Goal: Task Accomplishment & Management: Use online tool/utility

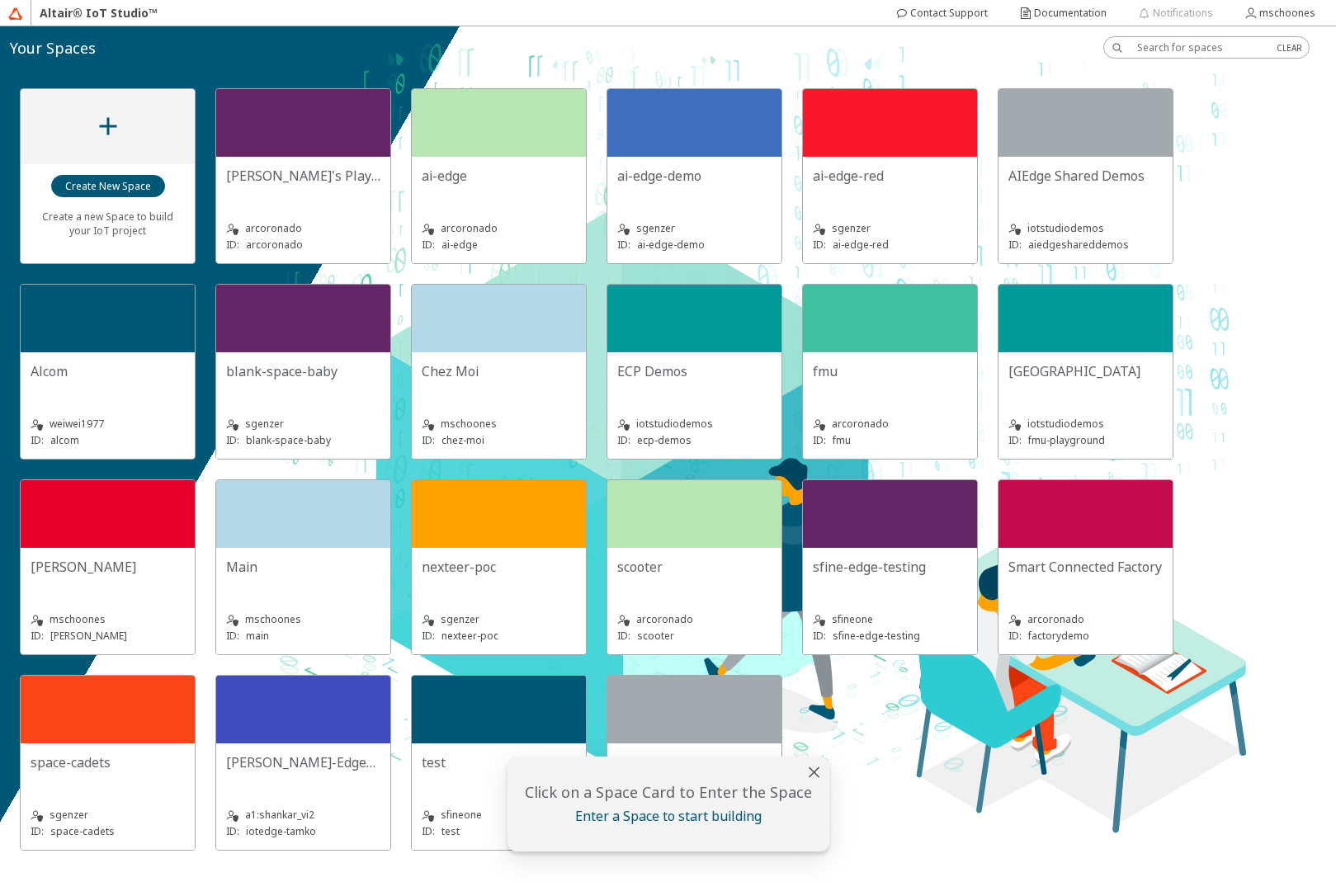
click at [473, 384] on div "Chez Moi" at bounding box center [498, 379] width 154 height 33
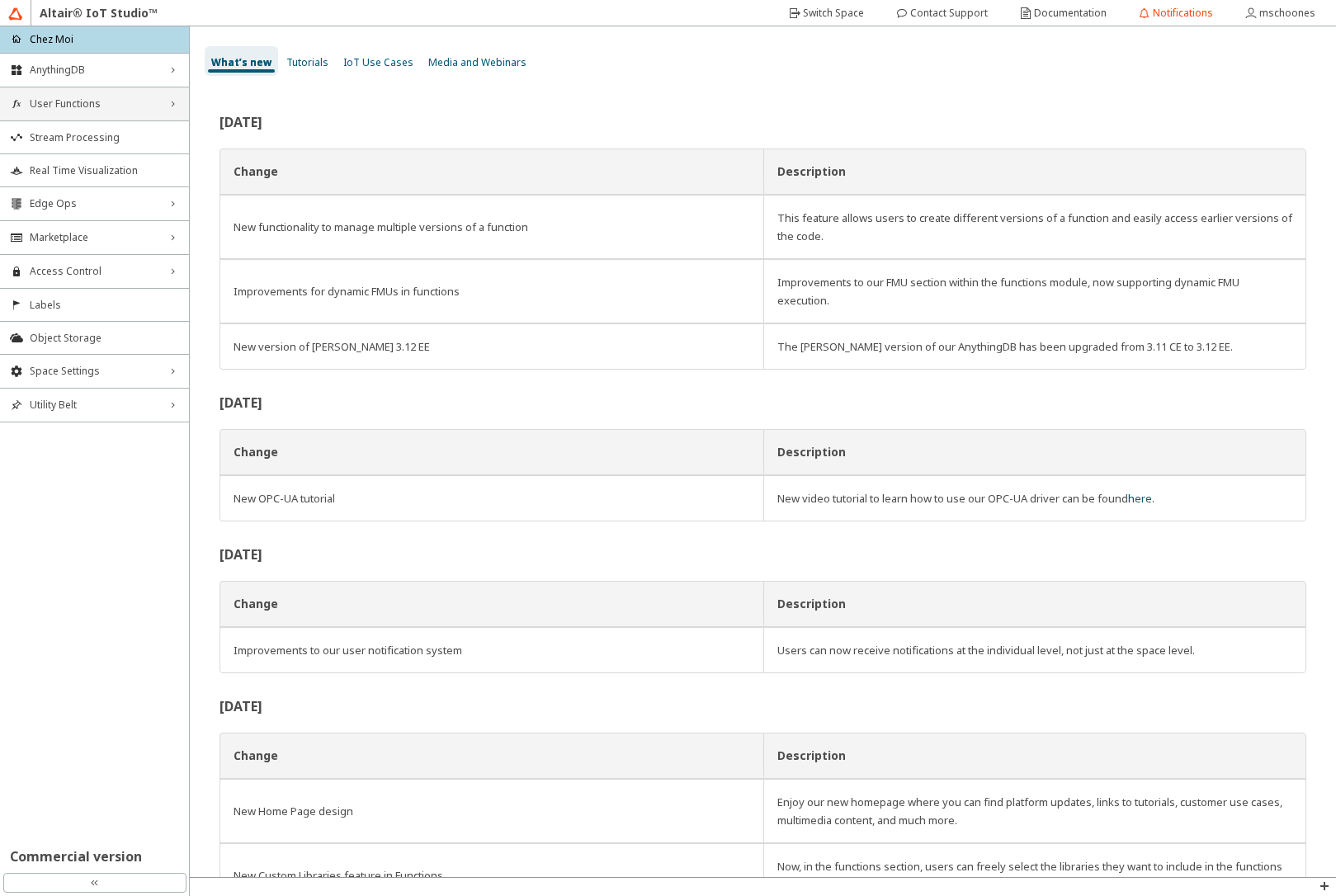
click at [71, 113] on div "User Functions right_chevron" at bounding box center [94, 104] width 189 height 33
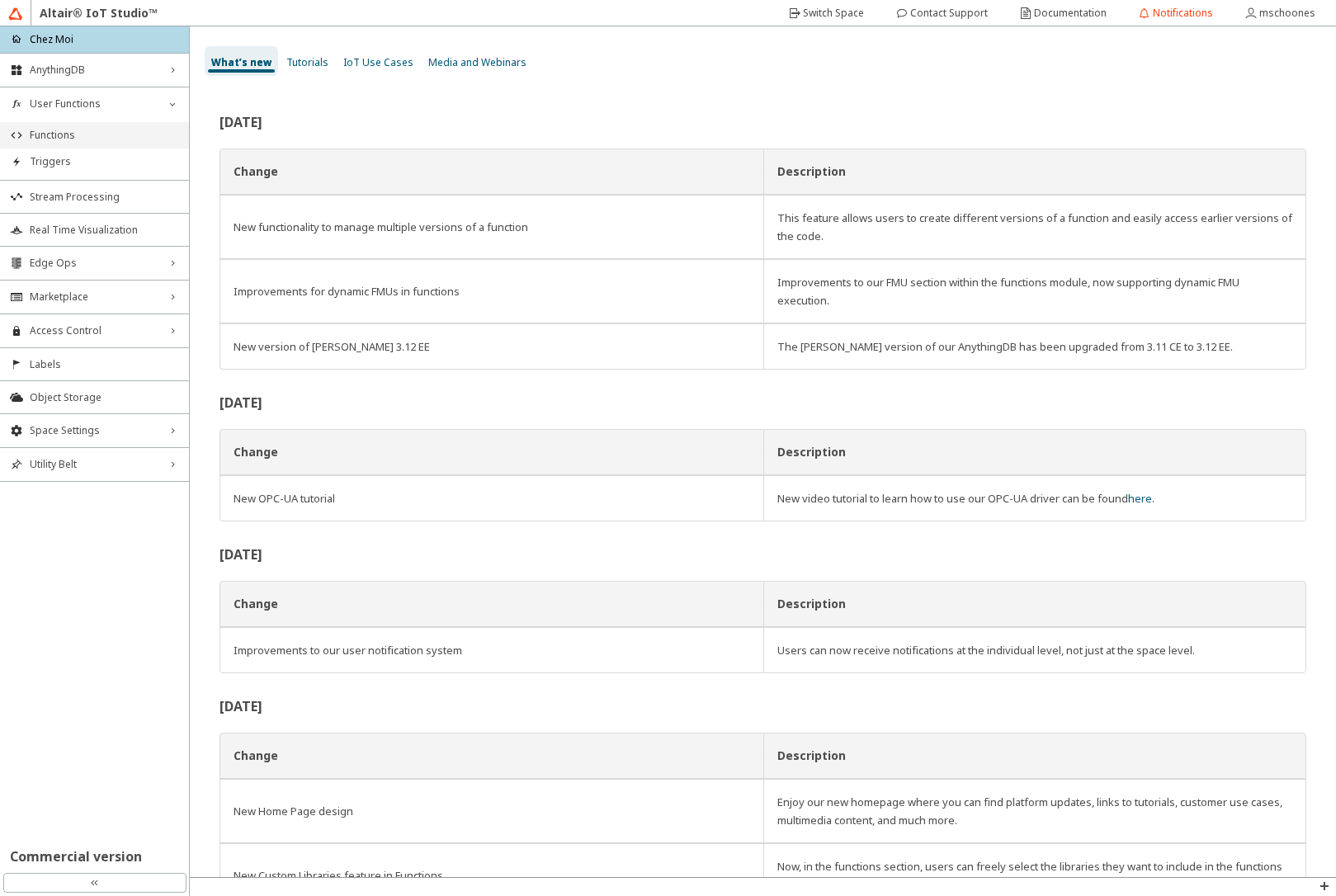
click at [79, 139] on span "Functions" at bounding box center [104, 135] width 149 height 13
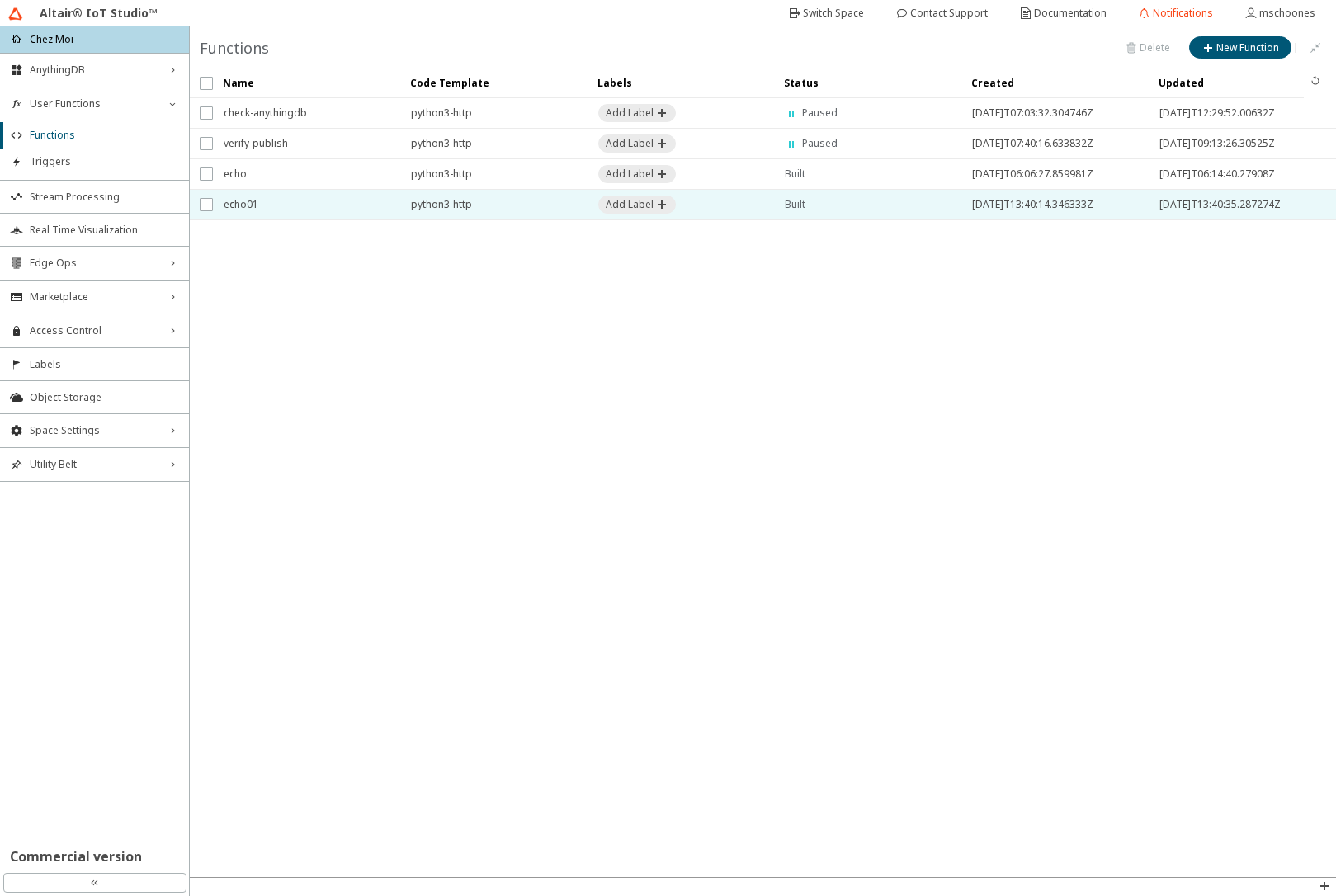
click at [267, 211] on span "echo01" at bounding box center [306, 205] width 166 height 30
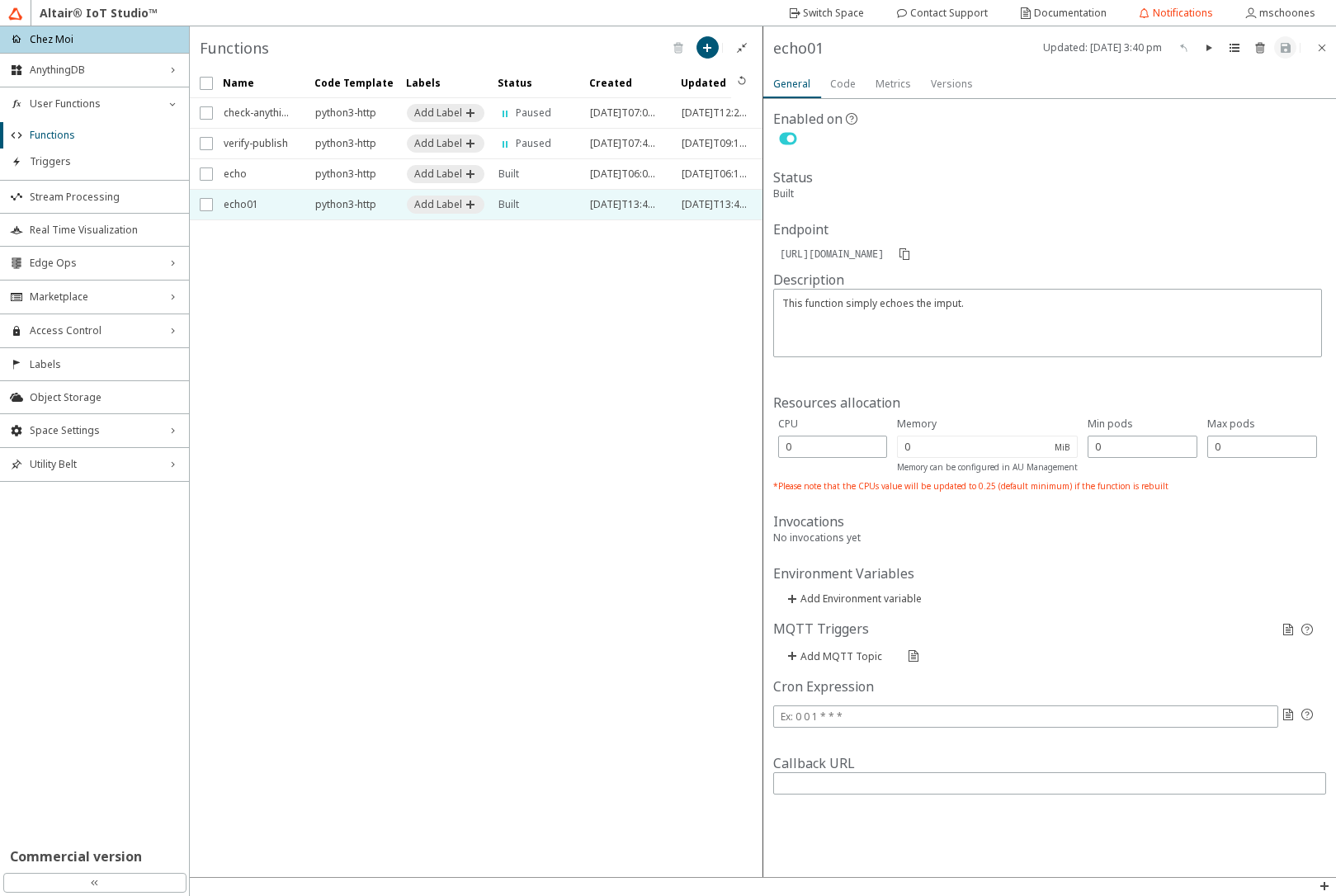
click at [957, 91] on div "Versions" at bounding box center [951, 84] width 42 height 30
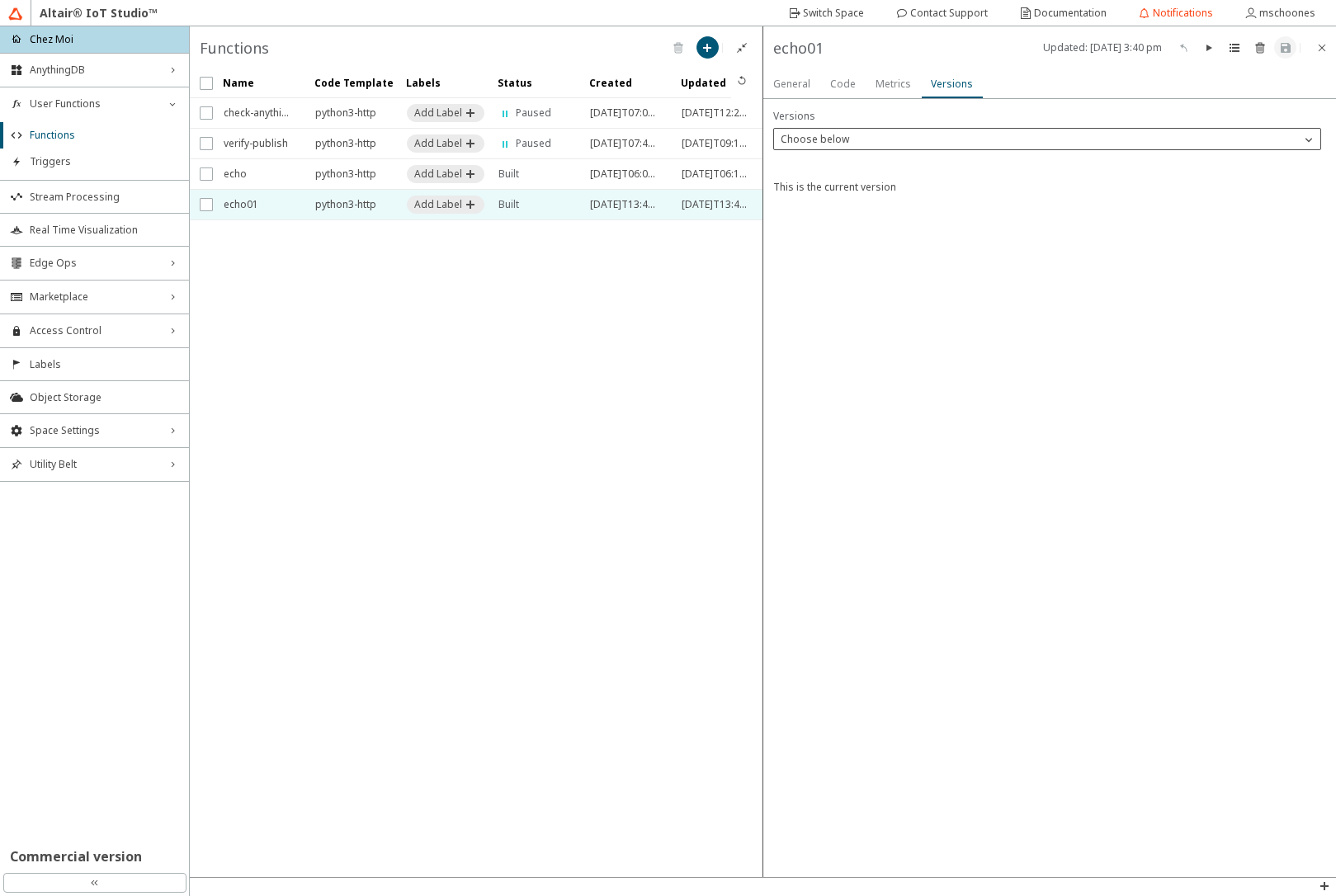
click at [901, 144] on div "Choose below" at bounding box center [1037, 139] width 527 height 17
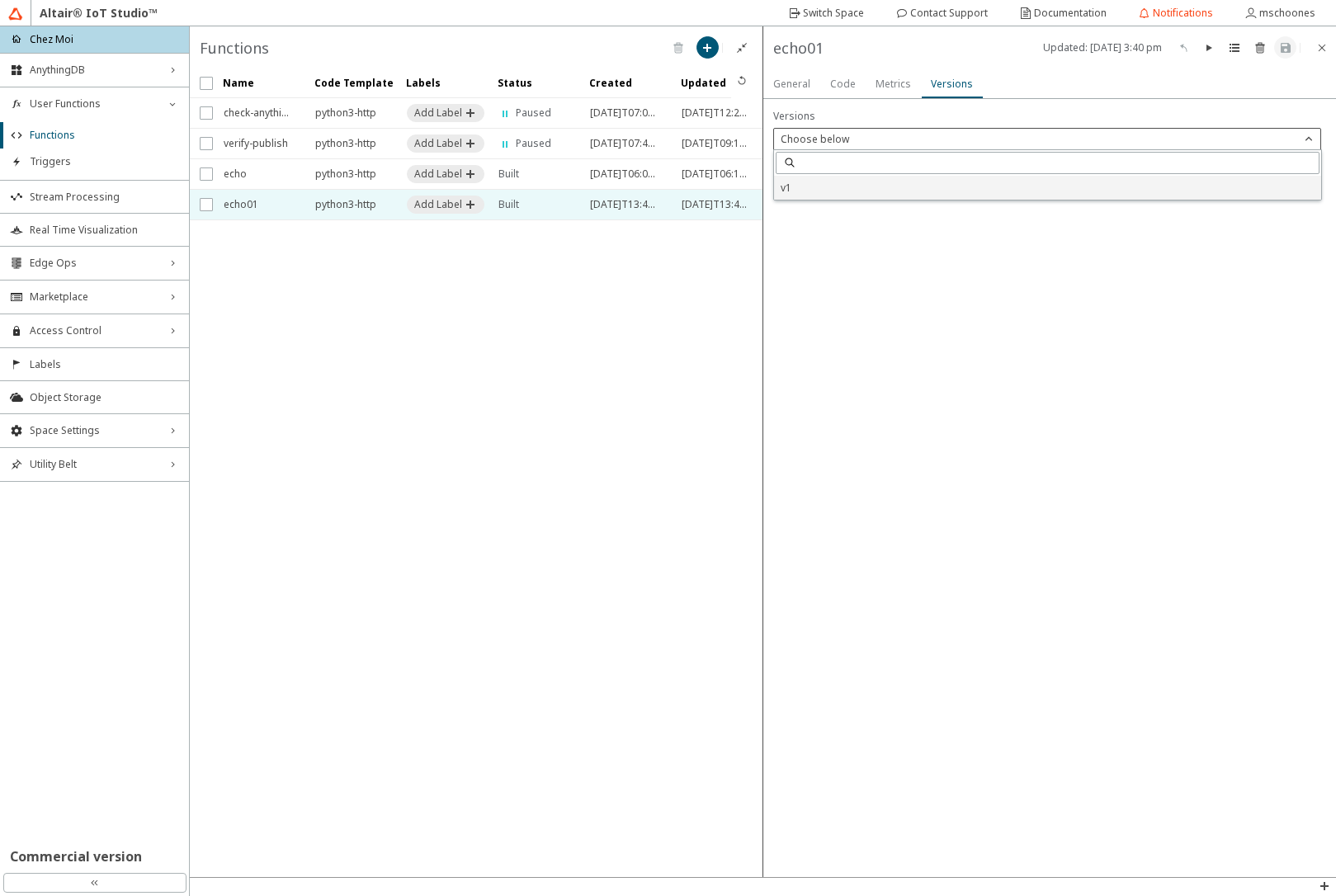
click at [868, 190] on p "v1" at bounding box center [1047, 187] width 547 height 14
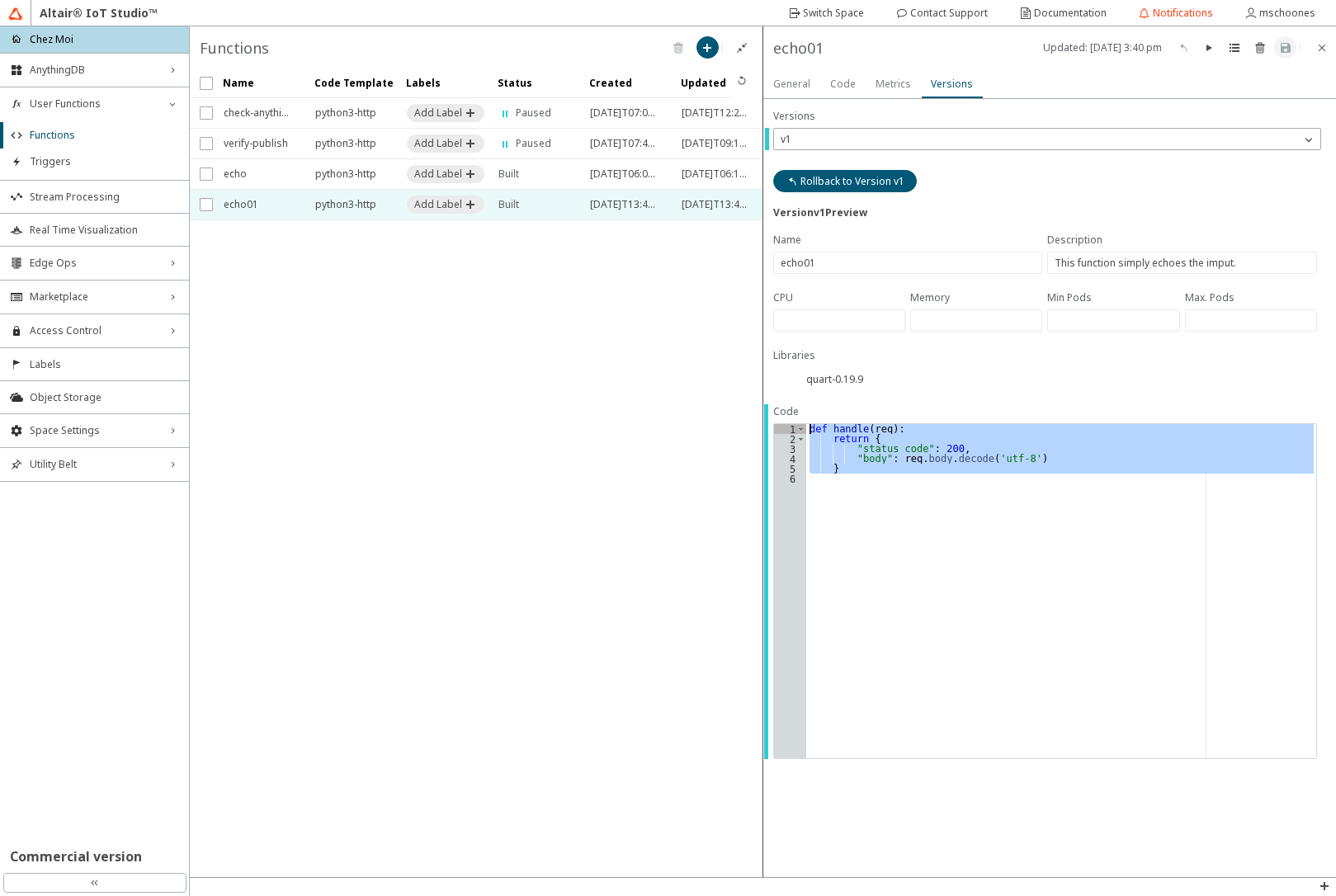
drag, startPoint x: 869, startPoint y: 483, endPoint x: 770, endPoint y: 418, distance: 118.4
click at [770, 418] on div "Version v1 Preview Libraries quart - 0.19.9 Code 1 2 3 4 5 6 def handle ( req )…" at bounding box center [1050, 488] width 574 height 778
type textarea "def handle(req): return {"
click at [901, 134] on div "v1" at bounding box center [1037, 139] width 527 height 17
drag, startPoint x: 498, startPoint y: 367, endPoint x: 478, endPoint y: 332, distance: 40.3
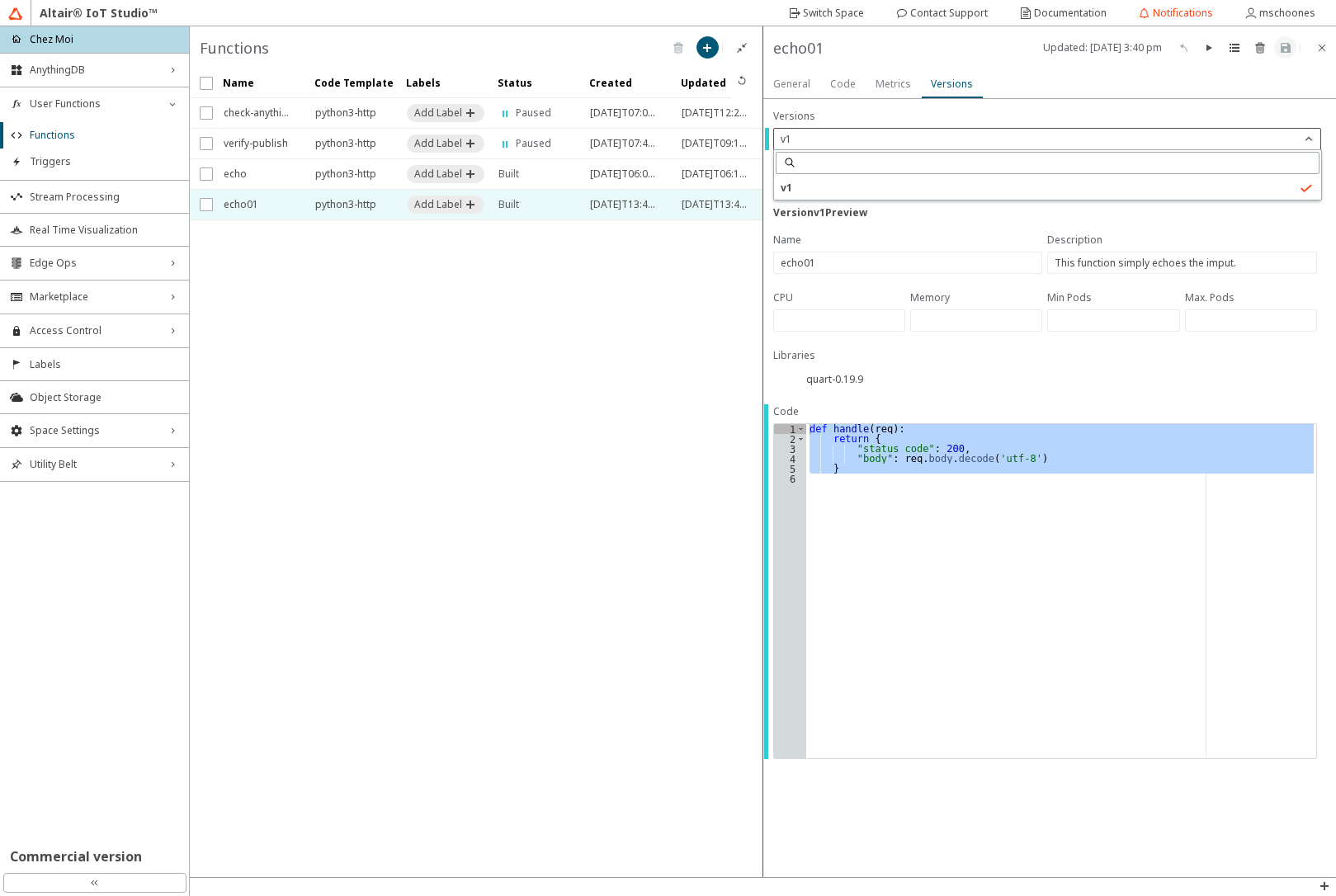
click at [497, 367] on iron-scroll-threshold "Name Code Template Labels" at bounding box center [476, 473] width 574 height 808
click at [0, 0] on slot "Switch Space" at bounding box center [0, 0] width 0 height 0
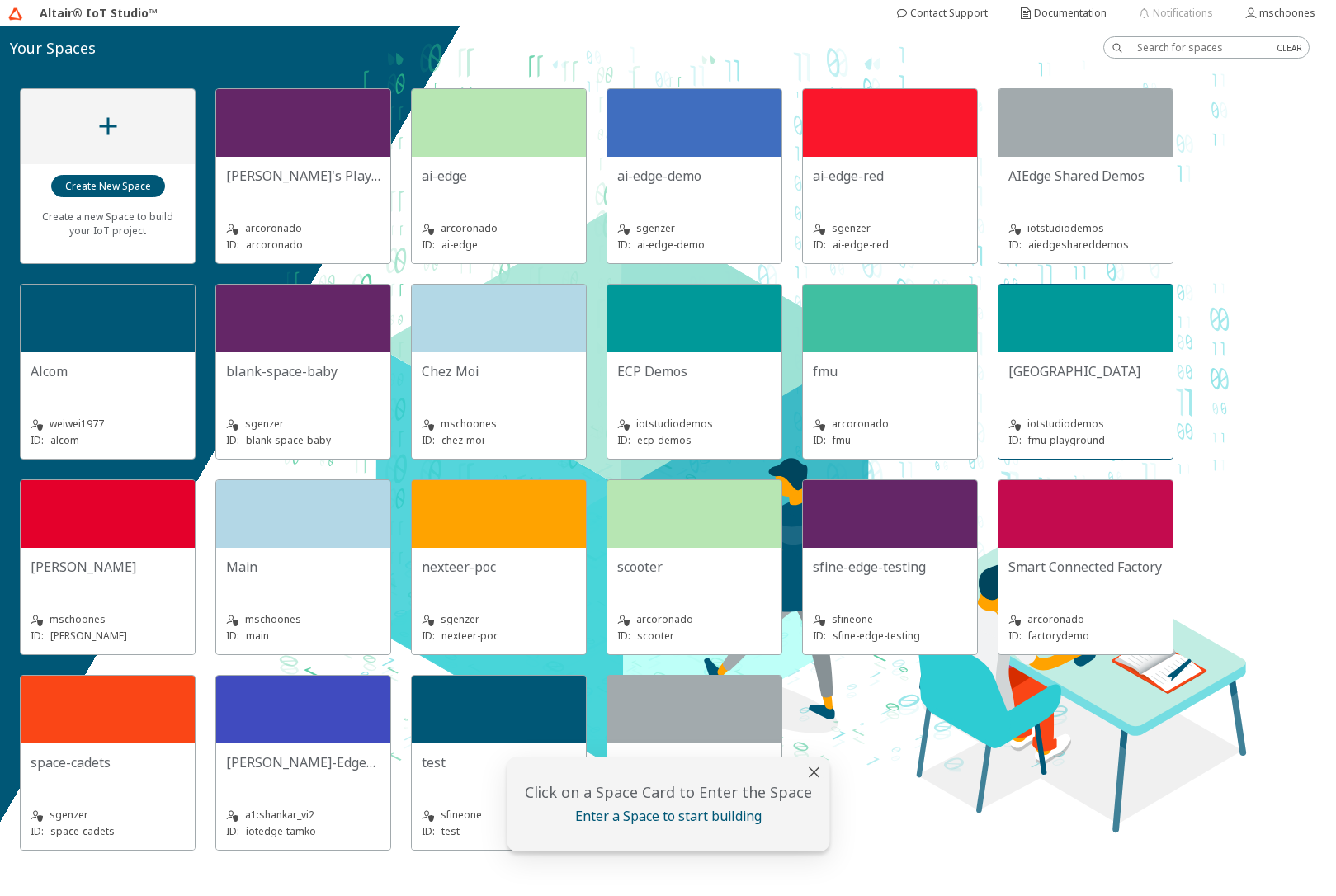
click at [1027, 341] on div at bounding box center [1085, 318] width 174 height 68
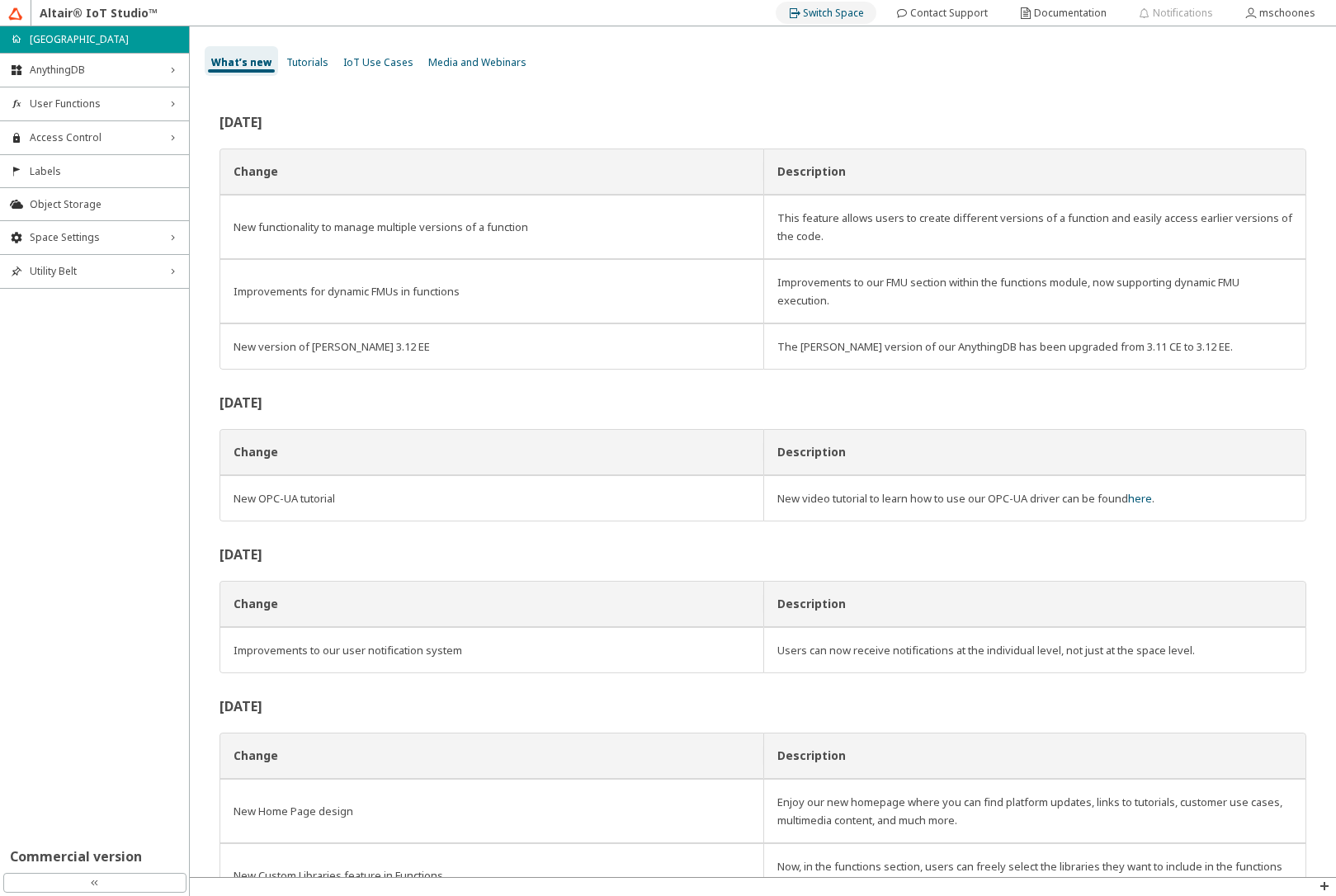
click at [848, 20] on div "Switch Space" at bounding box center [832, 13] width 61 height 27
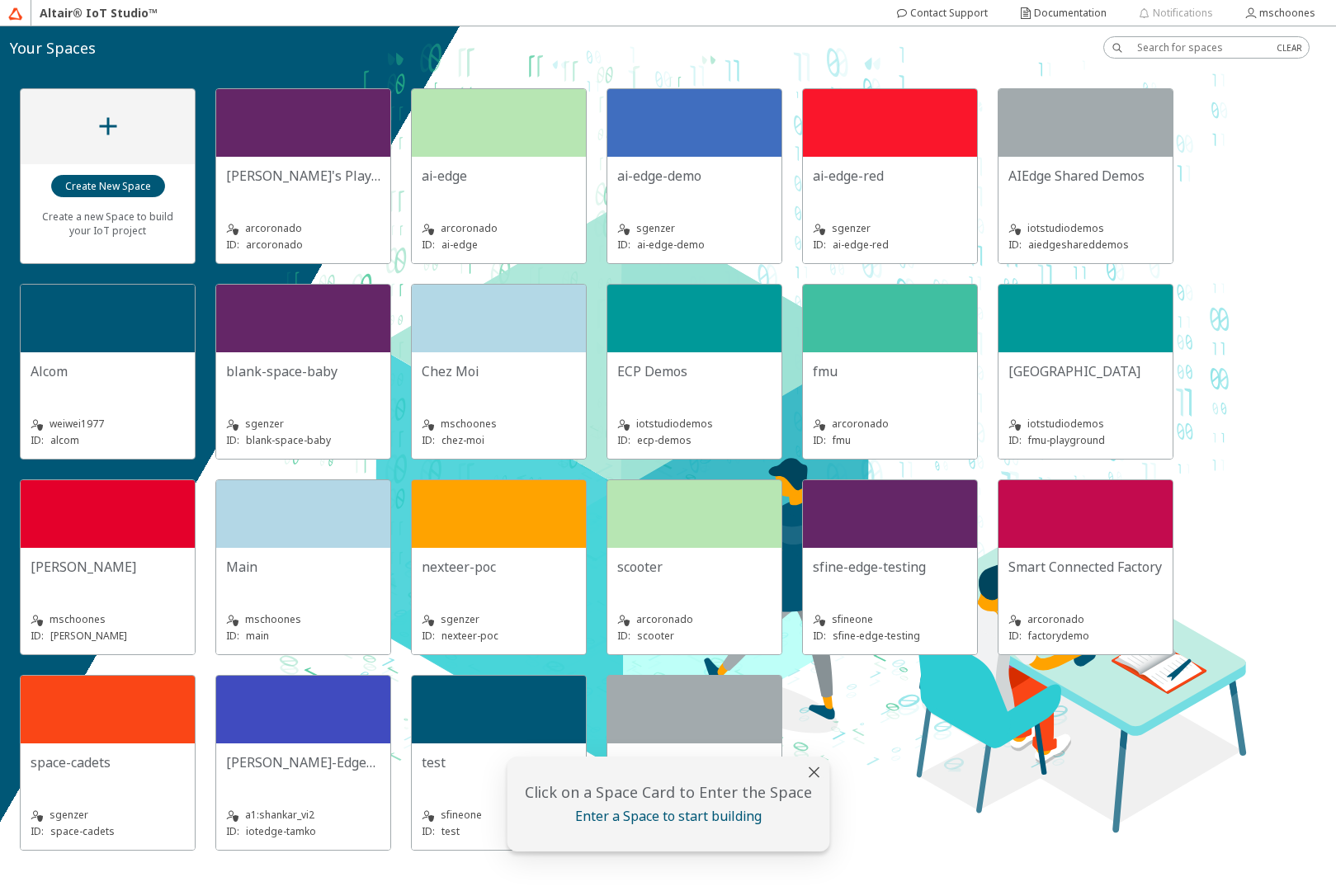
click at [0, 0] on slot "[GEOGRAPHIC_DATA]" at bounding box center [0, 0] width 0 height 0
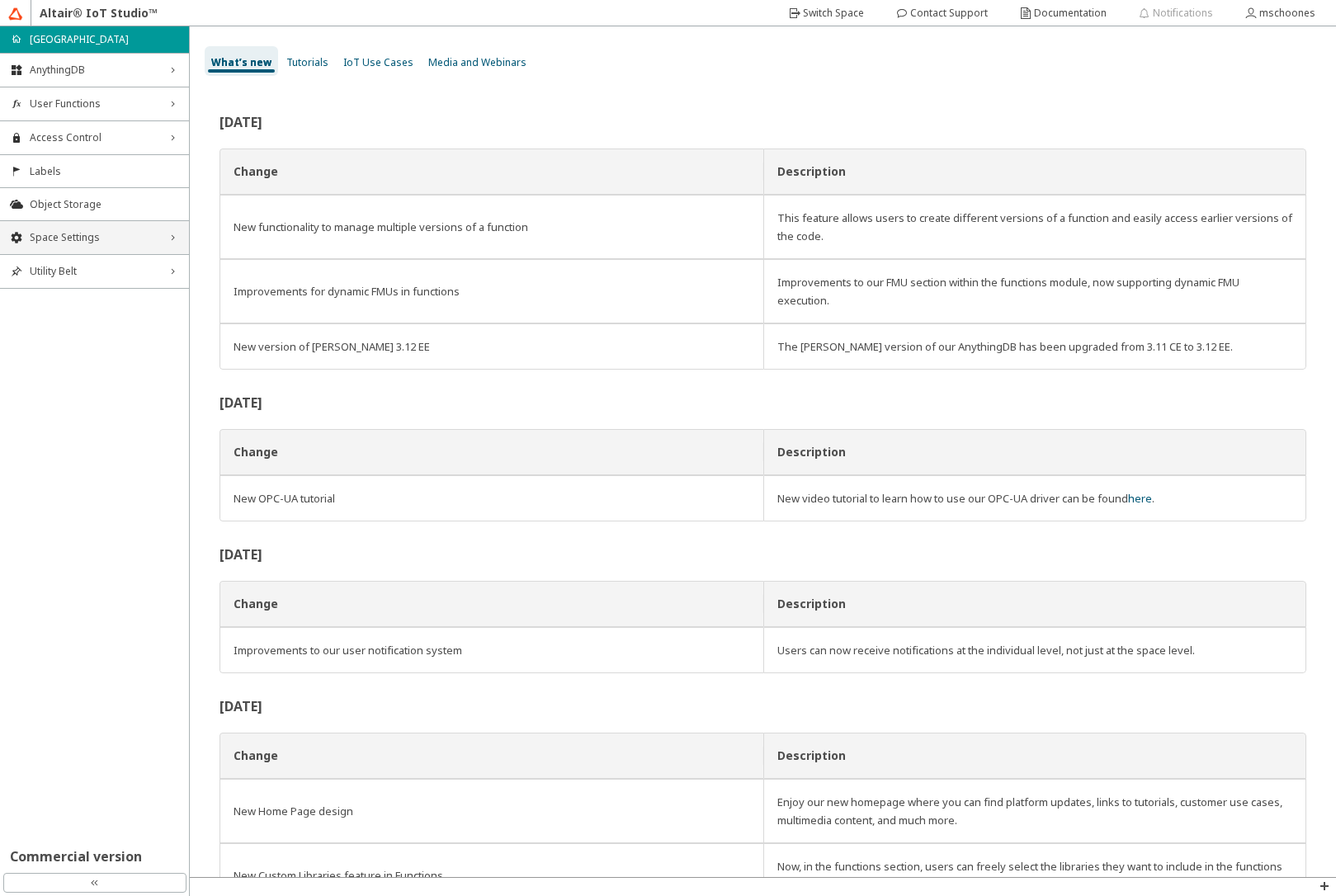
click at [111, 236] on span "Space Settings" at bounding box center [94, 238] width 129 height 13
click at [78, 244] on div "Space Settings down_chevron" at bounding box center [94, 238] width 189 height 33
click at [82, 141] on span "Access Control" at bounding box center [94, 138] width 129 height 13
click at [82, 158] on li "Users" at bounding box center [94, 170] width 189 height 27
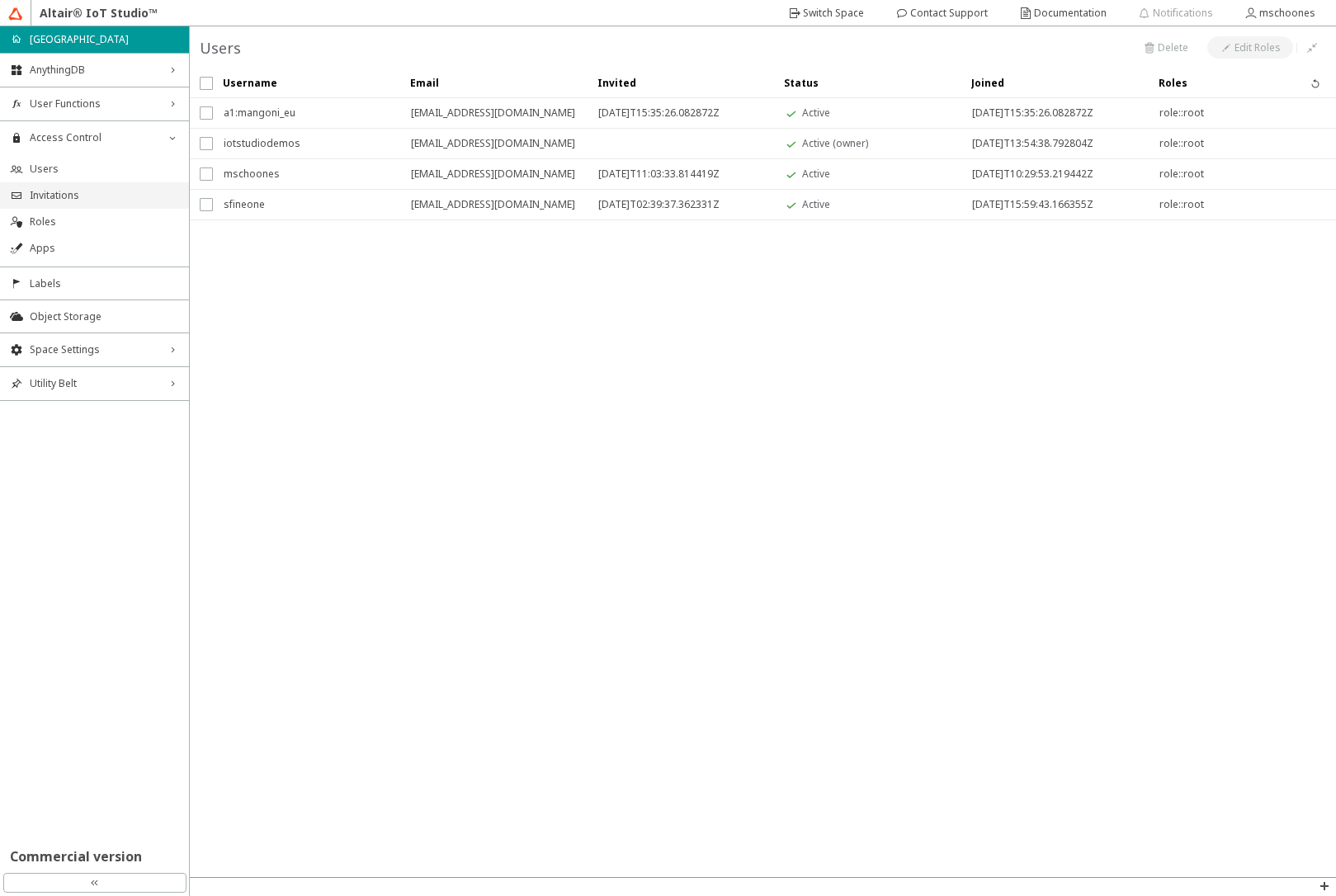
click at [81, 195] on span "Invitations" at bounding box center [104, 195] width 149 height 13
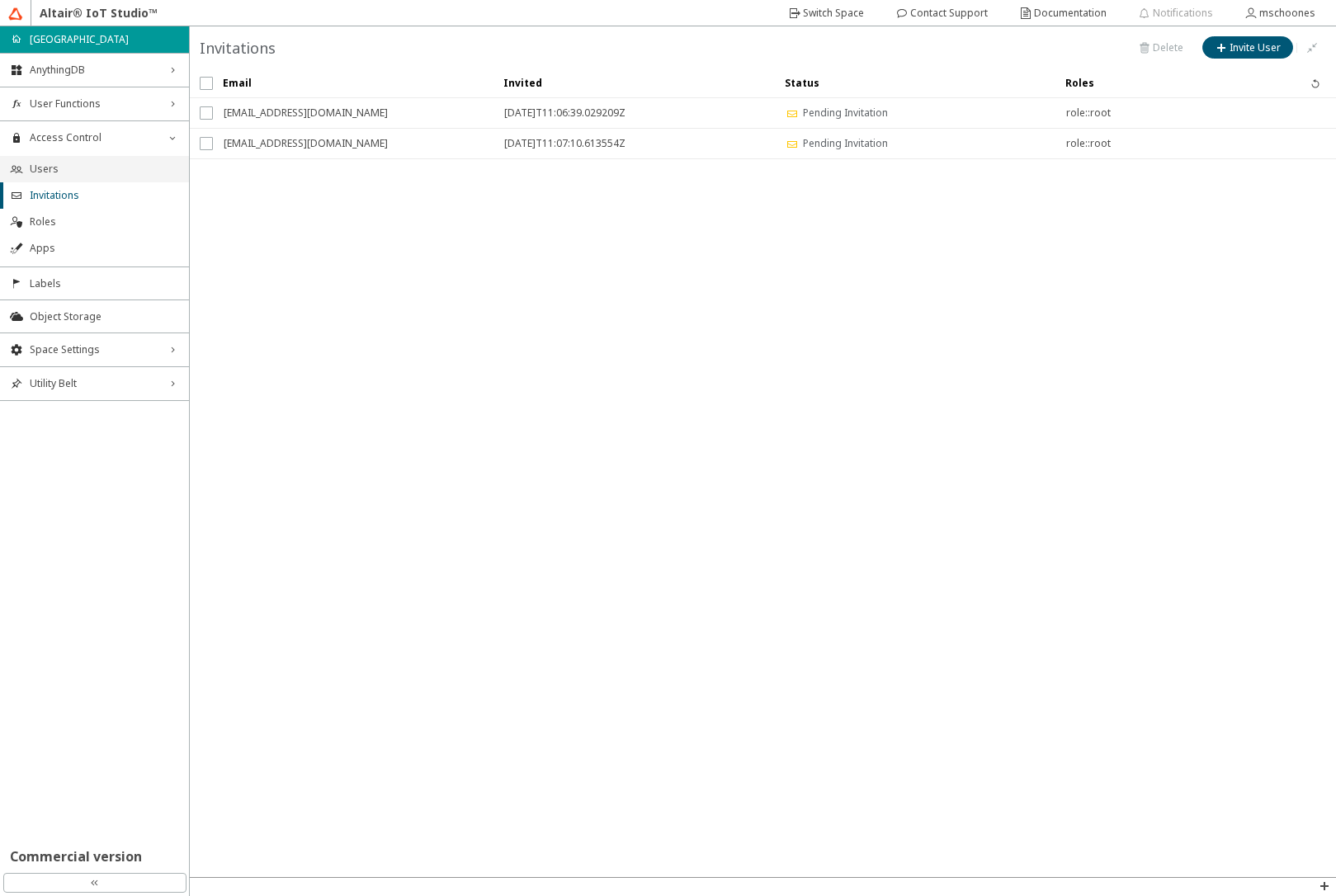
click at [81, 169] on span "Users" at bounding box center [104, 170] width 149 height 13
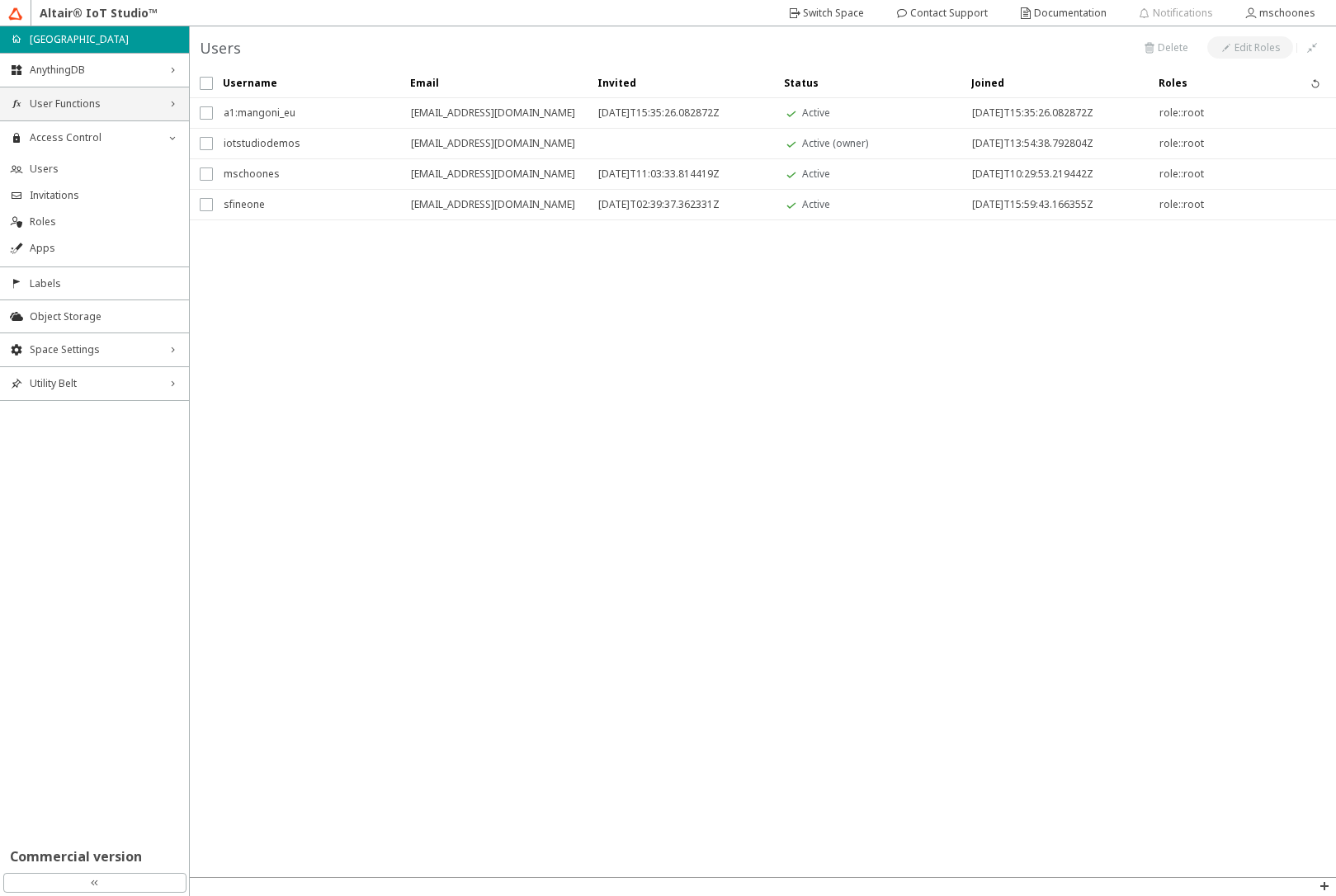
click at [123, 105] on span "User Functions" at bounding box center [94, 104] width 129 height 13
click at [110, 134] on span "Functions" at bounding box center [104, 135] width 149 height 13
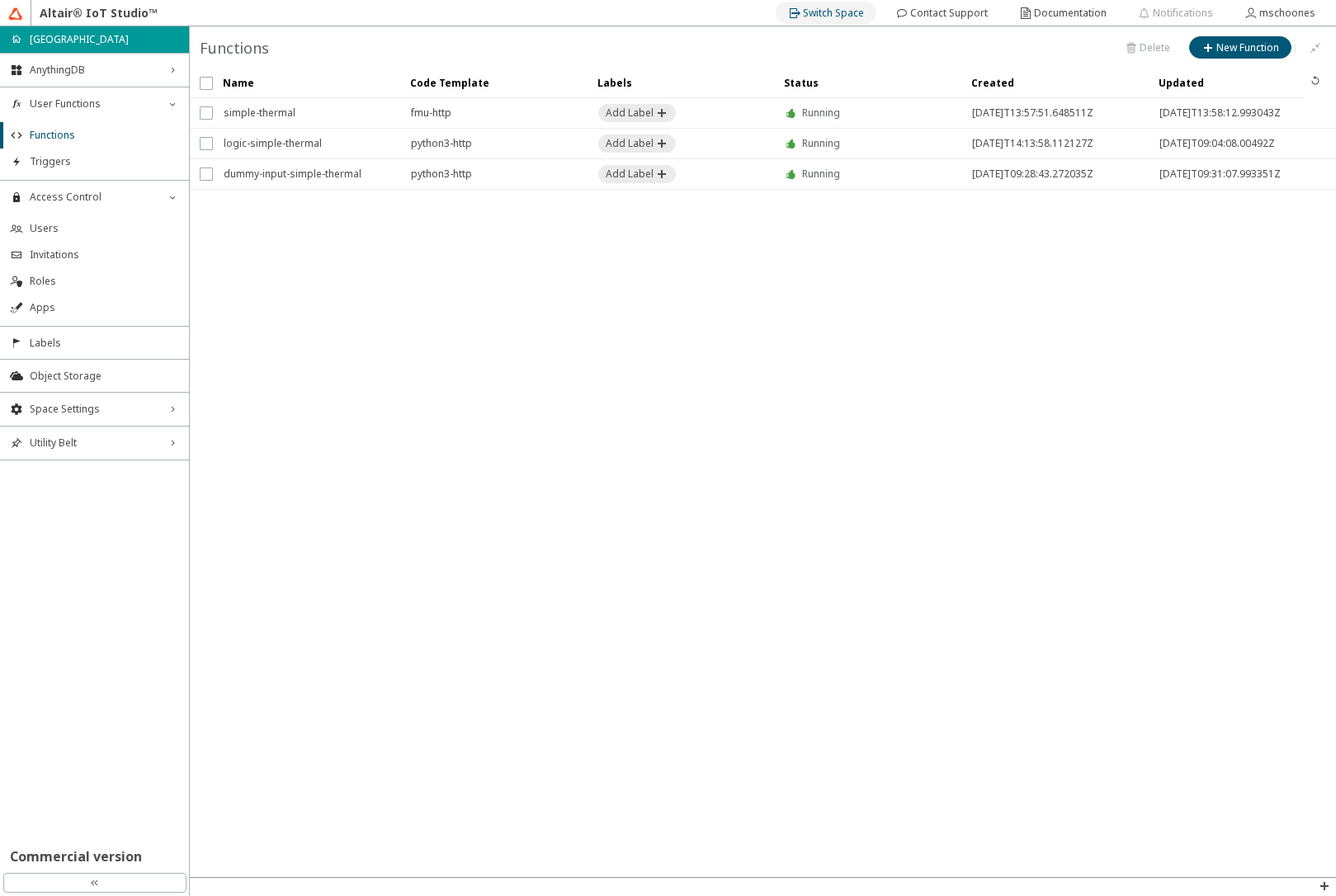
click at [0, 0] on slot "Switch Space" at bounding box center [0, 0] width 0 height 0
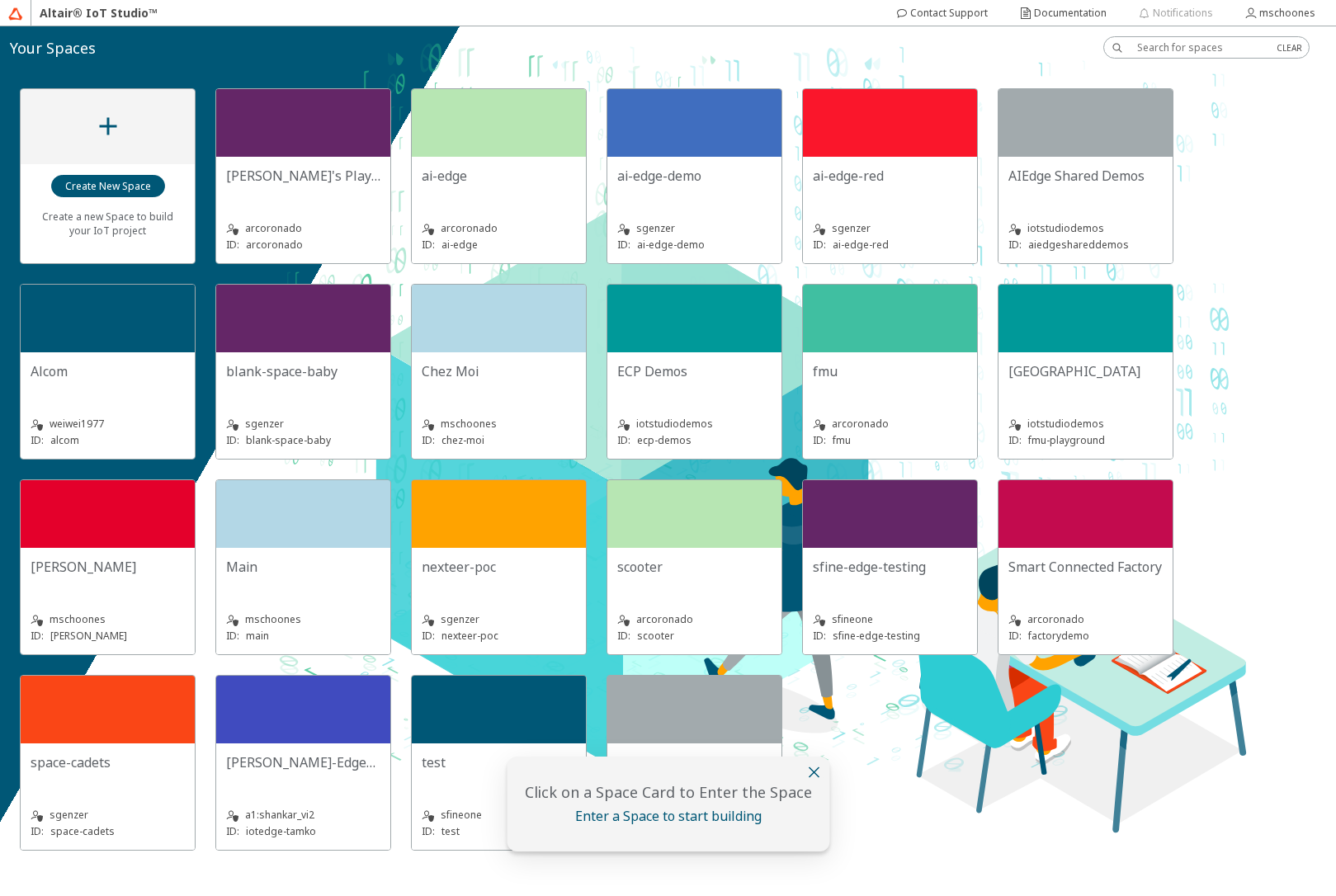
click at [812, 771] on iron-icon at bounding box center [813, 772] width 20 height 20
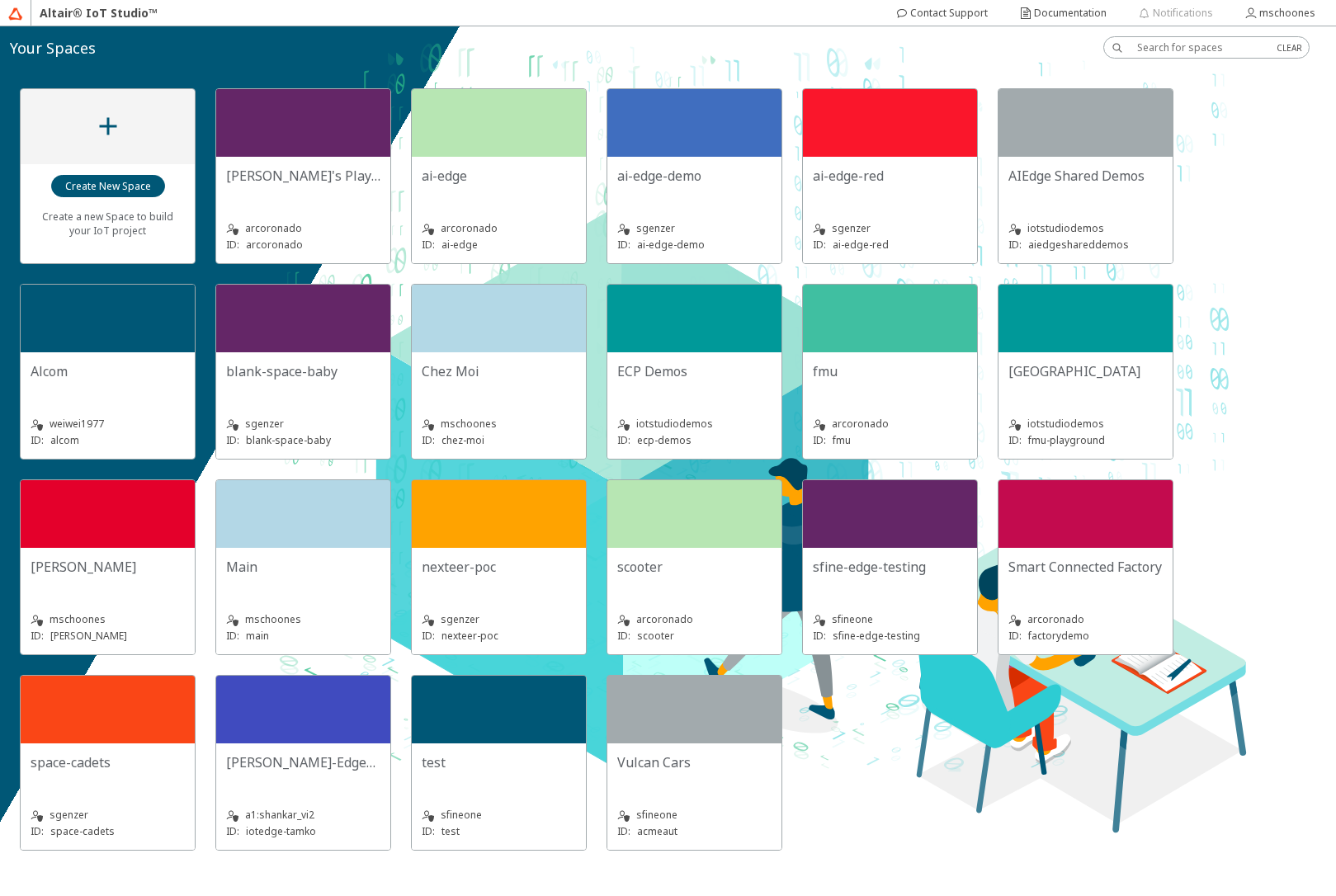
click at [0, 0] on slot "[GEOGRAPHIC_DATA]" at bounding box center [0, 0] width 0 height 0
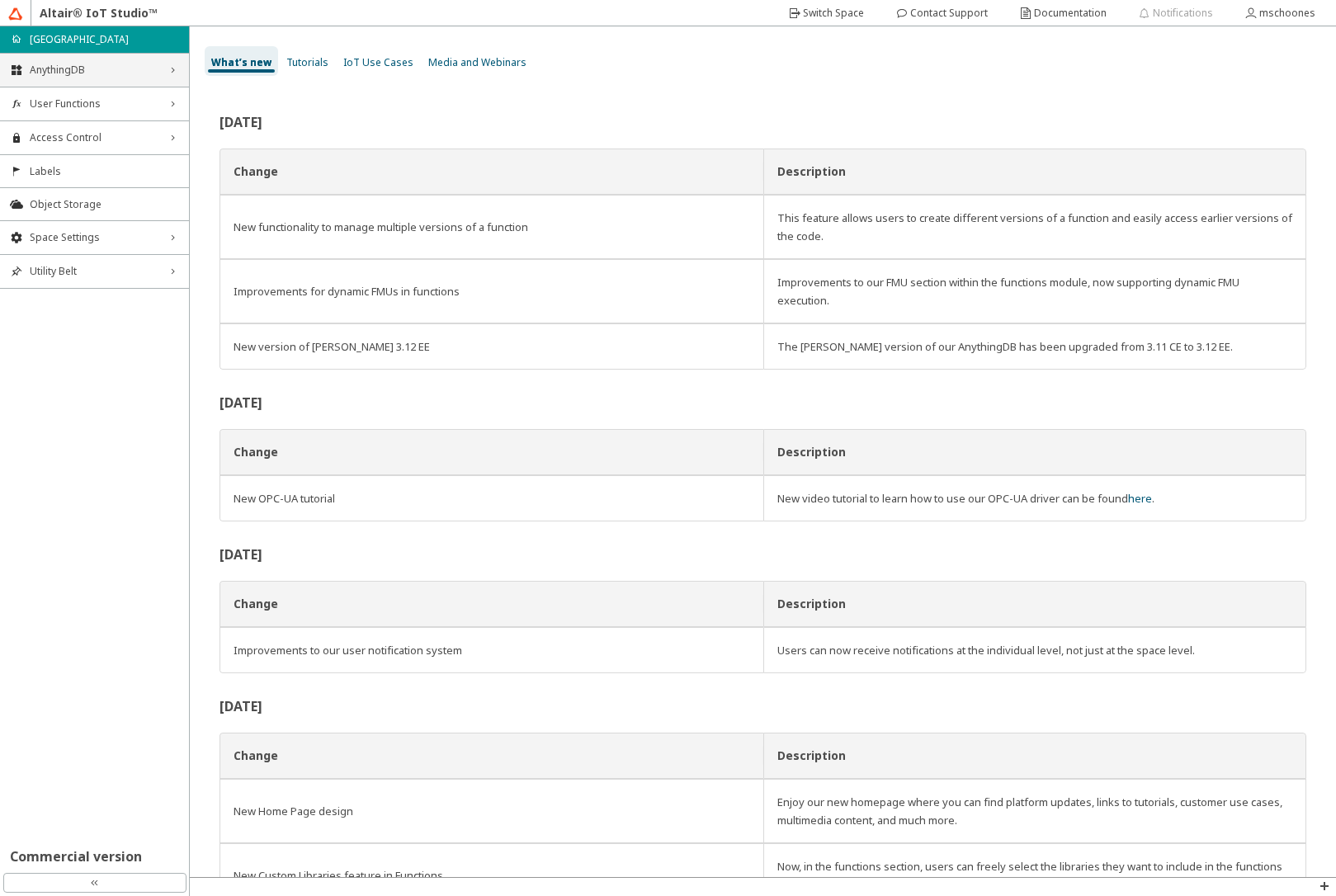
click at [127, 70] on span "AnythingDB" at bounding box center [94, 70] width 129 height 13
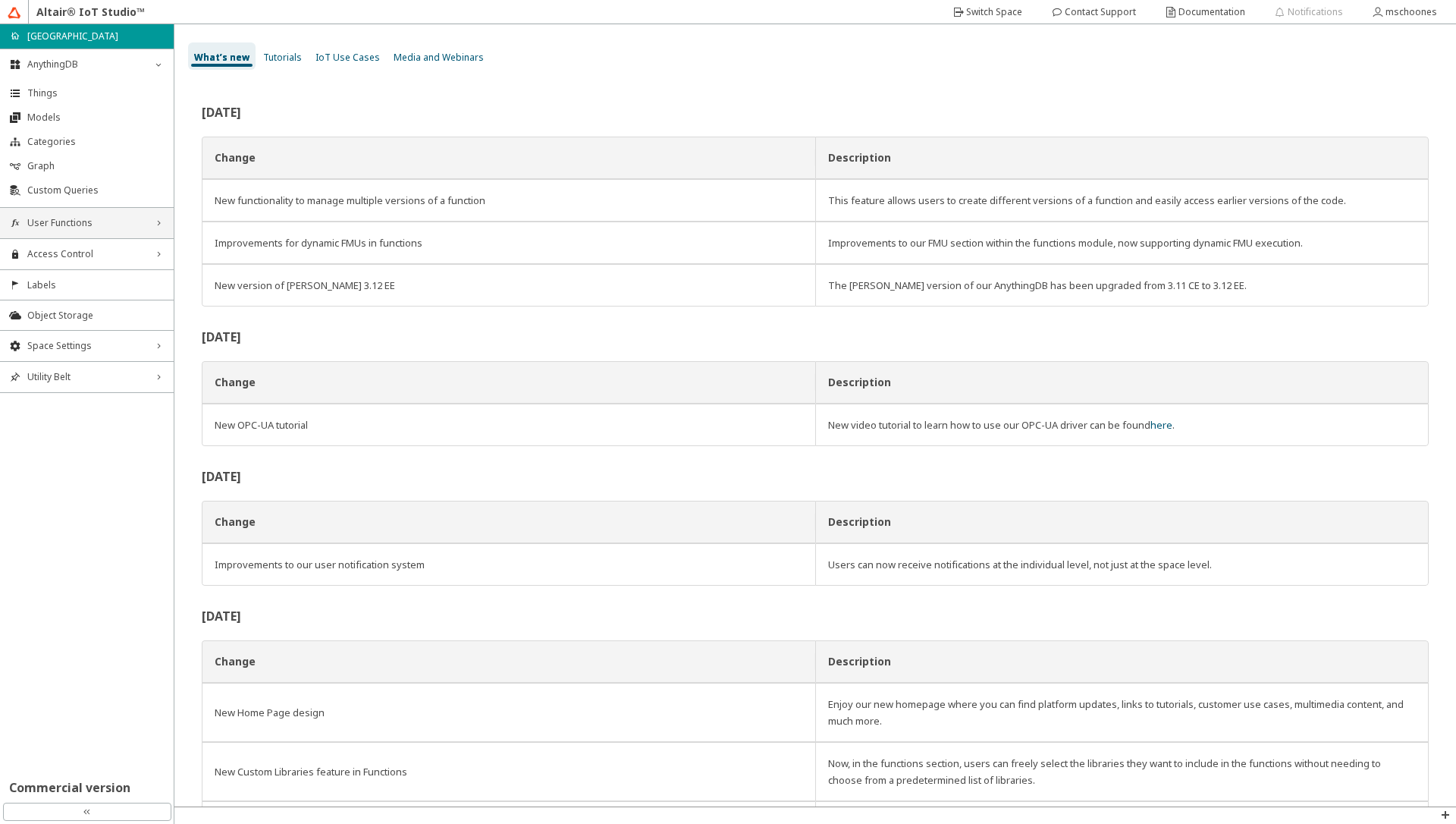
click at [76, 222] on span "User Functions" at bounding box center [87, 223] width 119 height 12
click at [62, 258] on li "Functions" at bounding box center [87, 252] width 173 height 25
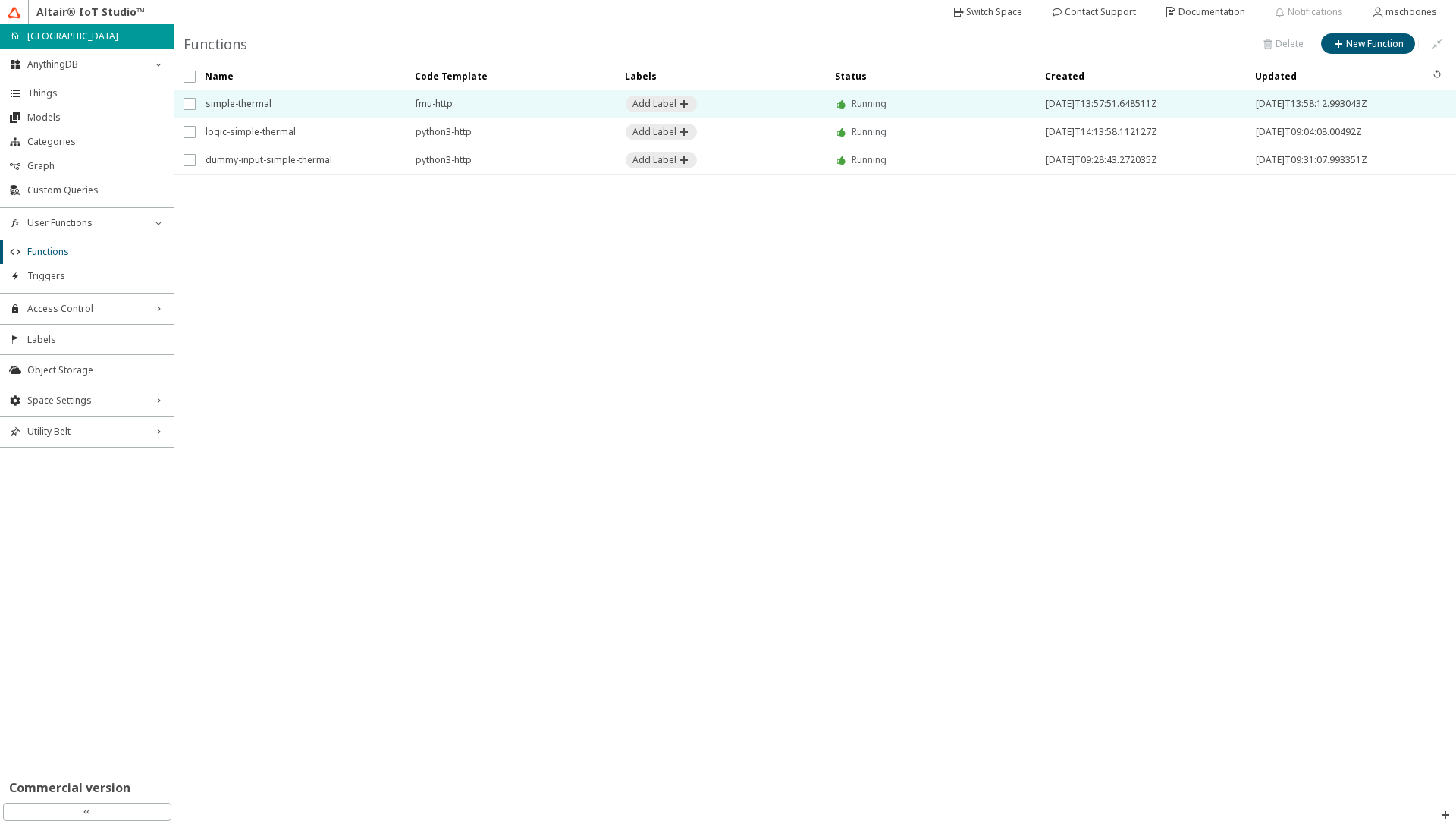
click at [292, 100] on span "simple-thermal" at bounding box center [301, 104] width 190 height 28
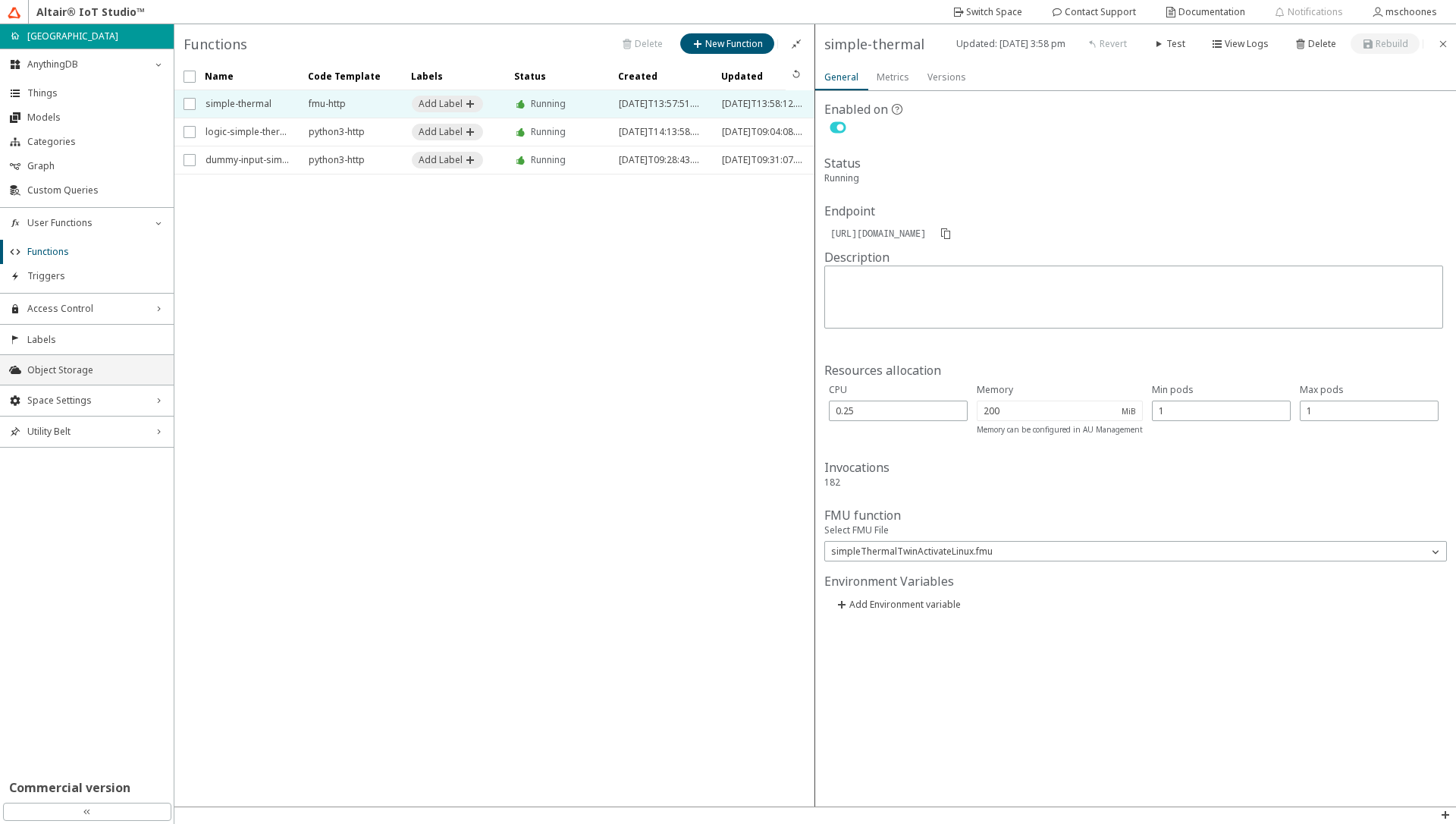
click at [66, 368] on span "Object Storage" at bounding box center [96, 370] width 137 height 12
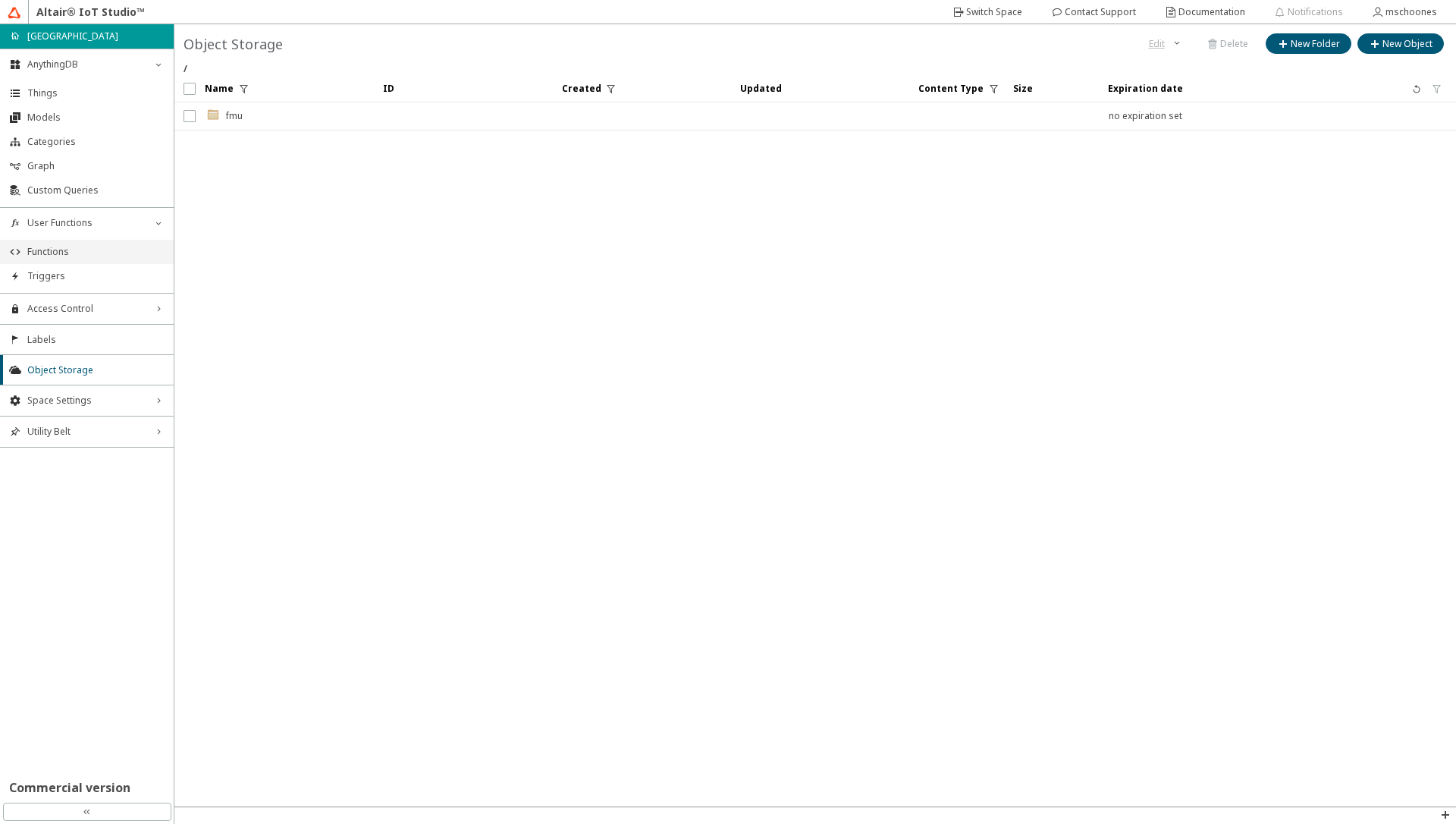
click at [64, 247] on span "Functions" at bounding box center [96, 252] width 137 height 12
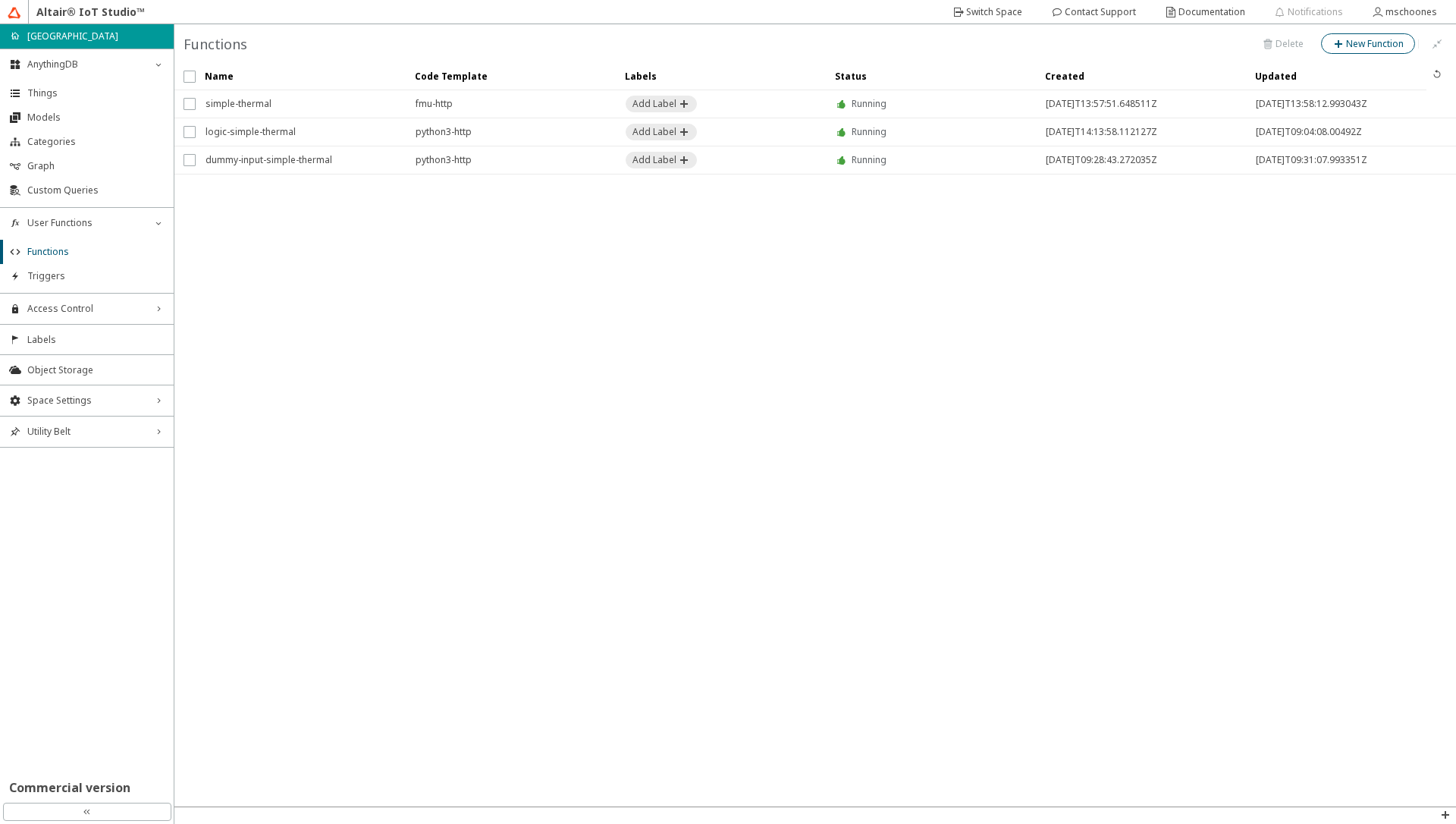
click at [0, 0] on slot "New Function" at bounding box center [0, 0] width 0 height 0
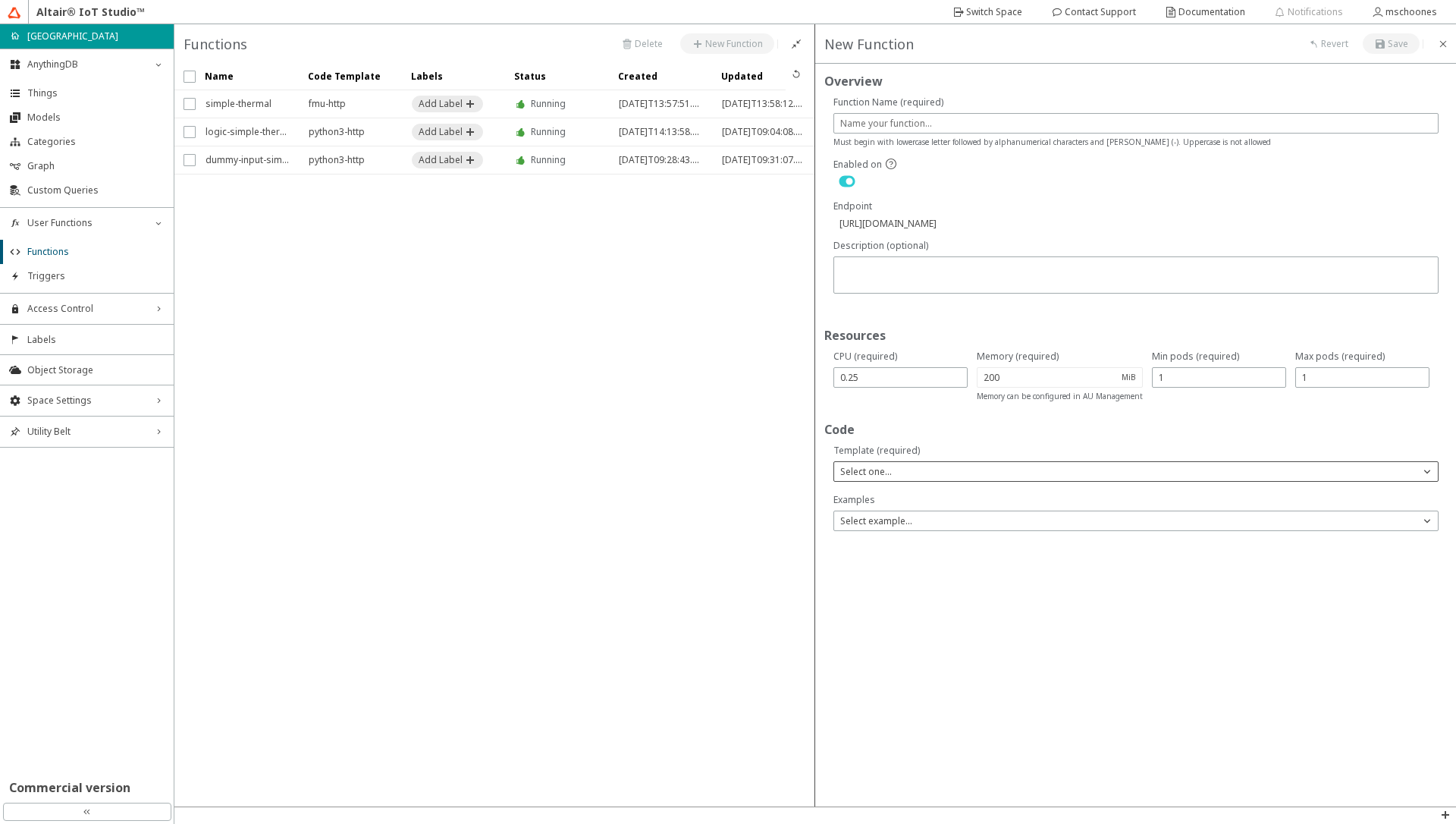
click at [906, 475] on div "Select one..." at bounding box center [1127, 472] width 586 height 15
click at [873, 512] on p "FMU" at bounding box center [1136, 516] width 603 height 13
click at [903, 540] on div "Select one..." at bounding box center [1127, 538] width 586 height 15
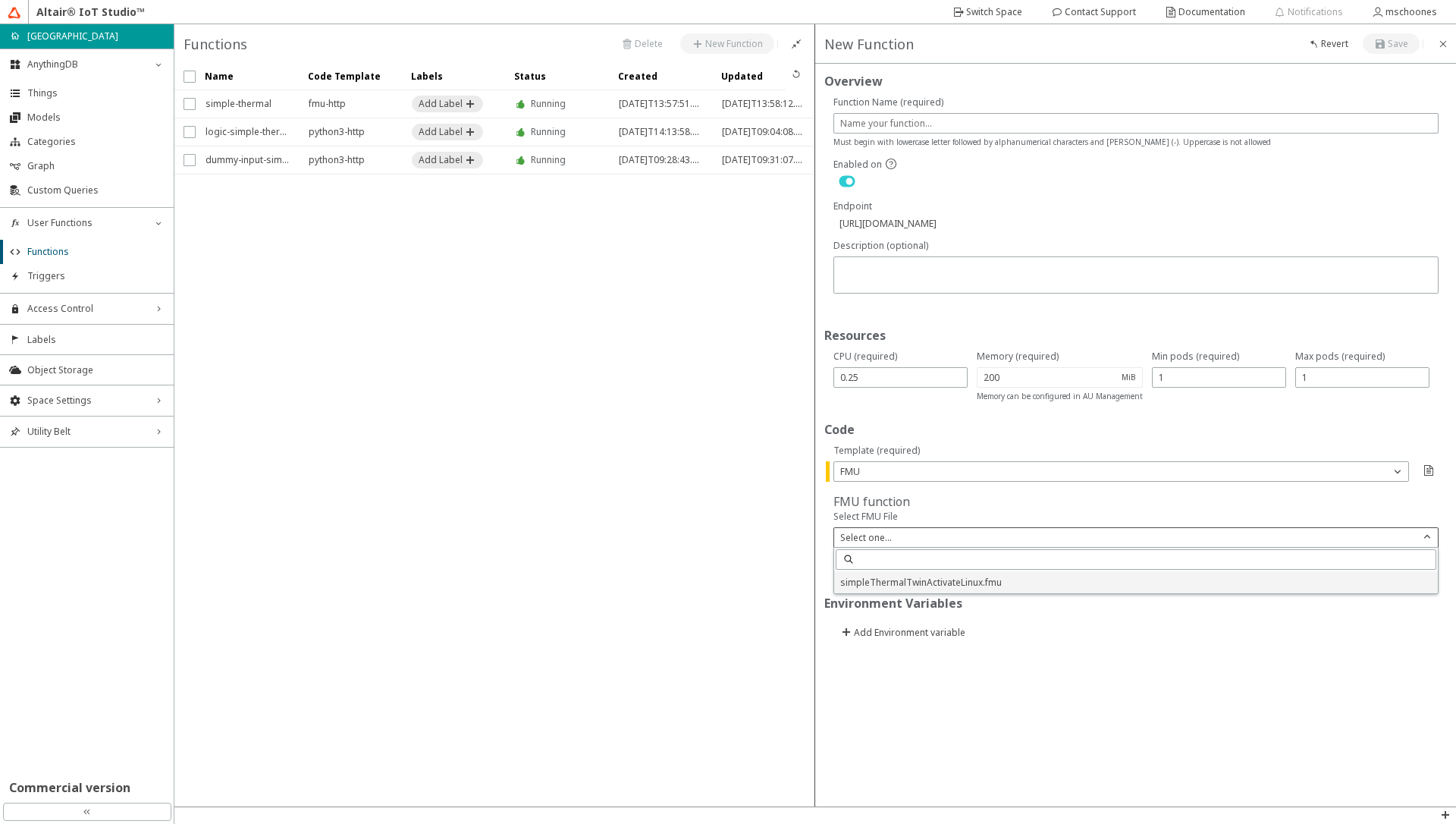
click at [903, 585] on span "simpleThermalTwinActivateLinux.fmu" at bounding box center [921, 582] width 161 height 13
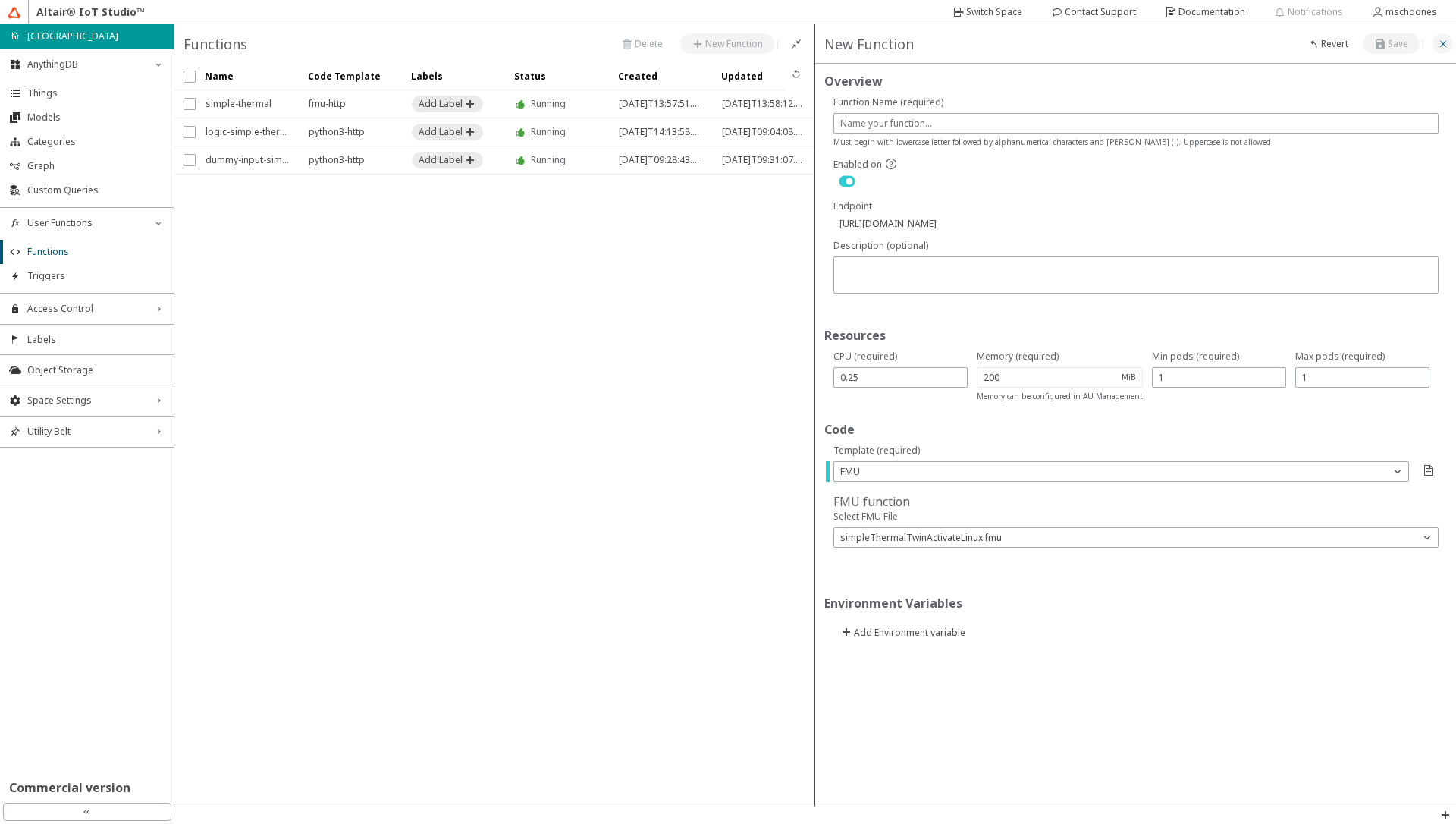
click at [1227, 48] on iron-icon at bounding box center [1443, 44] width 12 height 12
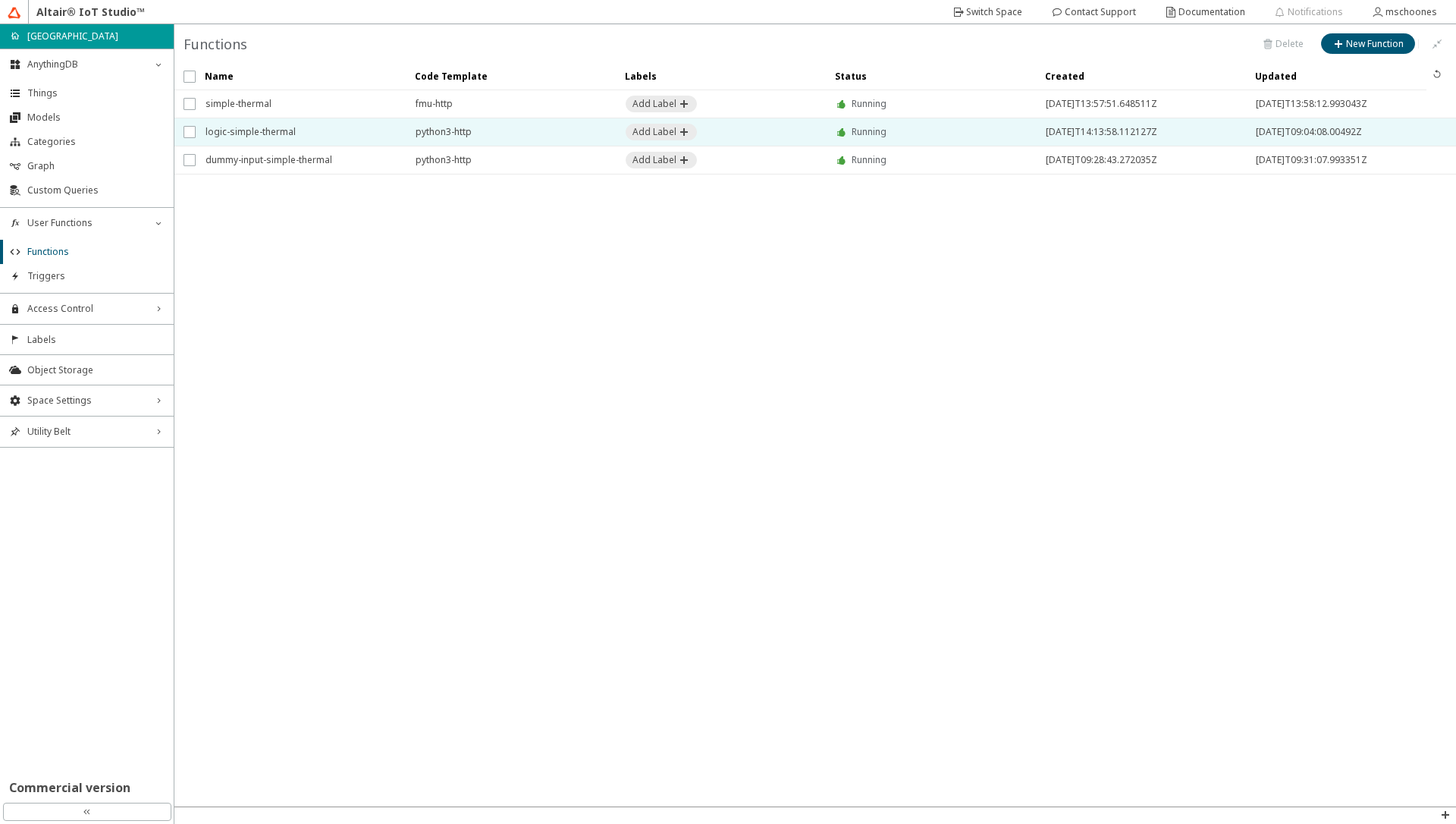
click at [256, 137] on span "logic-simple-thermal" at bounding box center [301, 132] width 190 height 28
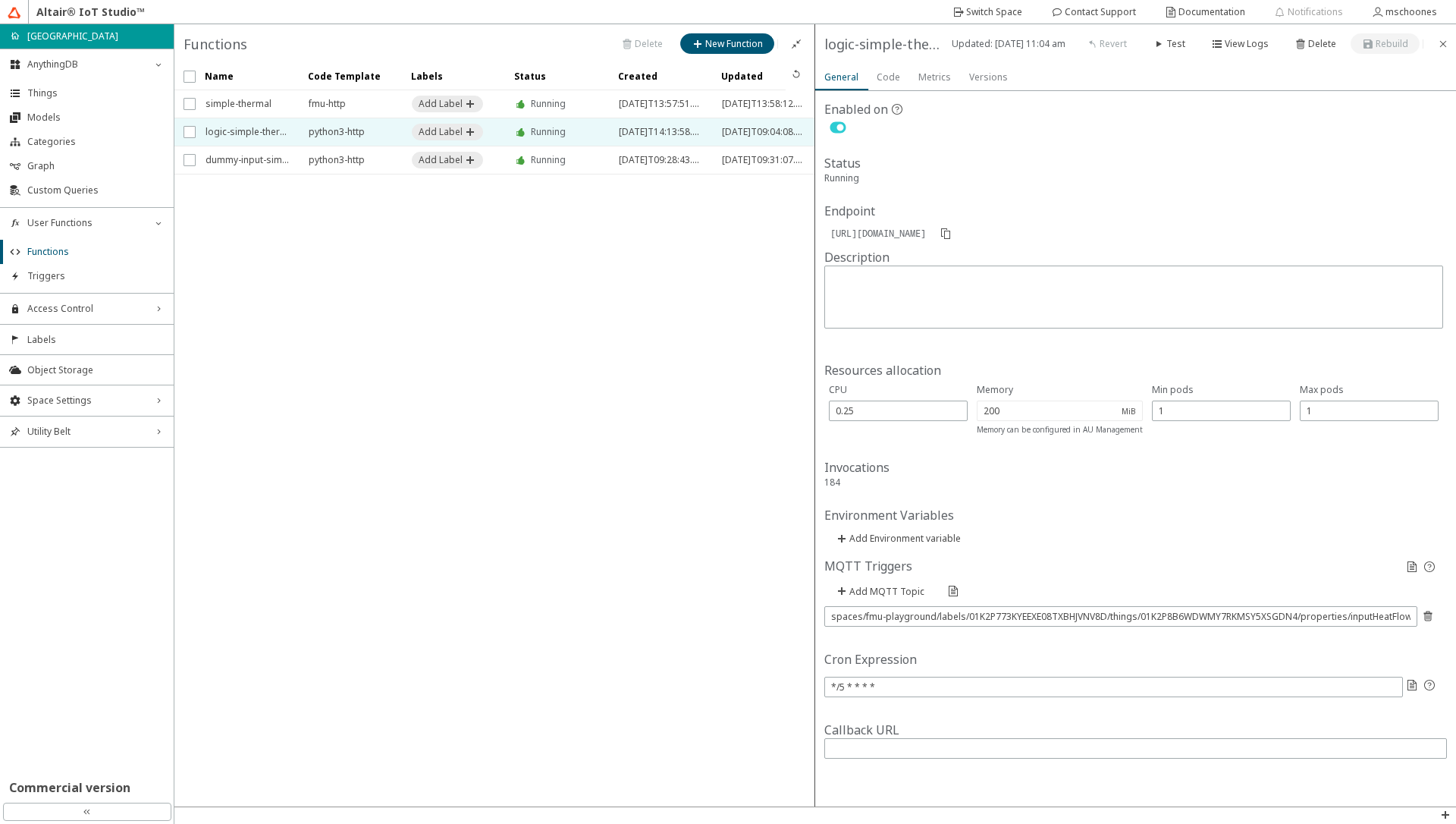
click at [0, 0] on slot "Code" at bounding box center [0, 0] width 0 height 0
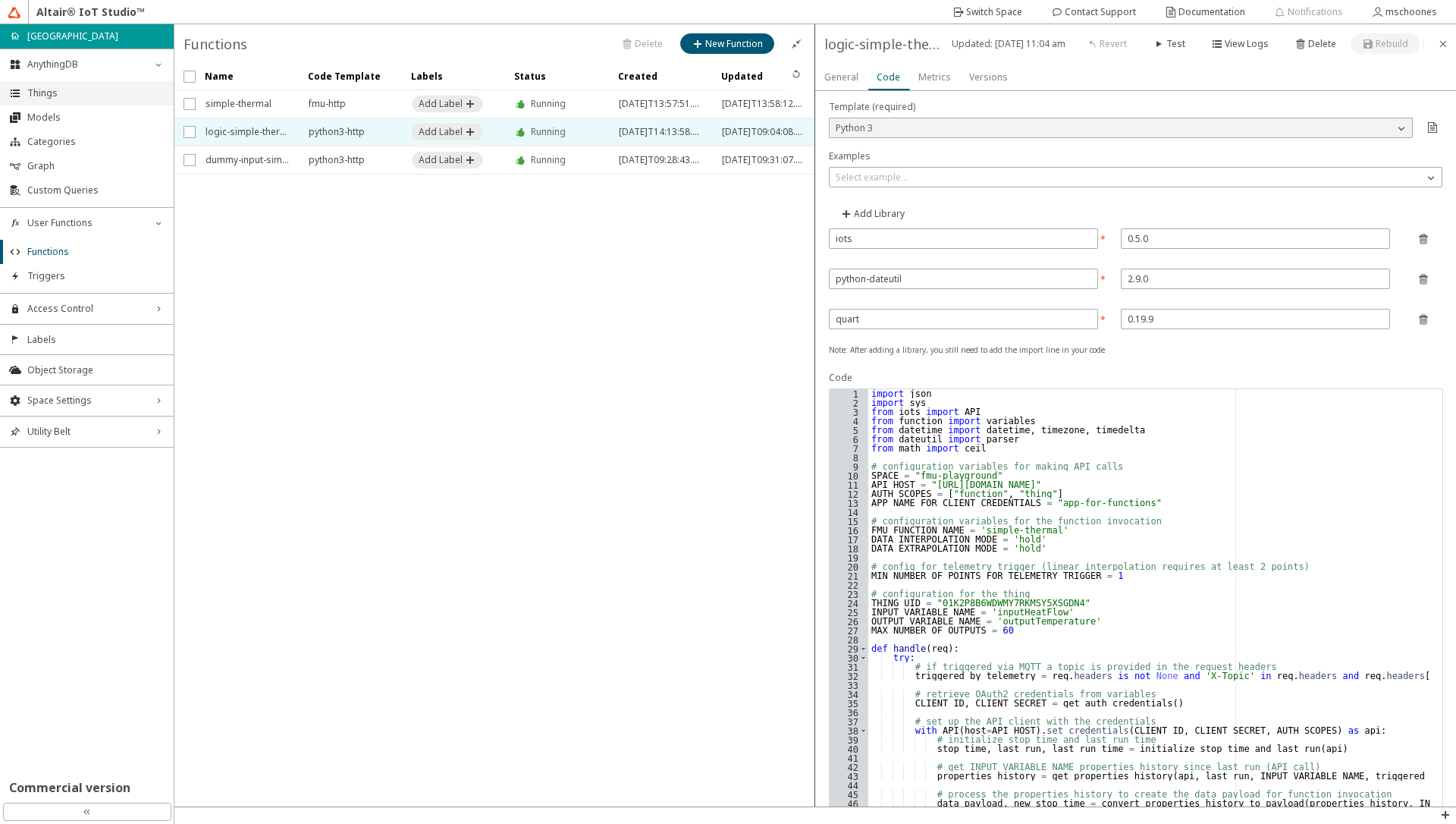
click at [73, 96] on span "Things" at bounding box center [96, 94] width 137 height 12
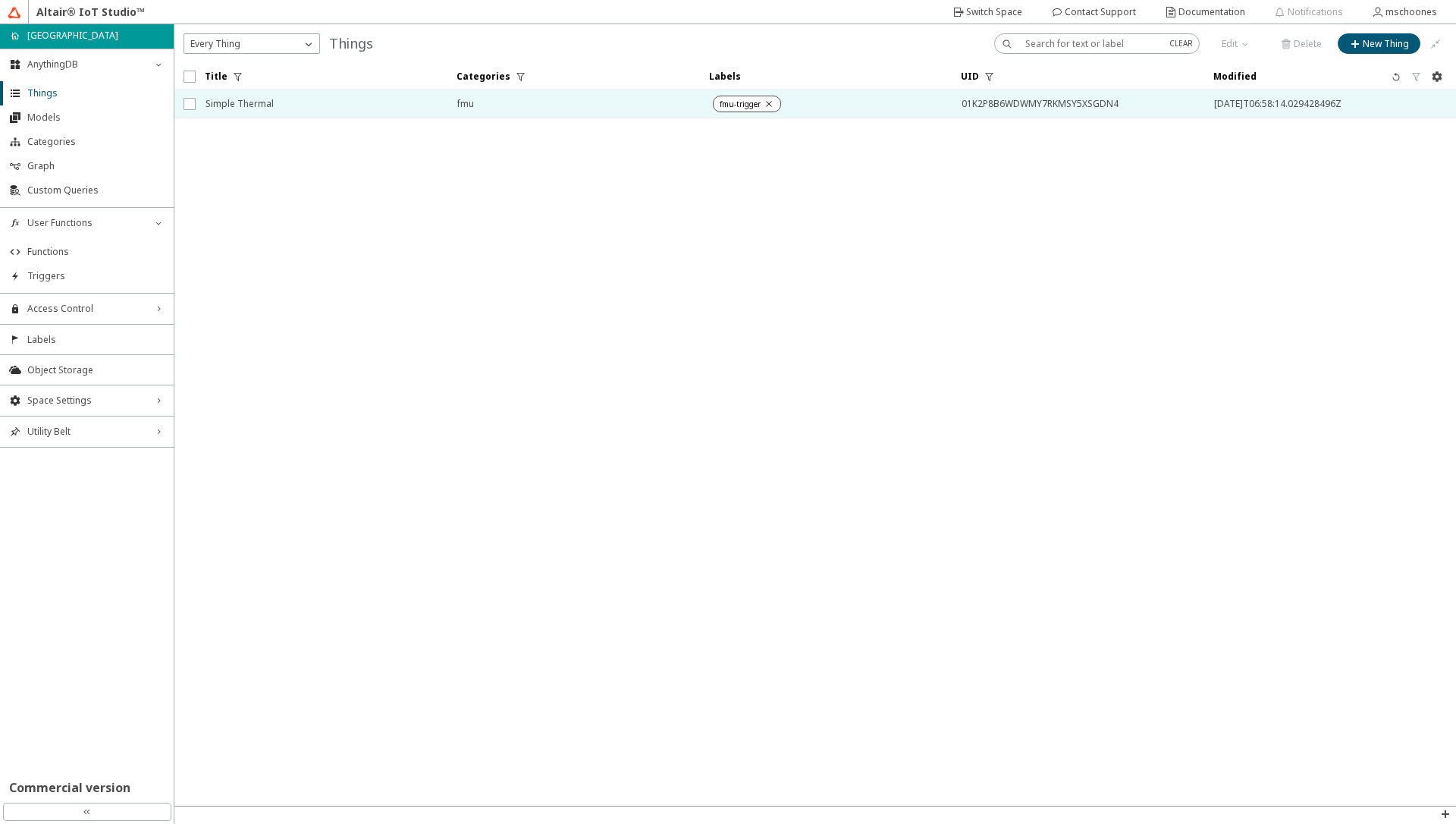
click at [256, 113] on span "Simple Thermal" at bounding box center [322, 104] width 232 height 28
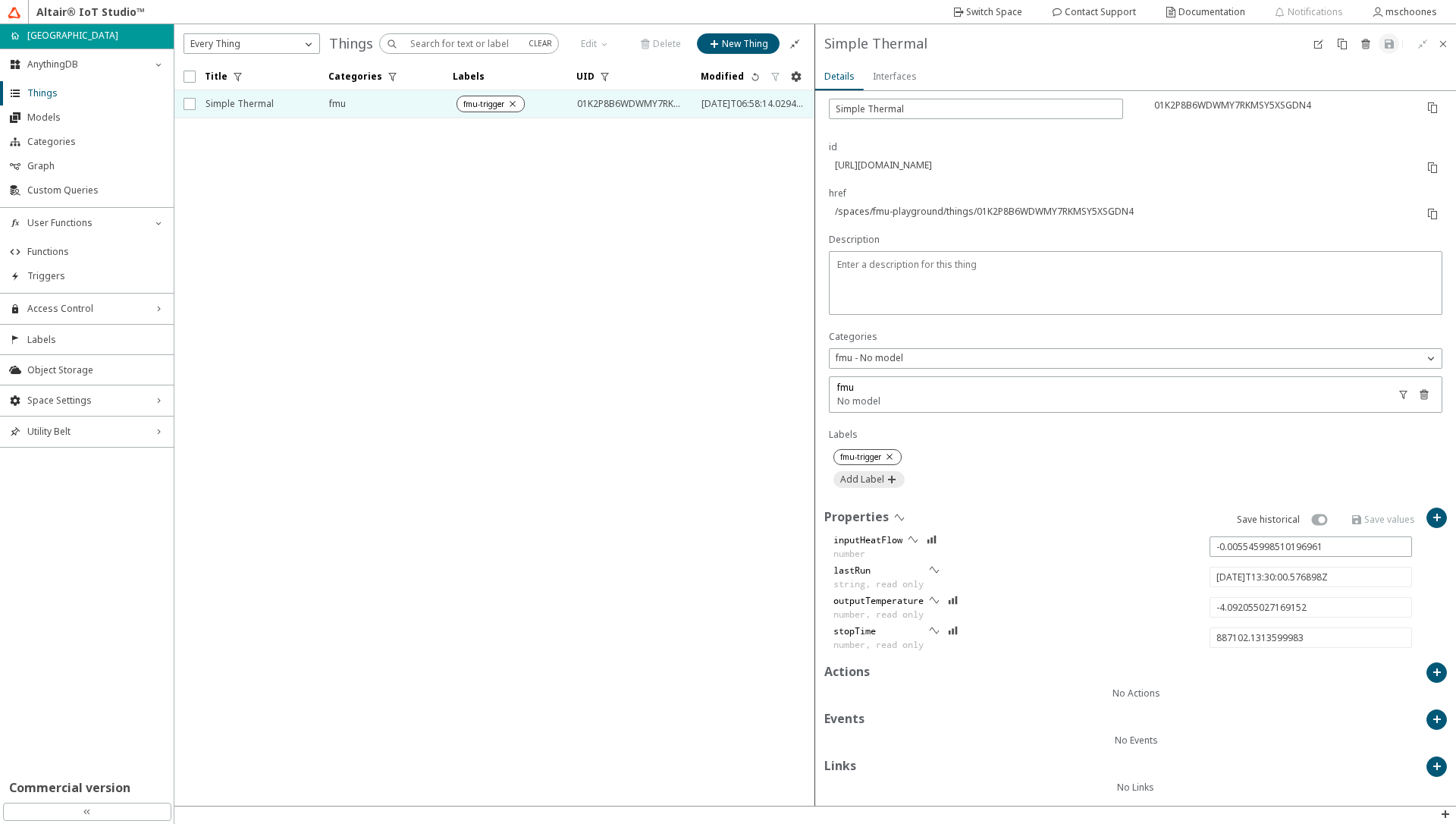
scroll to position [157, 0]
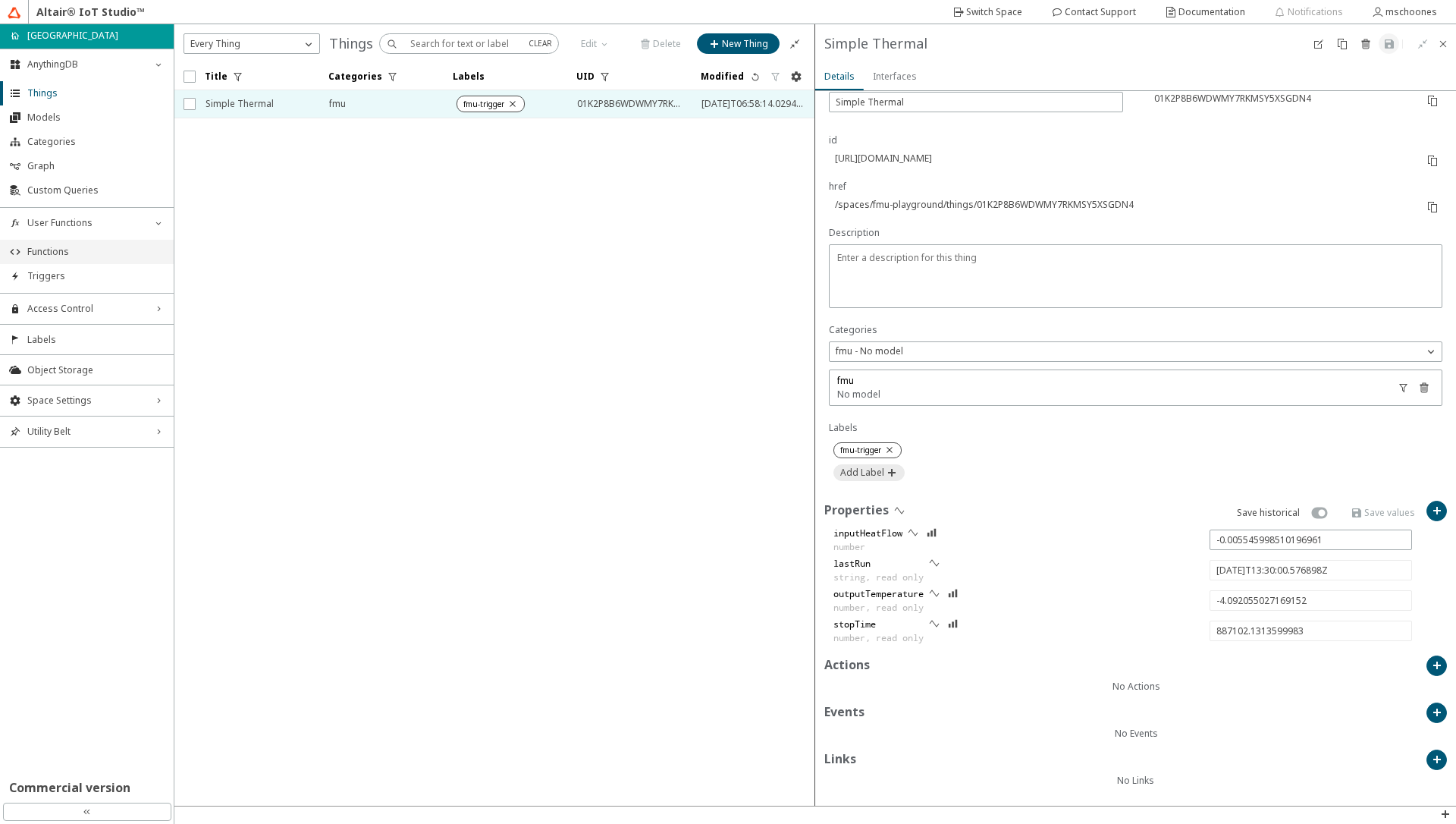
click at [64, 255] on span "Functions" at bounding box center [96, 252] width 137 height 12
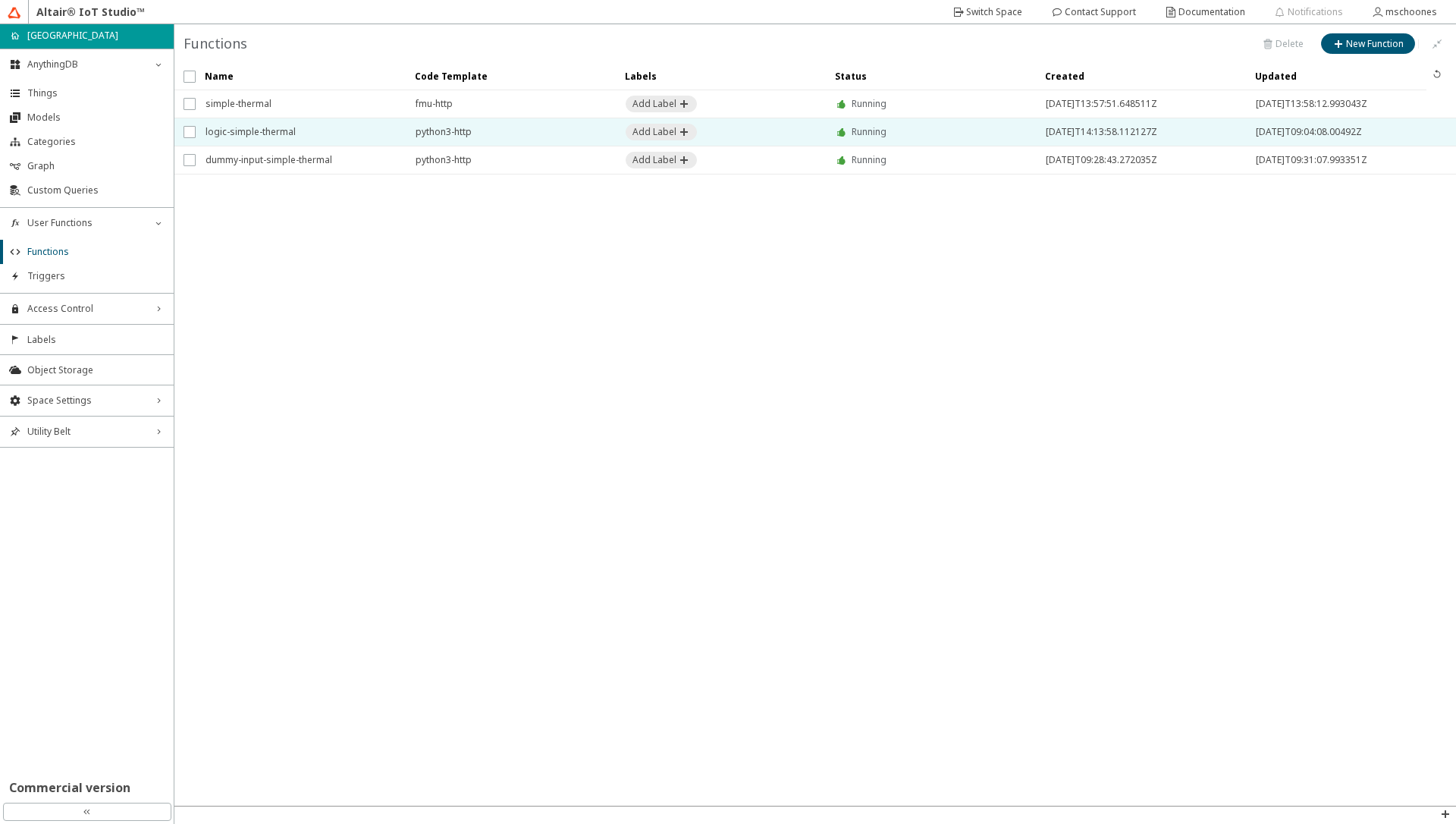
click at [289, 131] on span "logic-simple-thermal" at bounding box center [301, 132] width 190 height 28
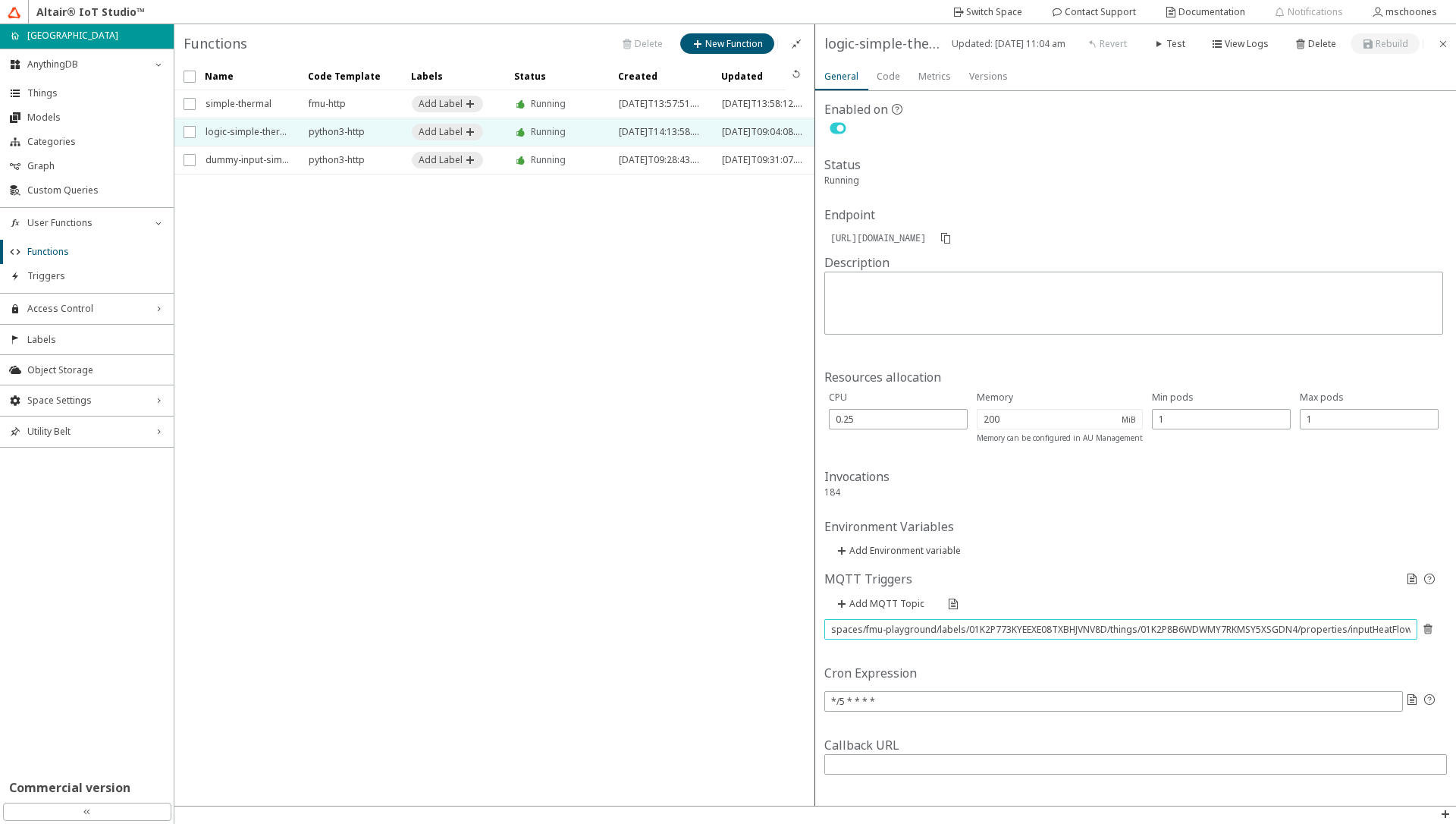
drag, startPoint x: 857, startPoint y: 632, endPoint x: 936, endPoint y: 629, distance: 79.1
click at [936, 629] on input "spaces/fmu-playground/labels/01K2P773KYEEXE08TXBHJVNV8D/things/01K2P8B6WDWMY7RK…" at bounding box center [1121, 629] width 579 height 13
click at [991, 630] on input "spaces/fmu-playground/labels/01K2P773KYEEXE08TXBHJVNV8D/things/01K2P8B6WDWMY7RK…" at bounding box center [1121, 629] width 579 height 13
click at [1119, 629] on input "spaces/fmu-playground/labels/01K2P773KYEEXE08TXBHJVNV8D/things/01K2P8B6WDWMY7RK…" at bounding box center [1121, 629] width 579 height 13
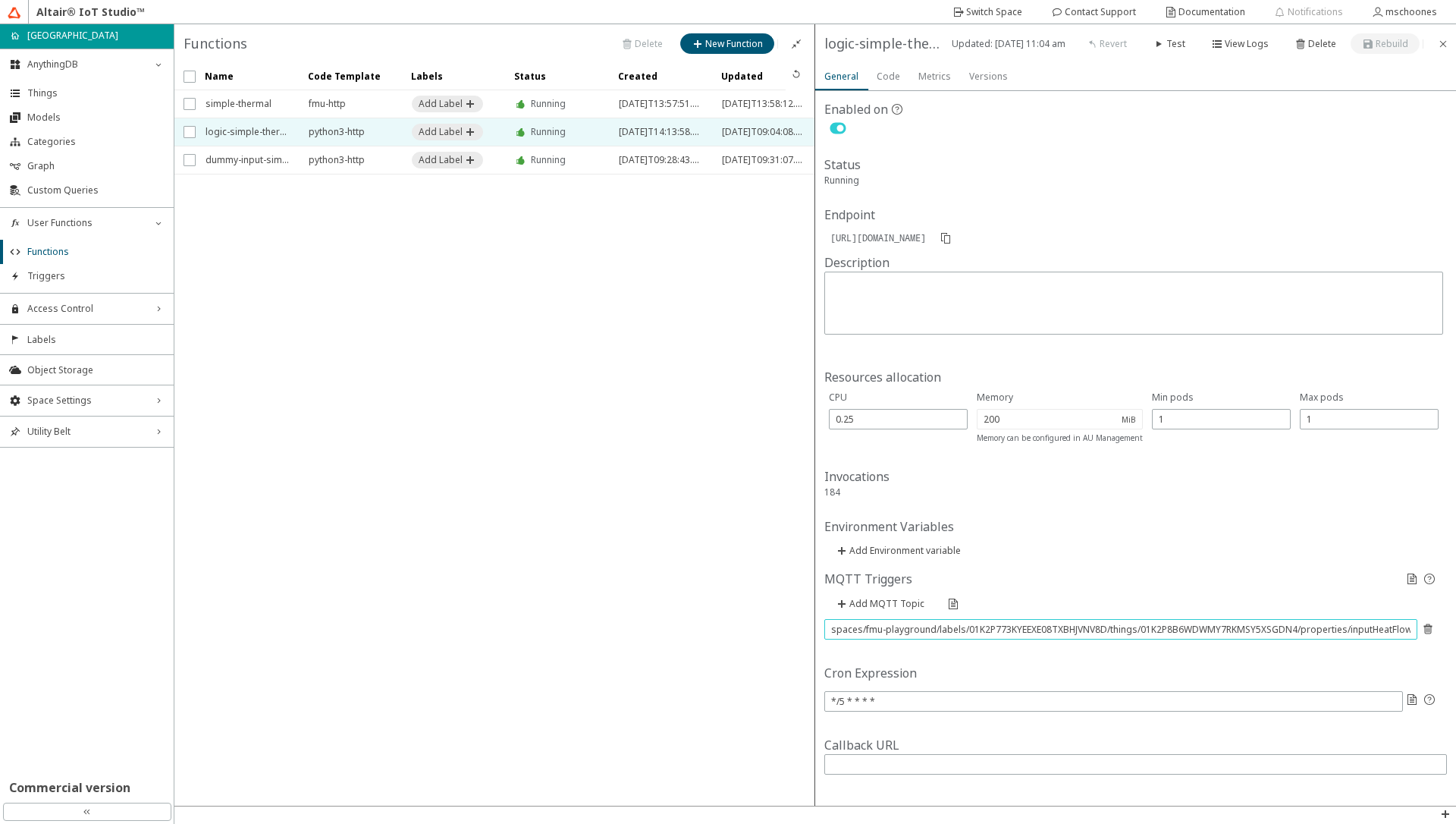
click at [1119, 629] on input "spaces/fmu-playground/labels/01K2P773KYEEXE08TXBHJVNV8D/things/01K2P8B6WDWMY7RK…" at bounding box center [1121, 629] width 579 height 13
click at [1188, 630] on input "spaces/fmu-playground/labels/01K2P773KYEEXE08TXBHJVNV8D/things/01K2P8B6WDWMY7RK…" at bounding box center [1121, 629] width 579 height 13
click at [1227, 629] on input "spaces/fmu-playground/labels/01K2P773KYEEXE08TXBHJVNV8D/things/01K2P8B6WDWMY7RK…" at bounding box center [1121, 629] width 579 height 13
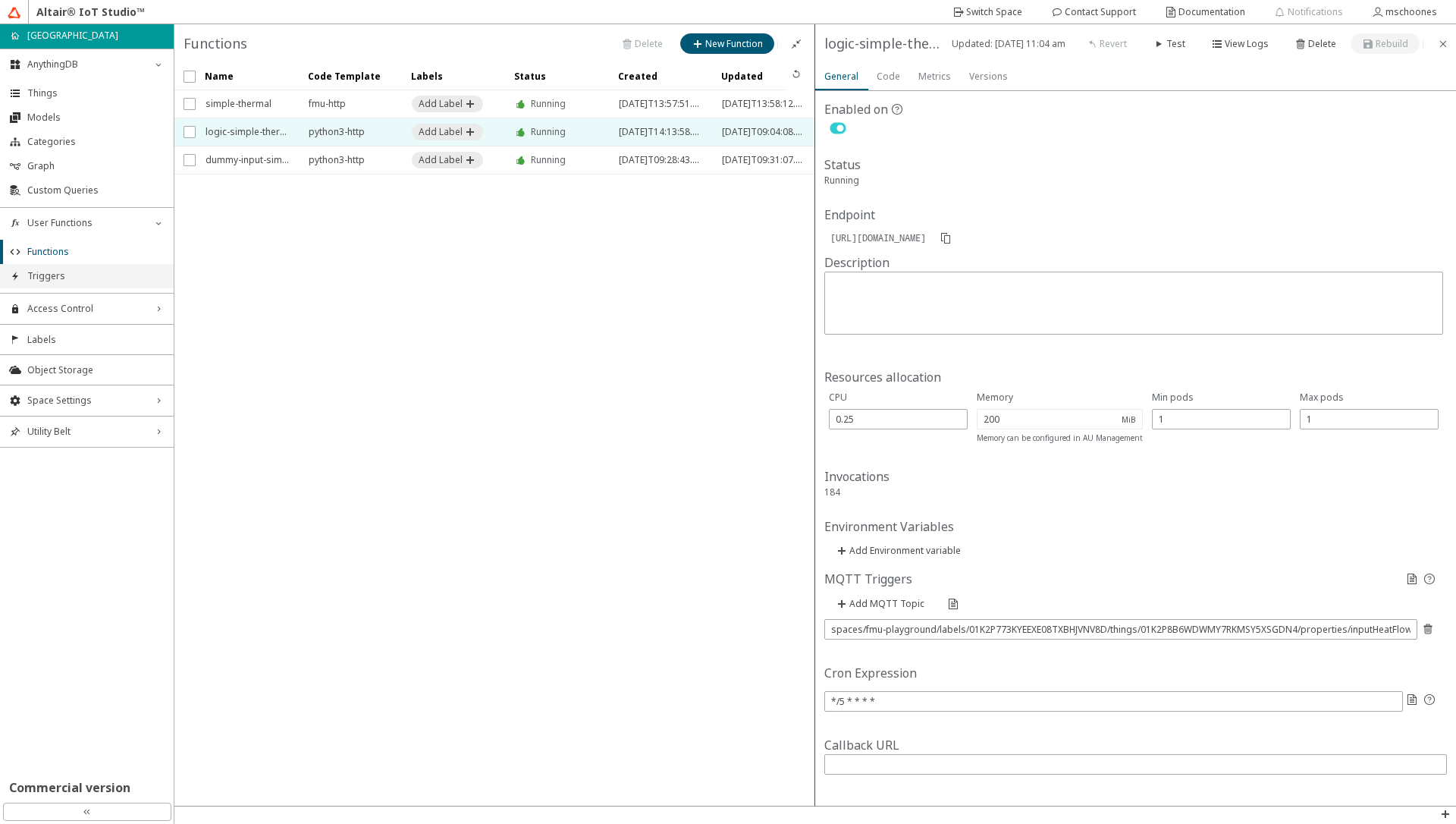
click at [67, 284] on li "Triggers" at bounding box center [87, 276] width 173 height 25
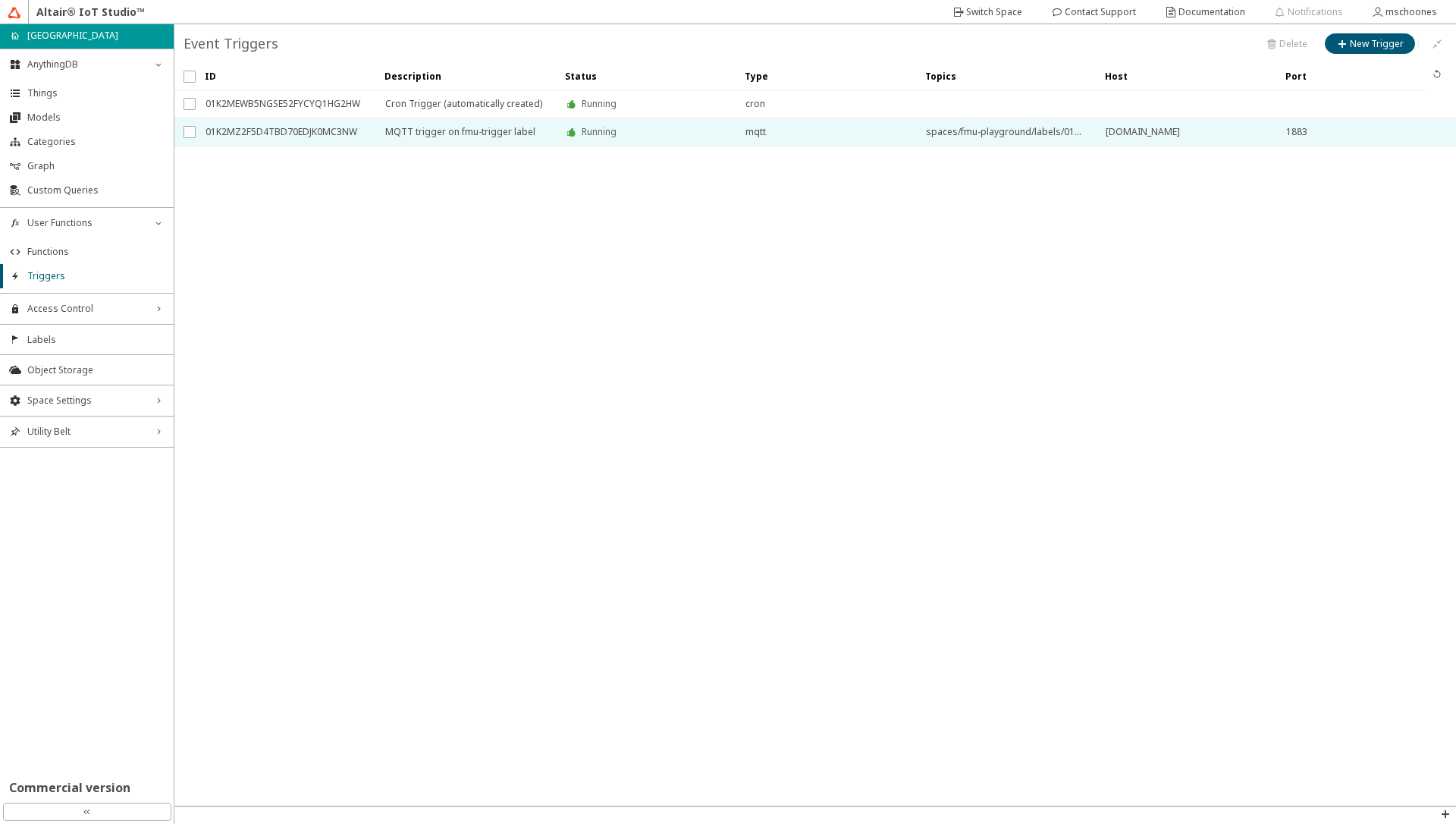
click at [443, 128] on span "MQTT trigger on fmu-trigger label" at bounding box center [465, 132] width 160 height 28
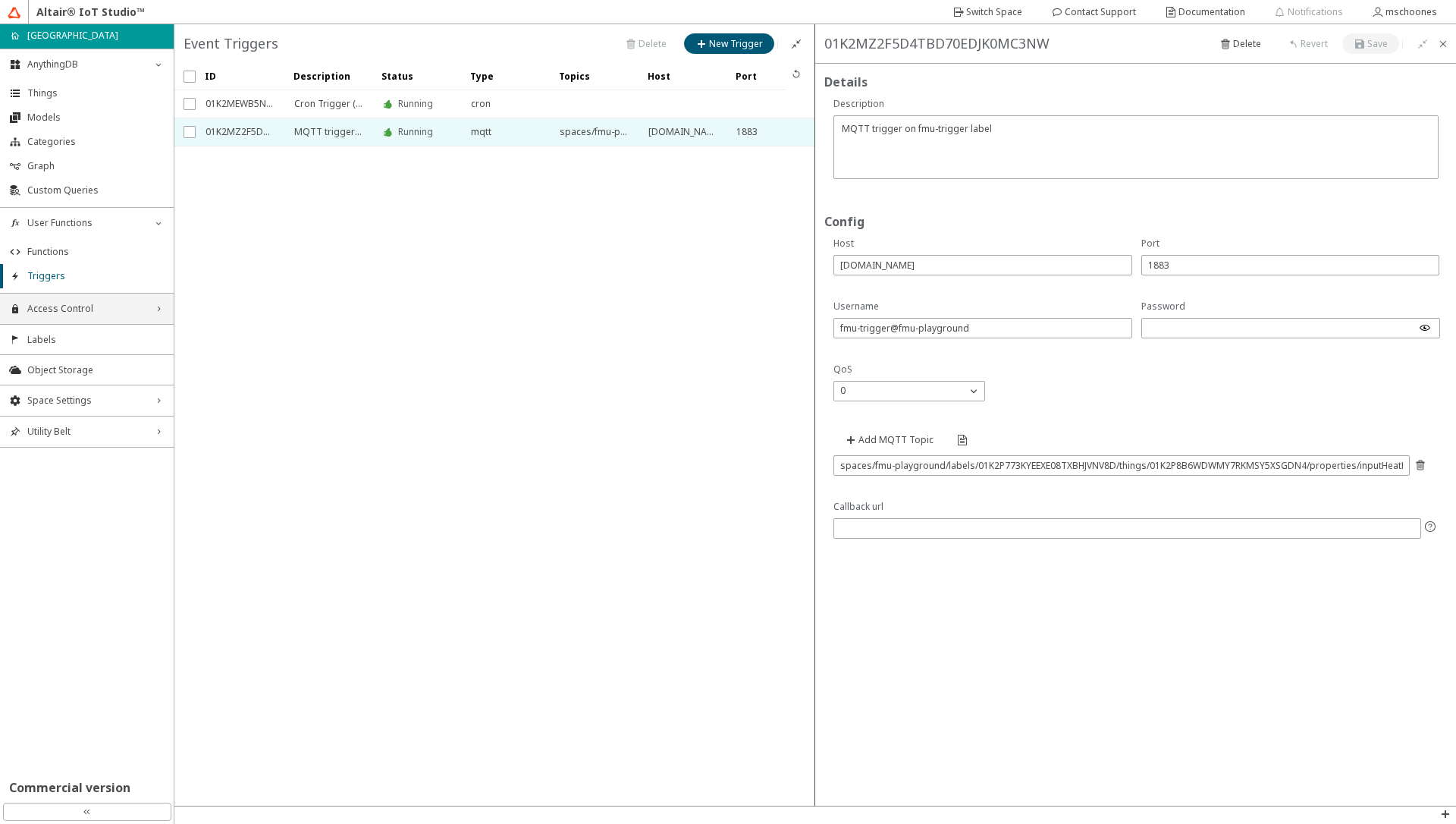
click at [88, 314] on span "Access Control" at bounding box center [87, 309] width 119 height 12
click at [61, 419] on li "Apps" at bounding box center [87, 411] width 173 height 25
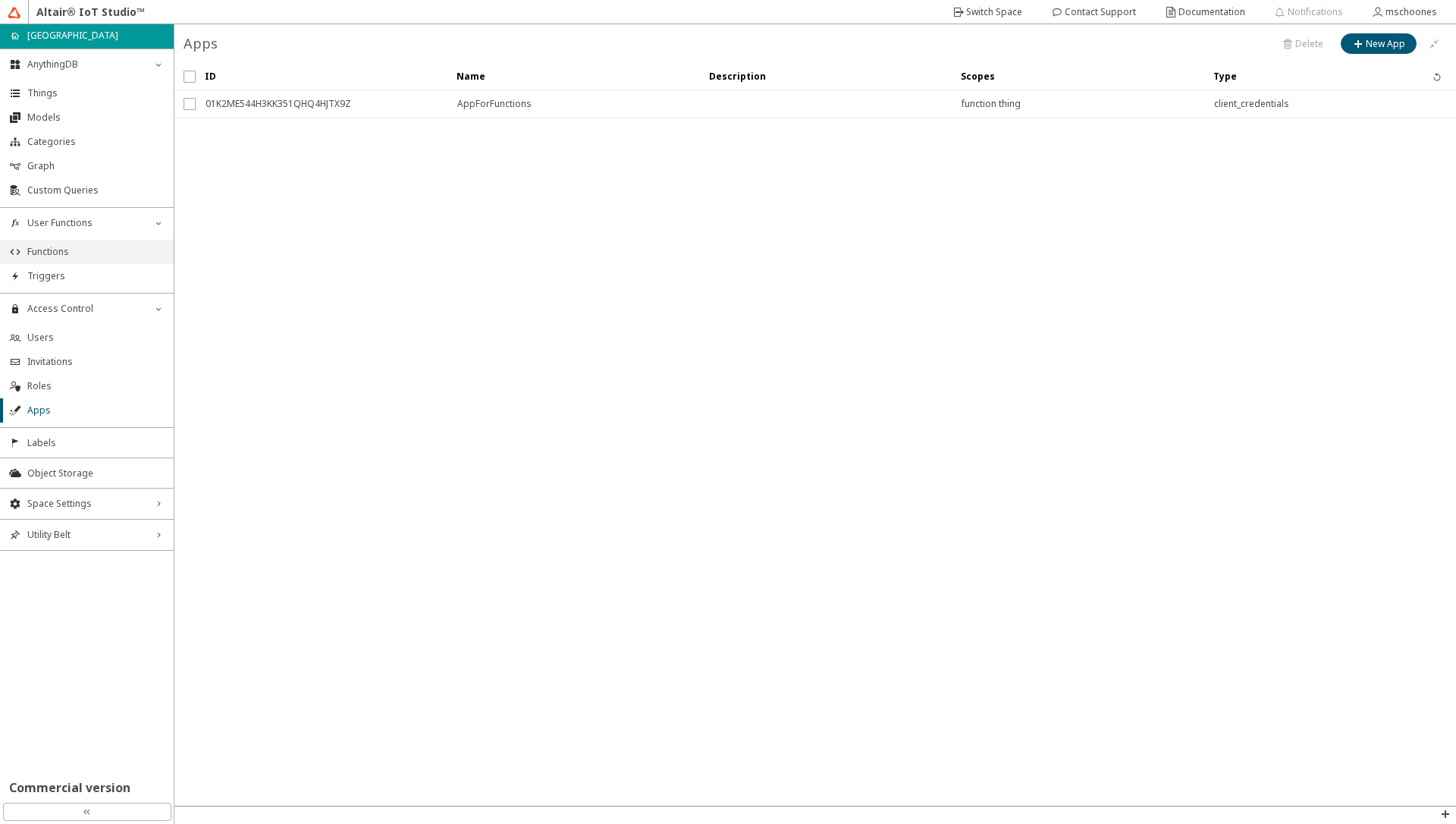
click at [70, 247] on span "Functions" at bounding box center [96, 252] width 137 height 12
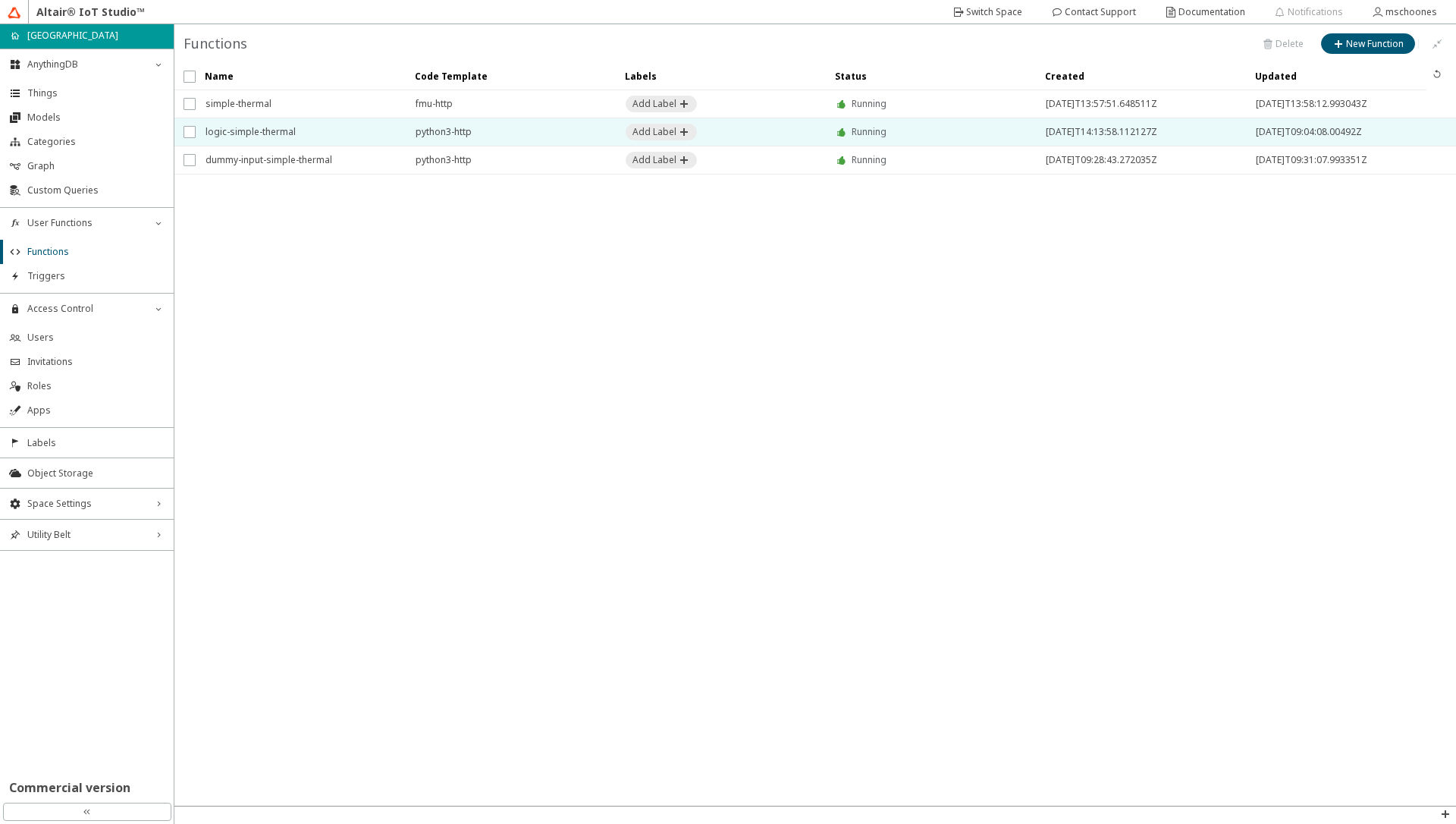
click at [257, 131] on span "logic-simple-thermal" at bounding box center [301, 132] width 190 height 28
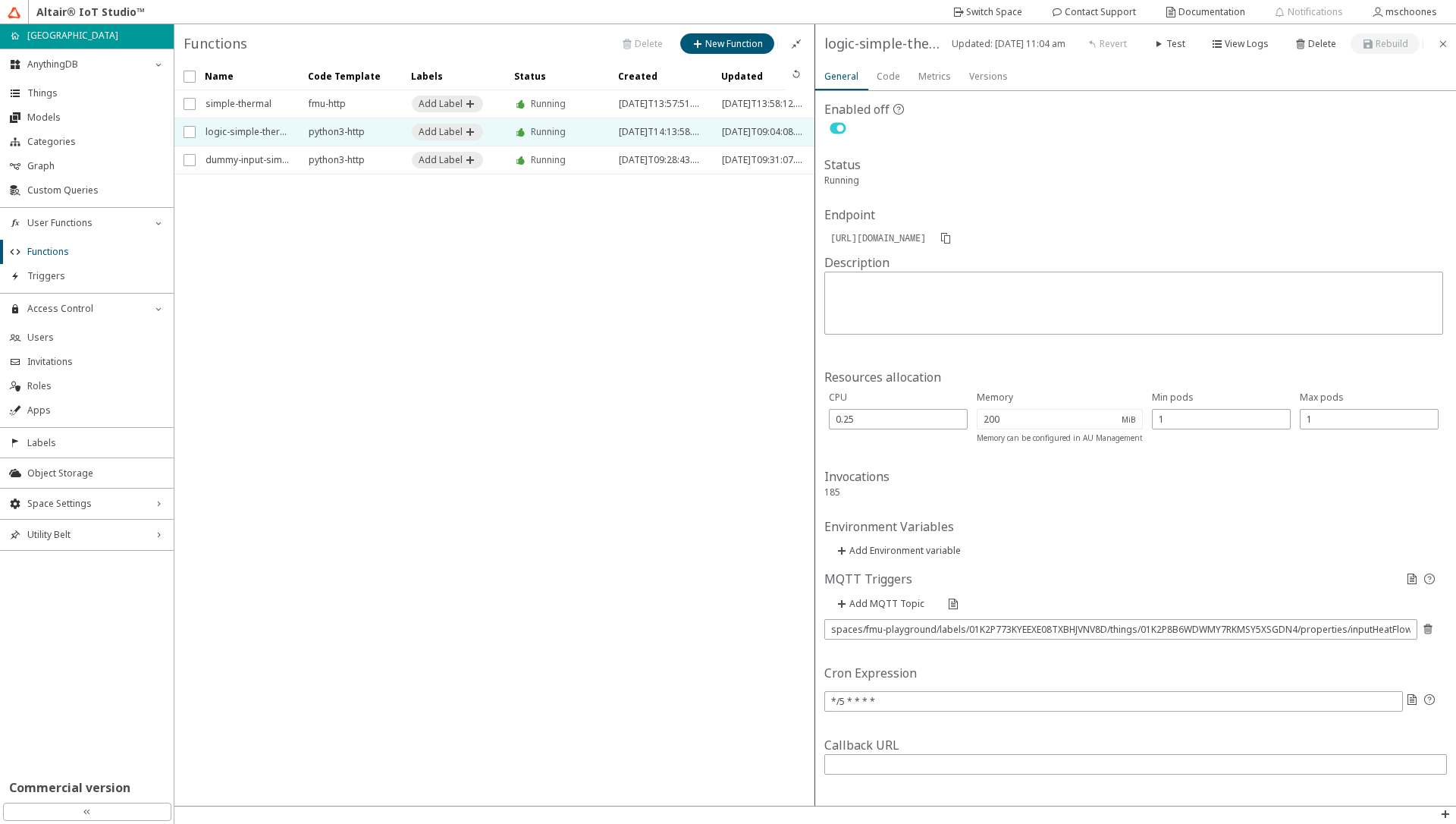
click at [0, 0] on slot "Code" at bounding box center [0, 0] width 0 height 0
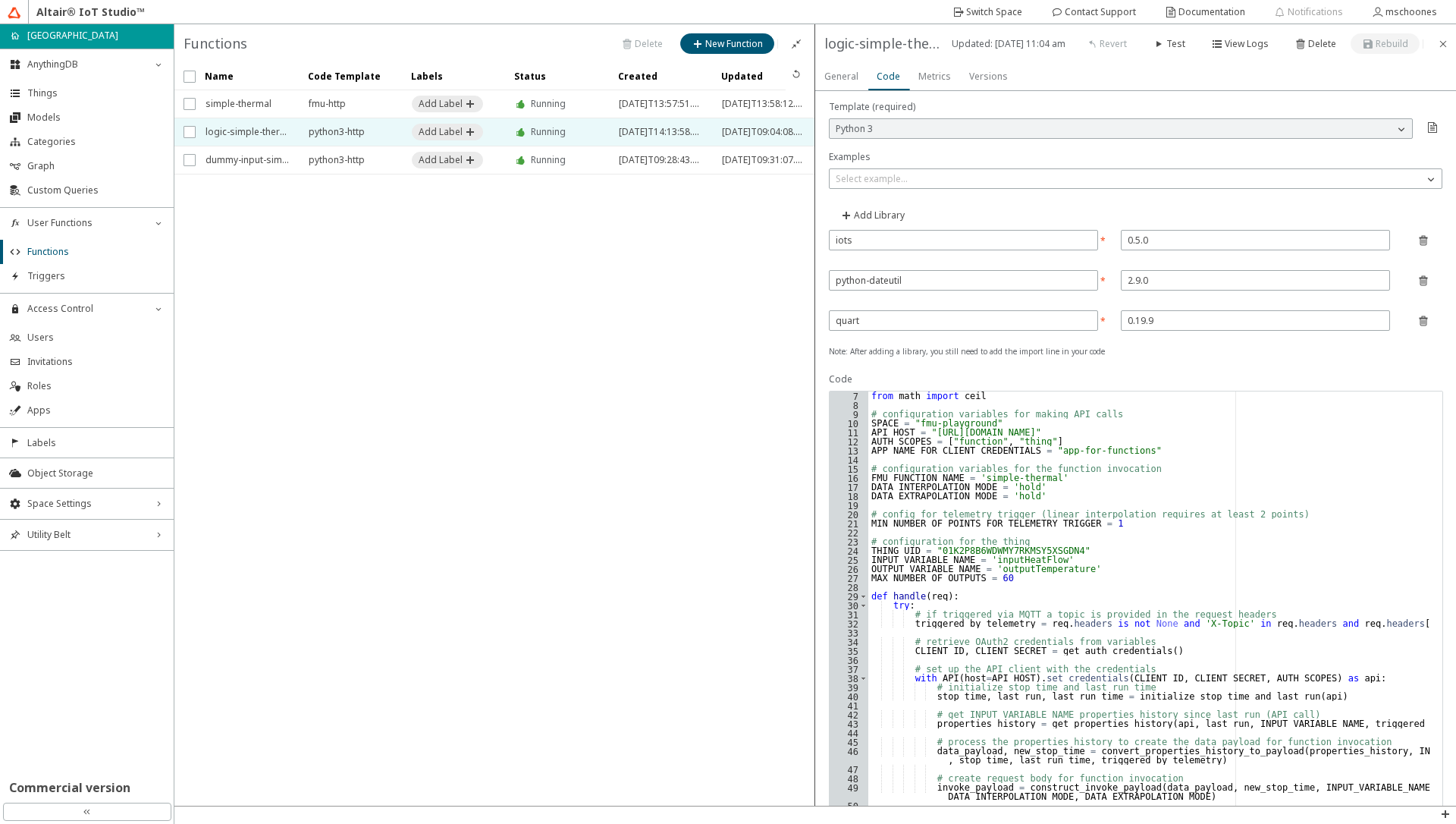
scroll to position [109, 0]
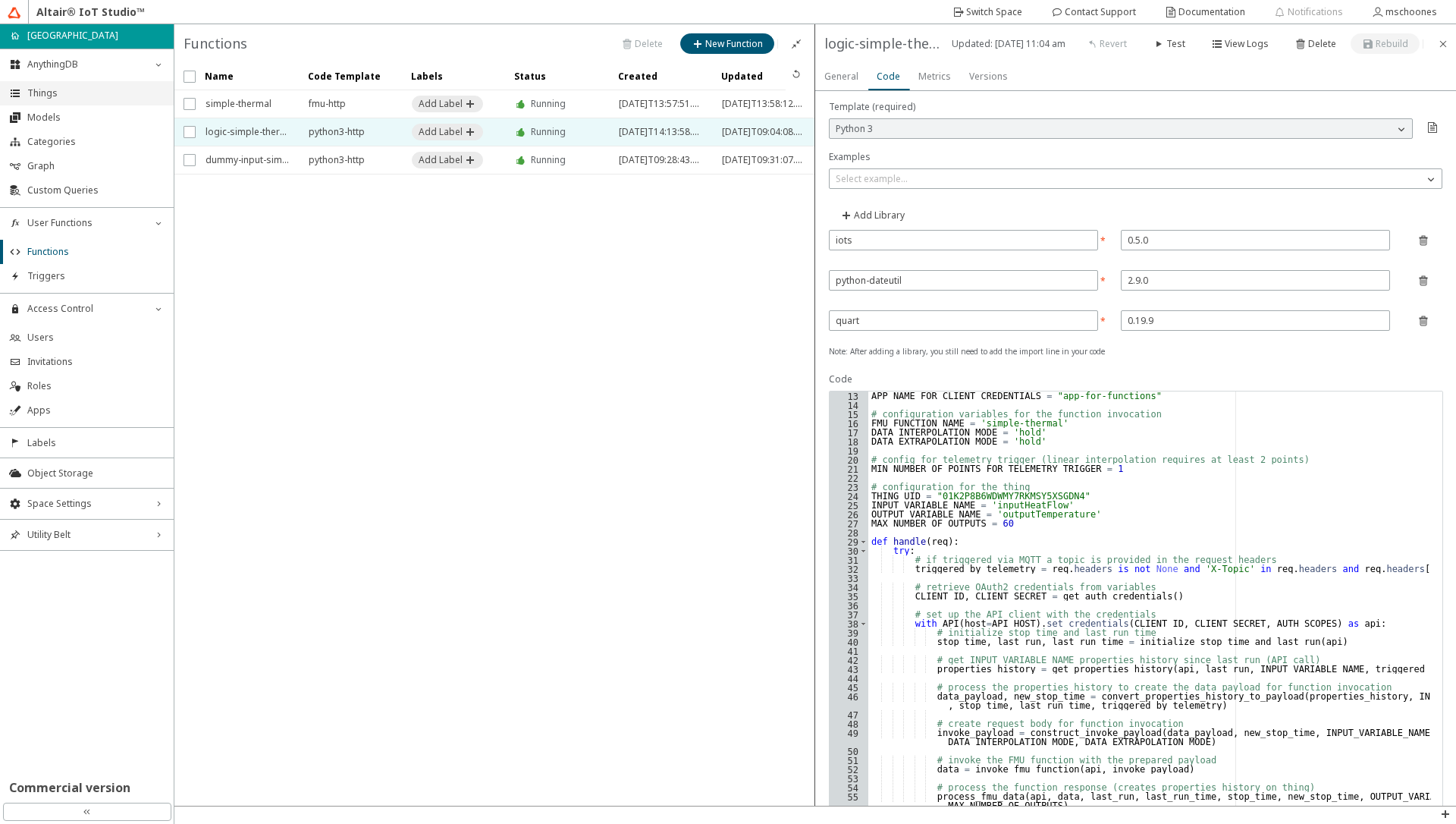
click at [81, 103] on li "Things" at bounding box center [87, 94] width 173 height 25
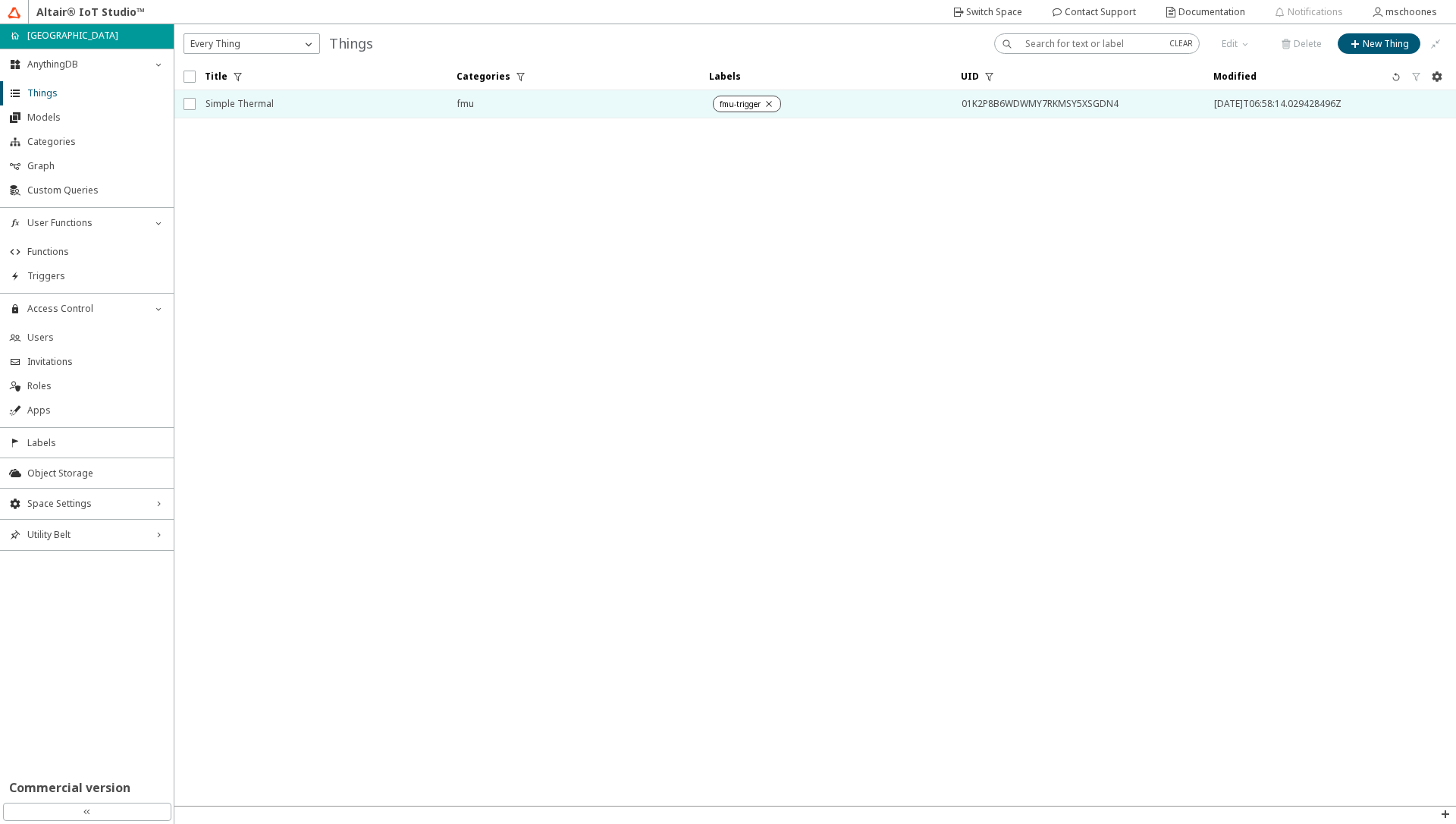
click at [263, 109] on span "Simple Thermal" at bounding box center [322, 104] width 232 height 28
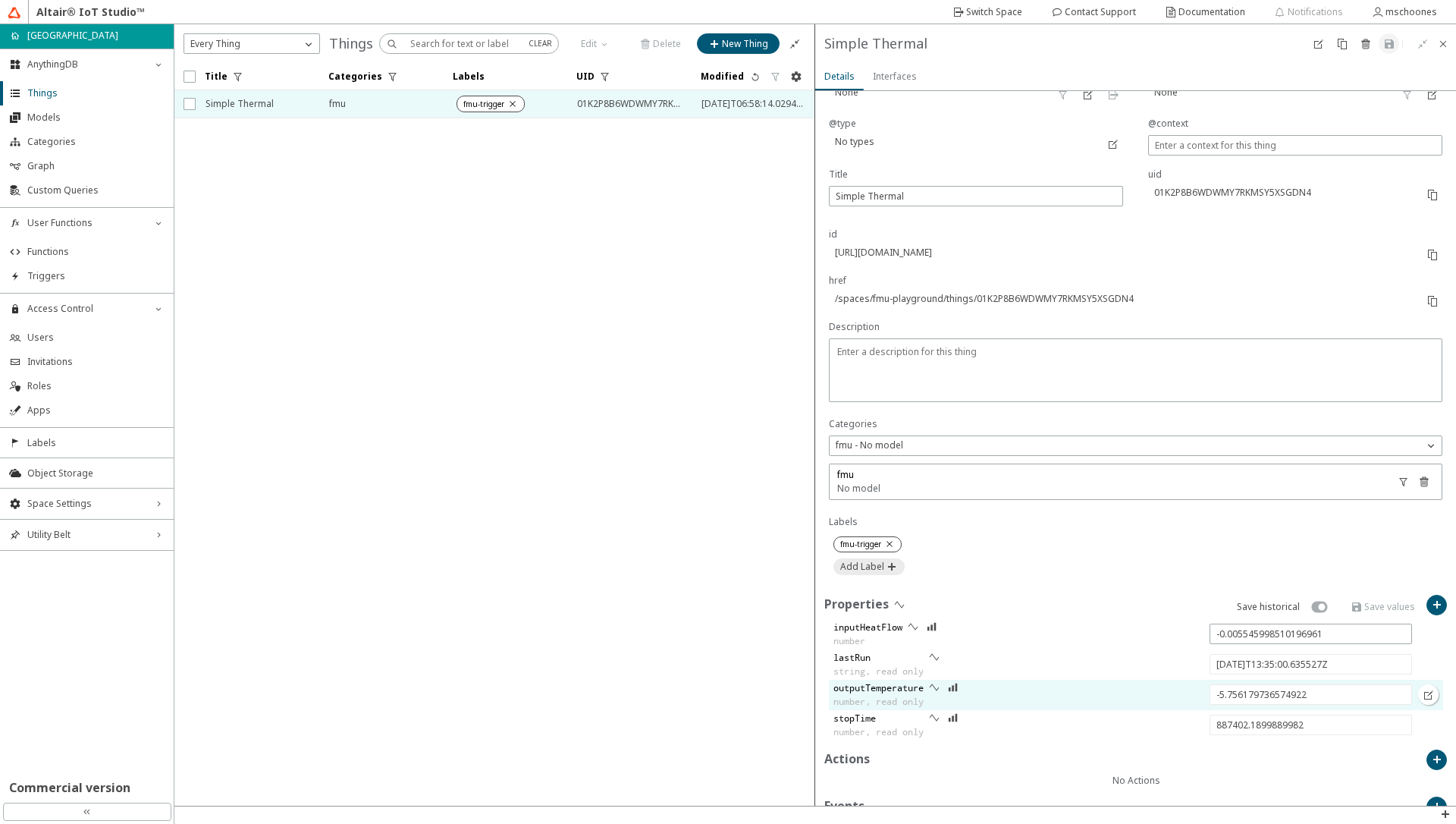
scroll to position [91, 0]
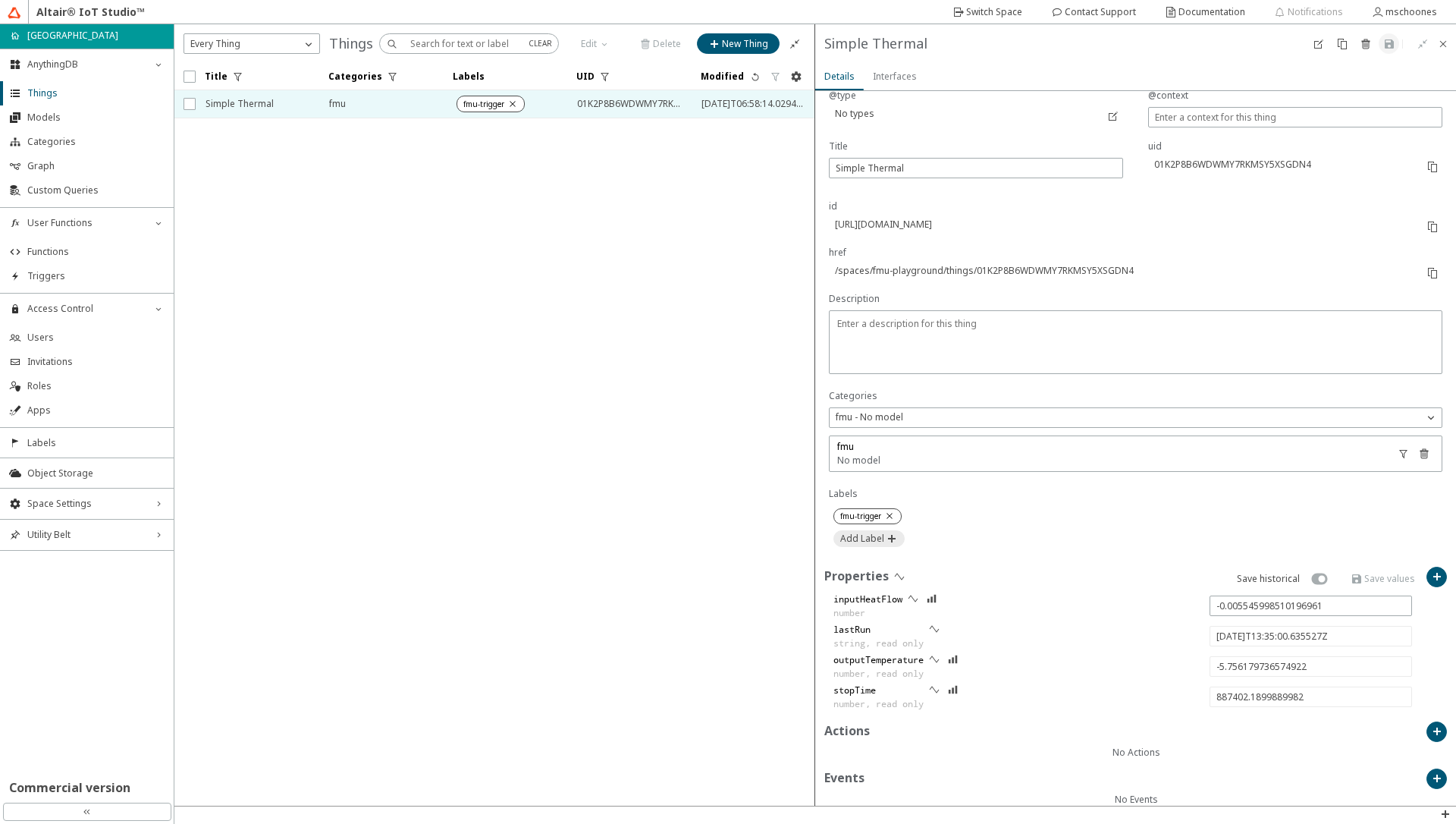
type input "-0.0046611052093040815"
type input "-6.874507485501773"
type input "[DATE]T13:39:00.563119Z"
type input "887642.1175809982"
click at [85, 259] on li "Functions" at bounding box center [87, 252] width 173 height 25
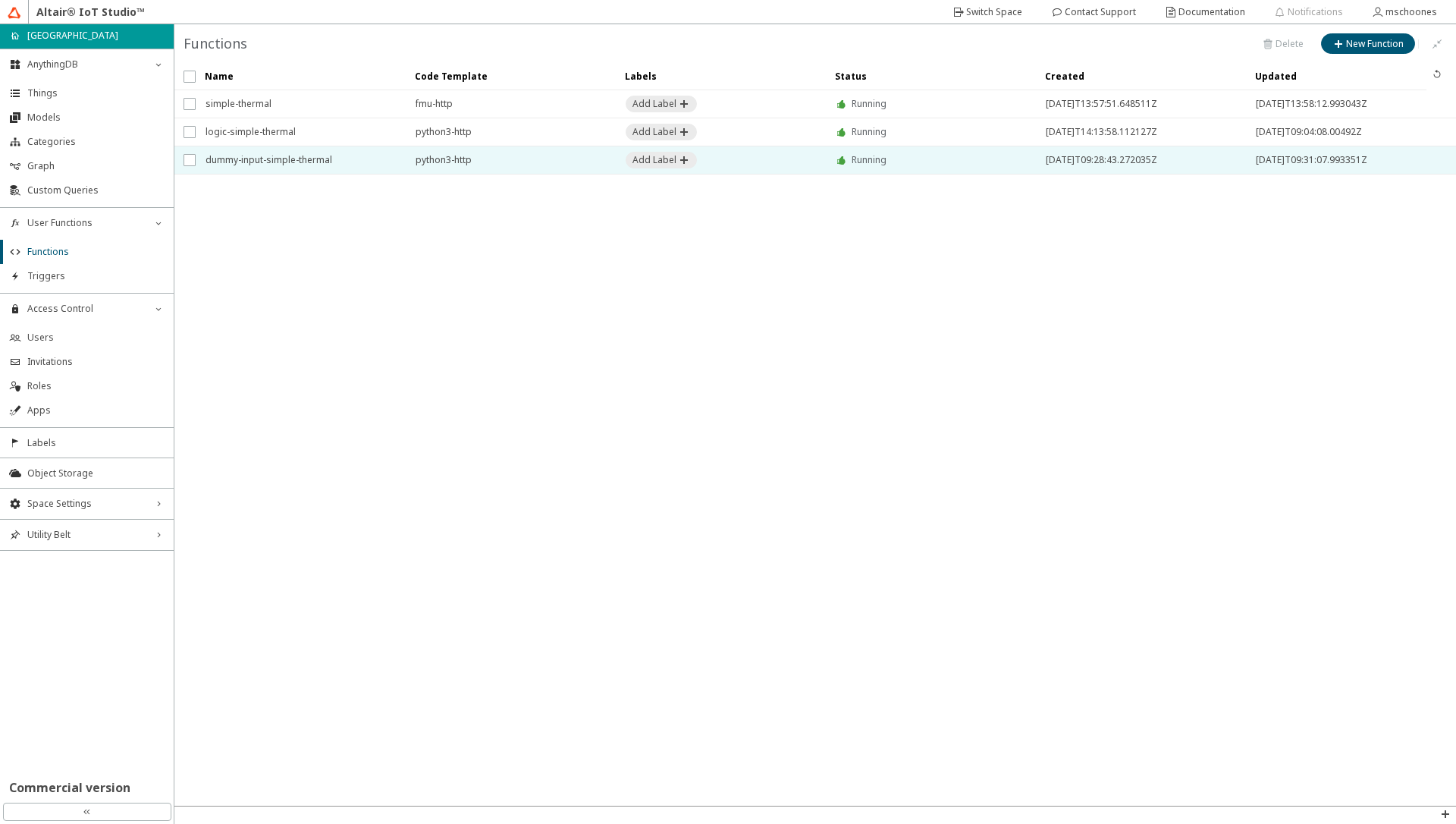
click at [277, 164] on span "dummy-input-simple-thermal" at bounding box center [301, 160] width 190 height 28
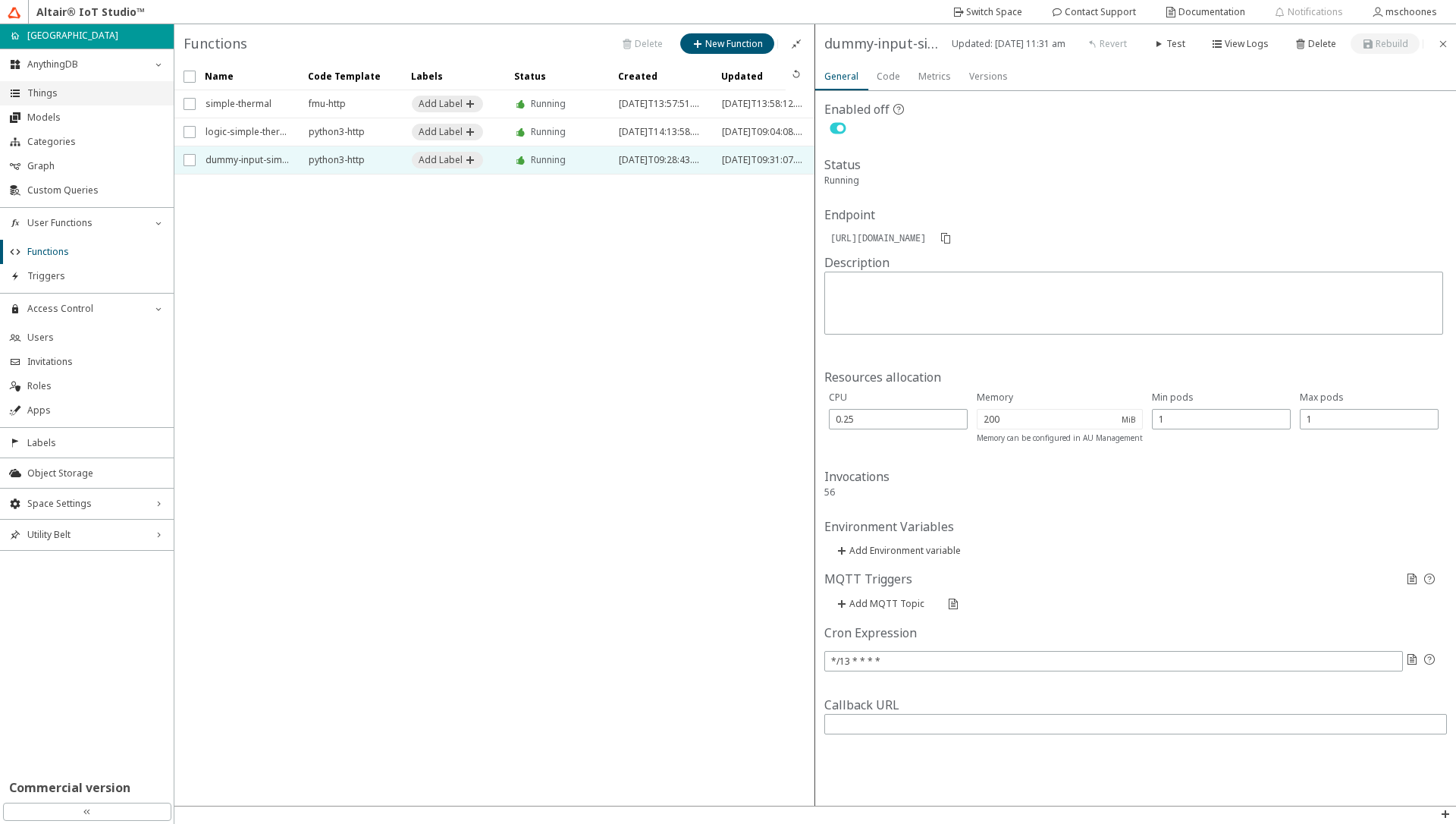
click at [54, 94] on span "Things" at bounding box center [96, 94] width 137 height 12
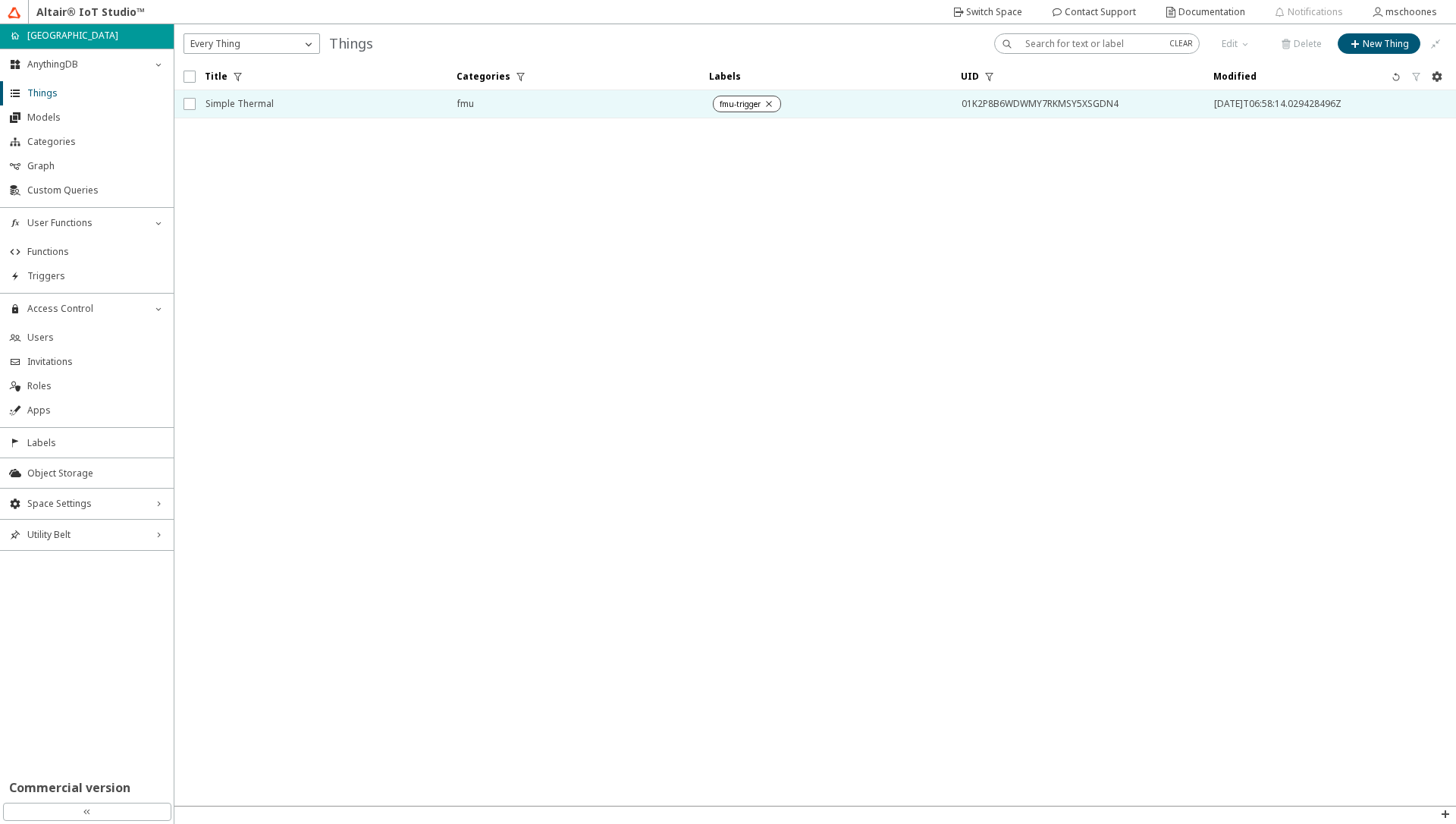
click at [255, 99] on span "Simple Thermal" at bounding box center [322, 104] width 232 height 28
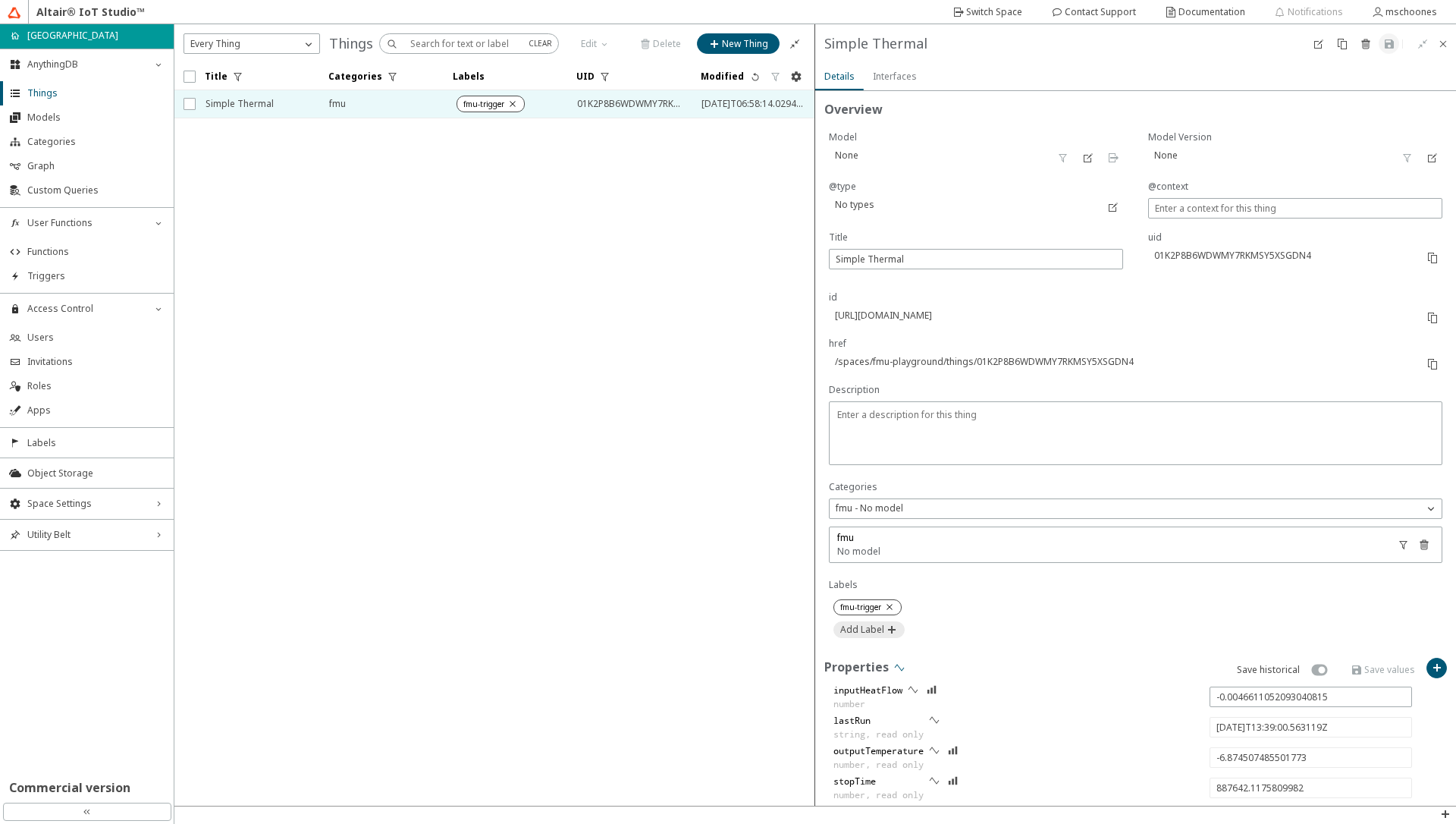
click at [903, 672] on iron-icon at bounding box center [900, 668] width 12 height 12
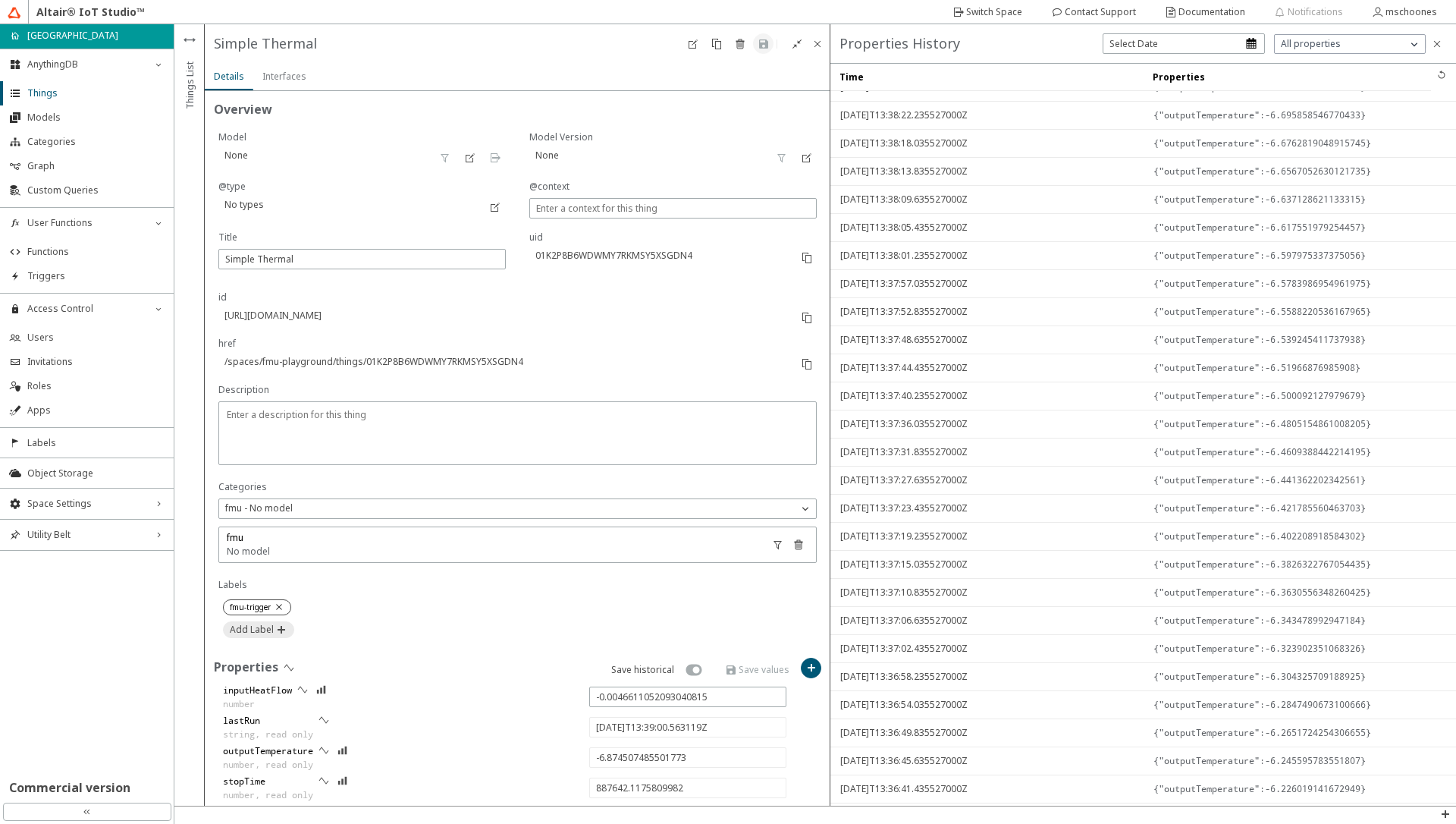
scroll to position [364, 0]
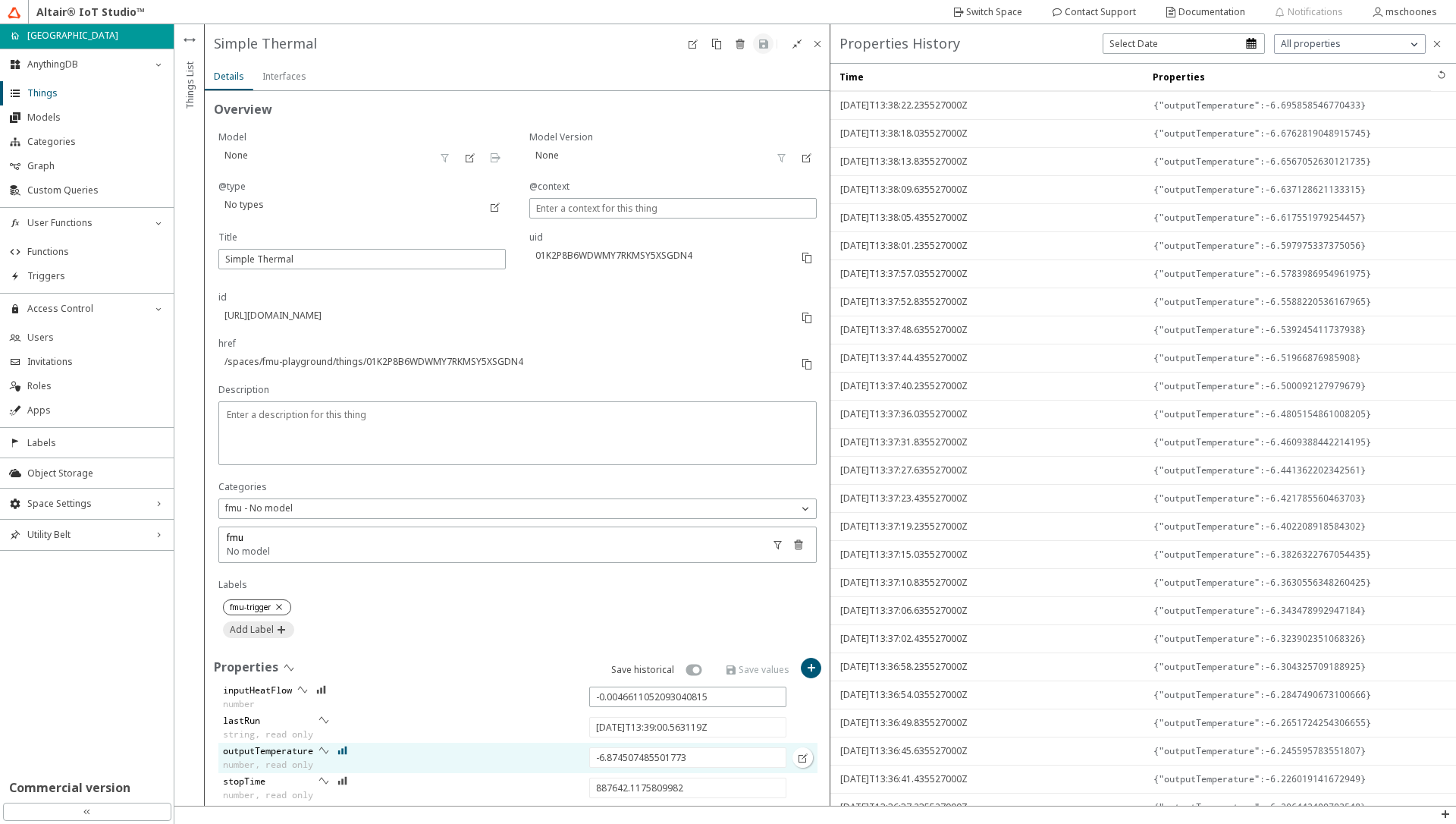
click at [344, 751] on iron-icon at bounding box center [343, 750] width 11 height 12
click at [95, 280] on span "Triggers" at bounding box center [96, 276] width 137 height 12
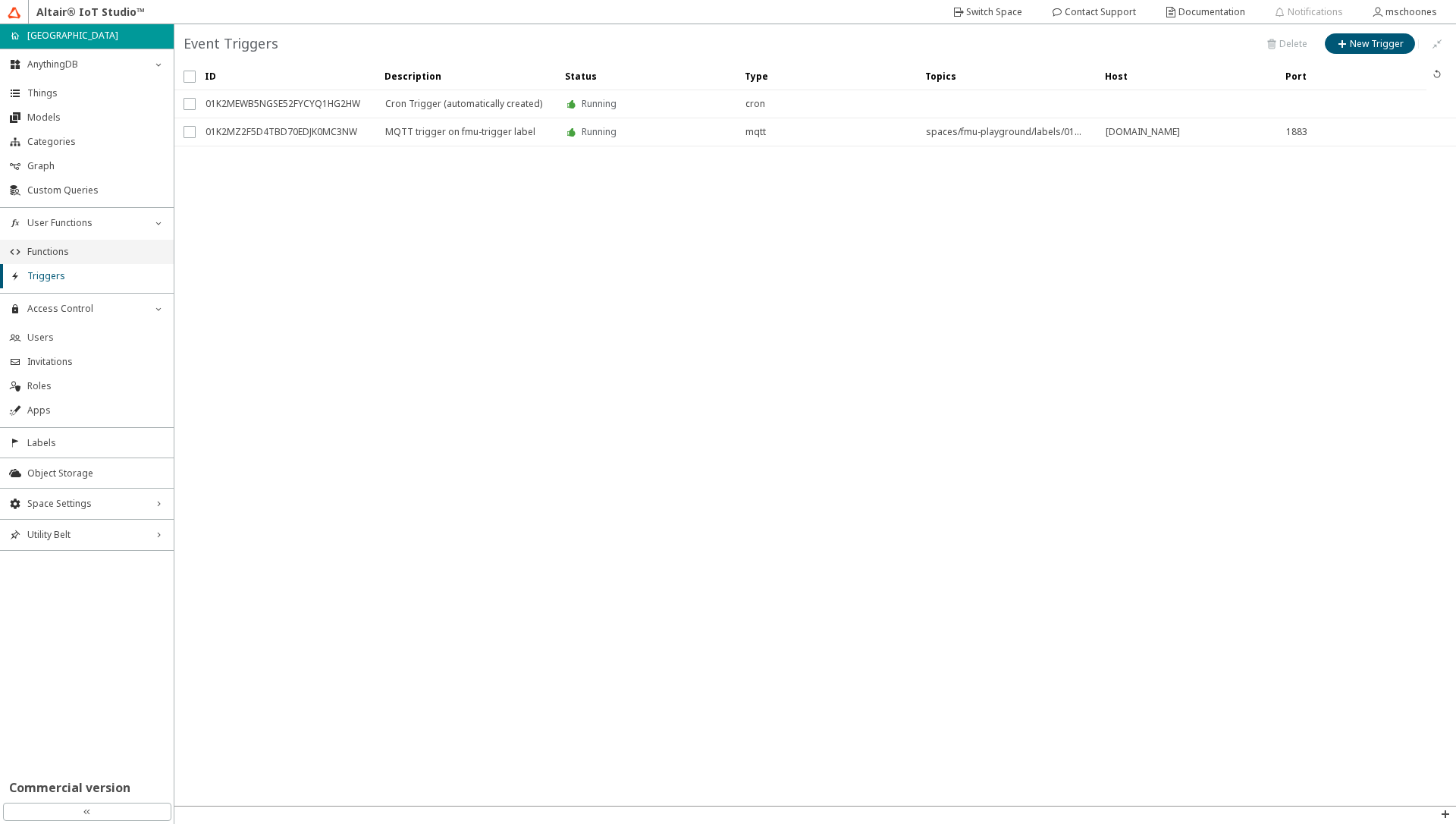
click at [41, 249] on span "Functions" at bounding box center [96, 252] width 137 height 12
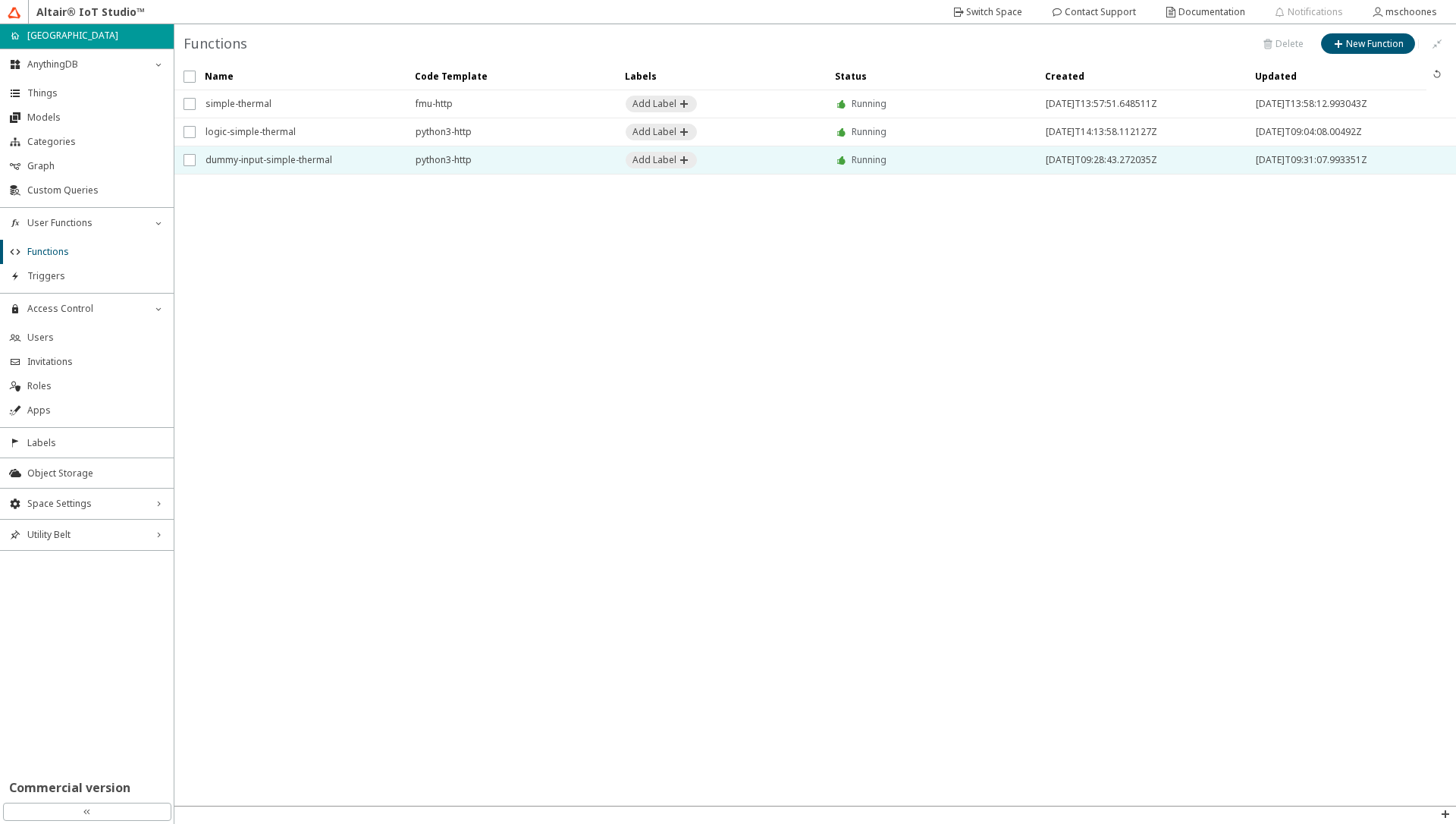
click at [282, 158] on span "dummy-input-simple-thermal" at bounding box center [301, 160] width 190 height 28
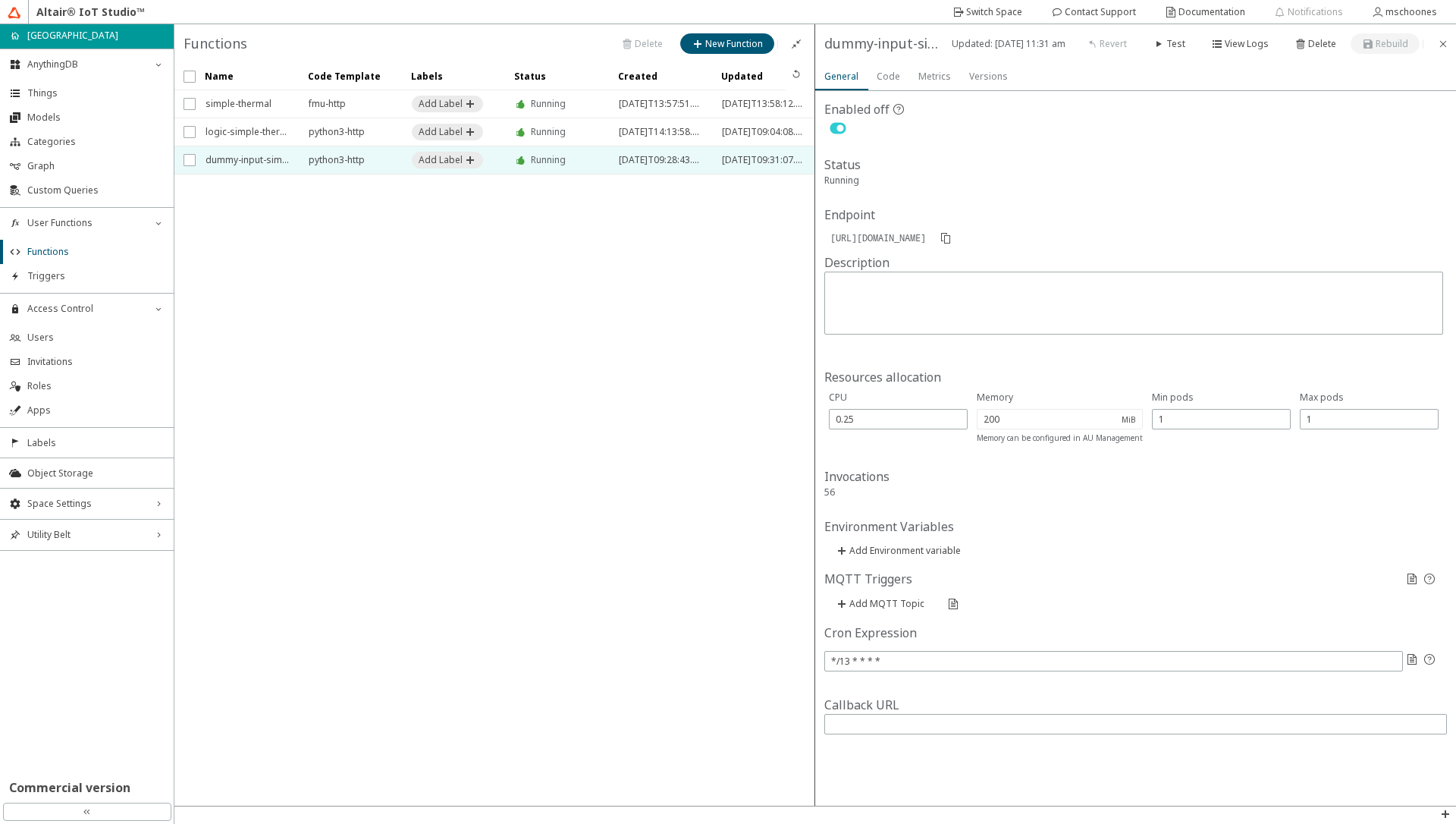
click at [0, 0] on slot "Code" at bounding box center [0, 0] width 0 height 0
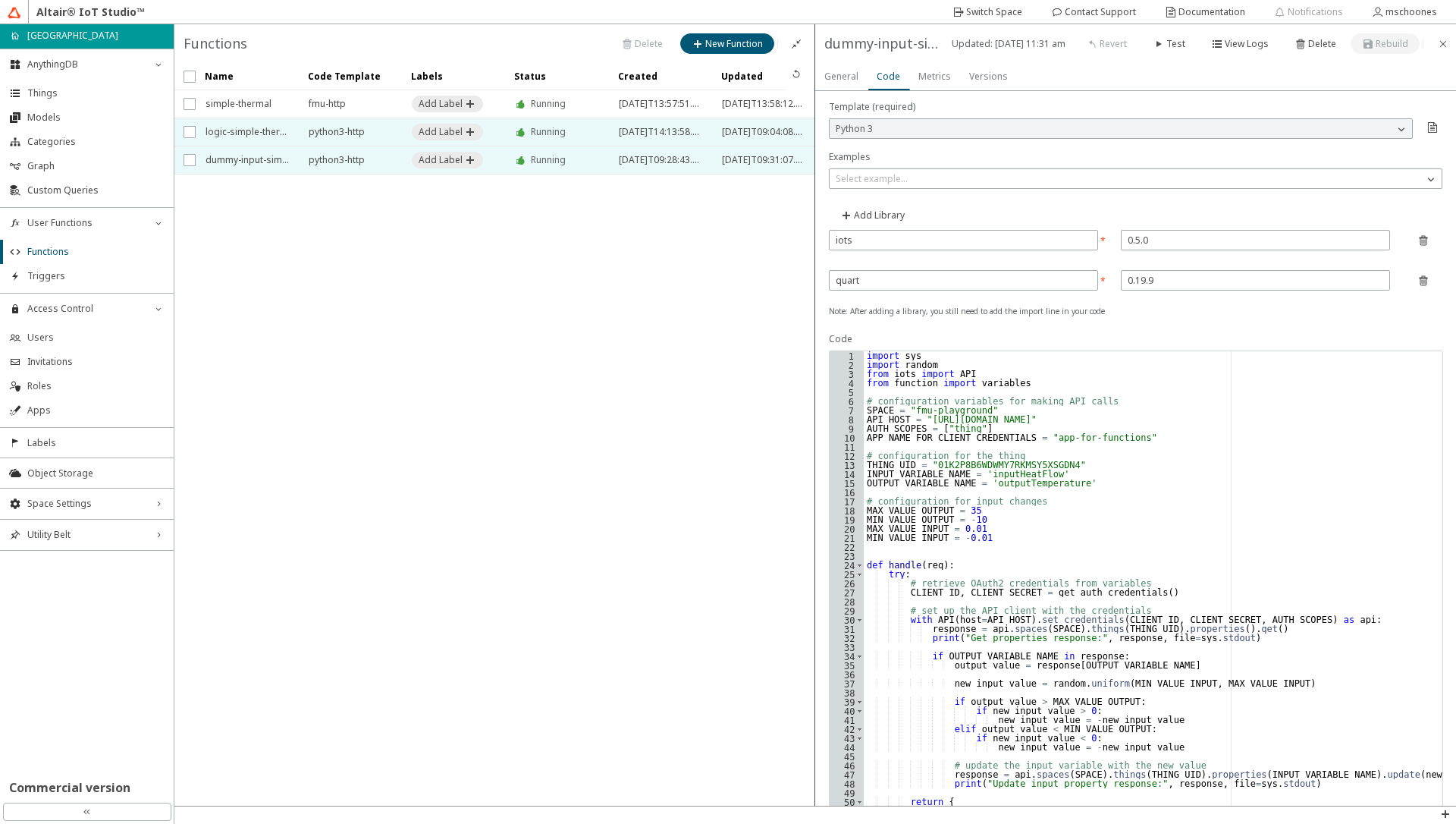
click at [243, 135] on span "logic-simple-thermal" at bounding box center [247, 132] width 84 height 28
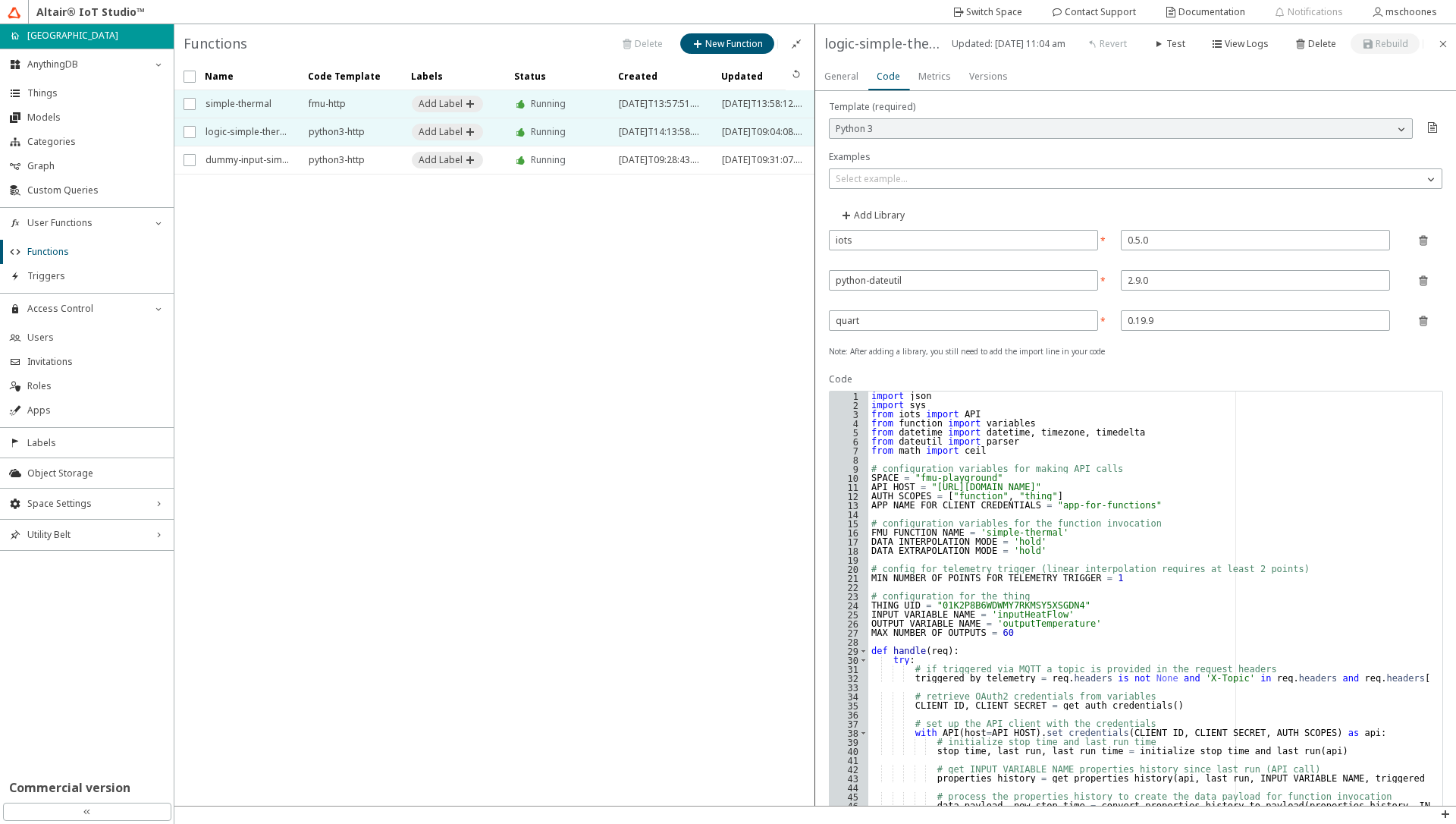
click at [285, 109] on span "simple-thermal" at bounding box center [247, 104] width 84 height 28
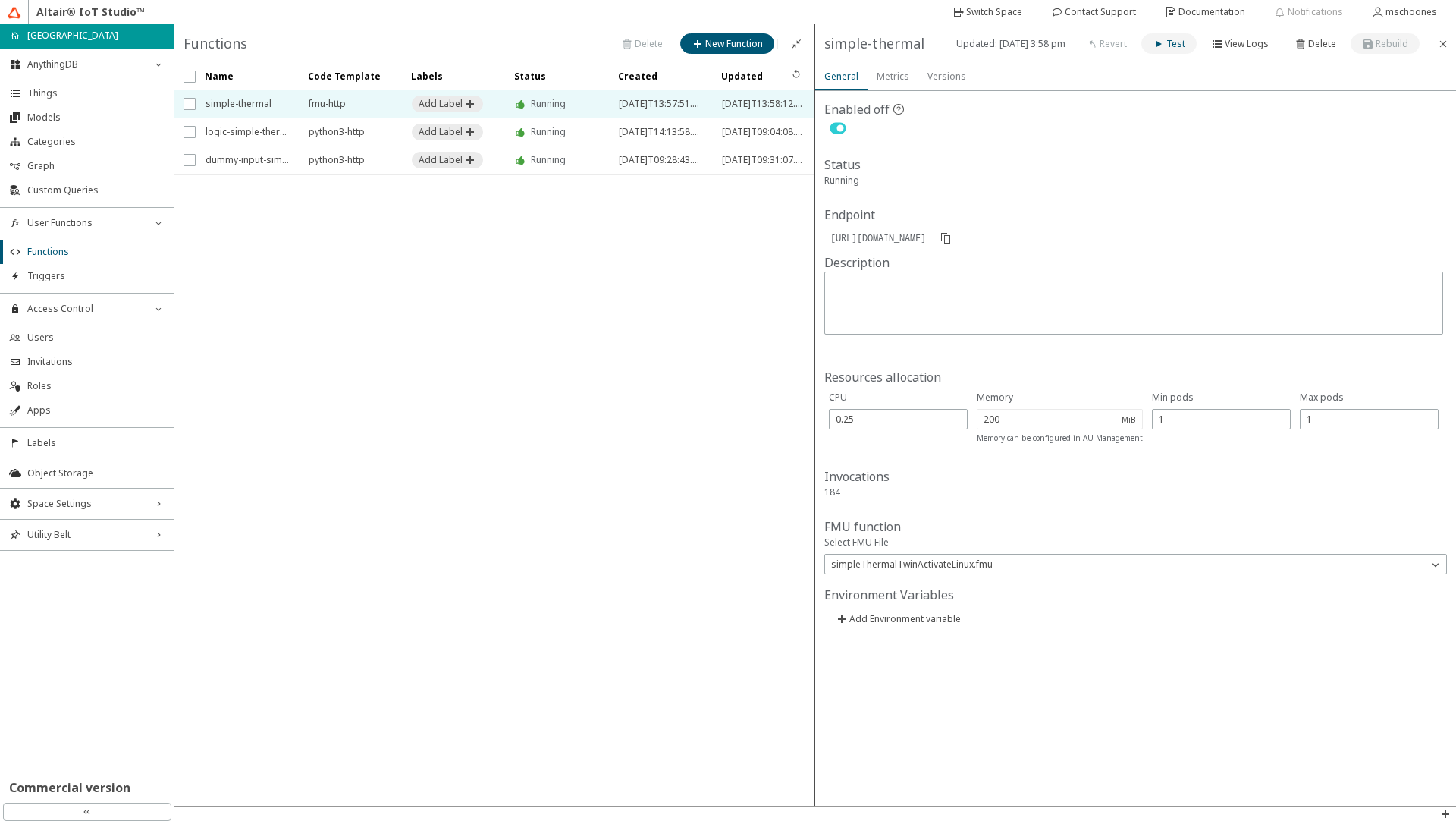
click at [1167, 43] on iron-icon at bounding box center [1160, 44] width 14 height 12
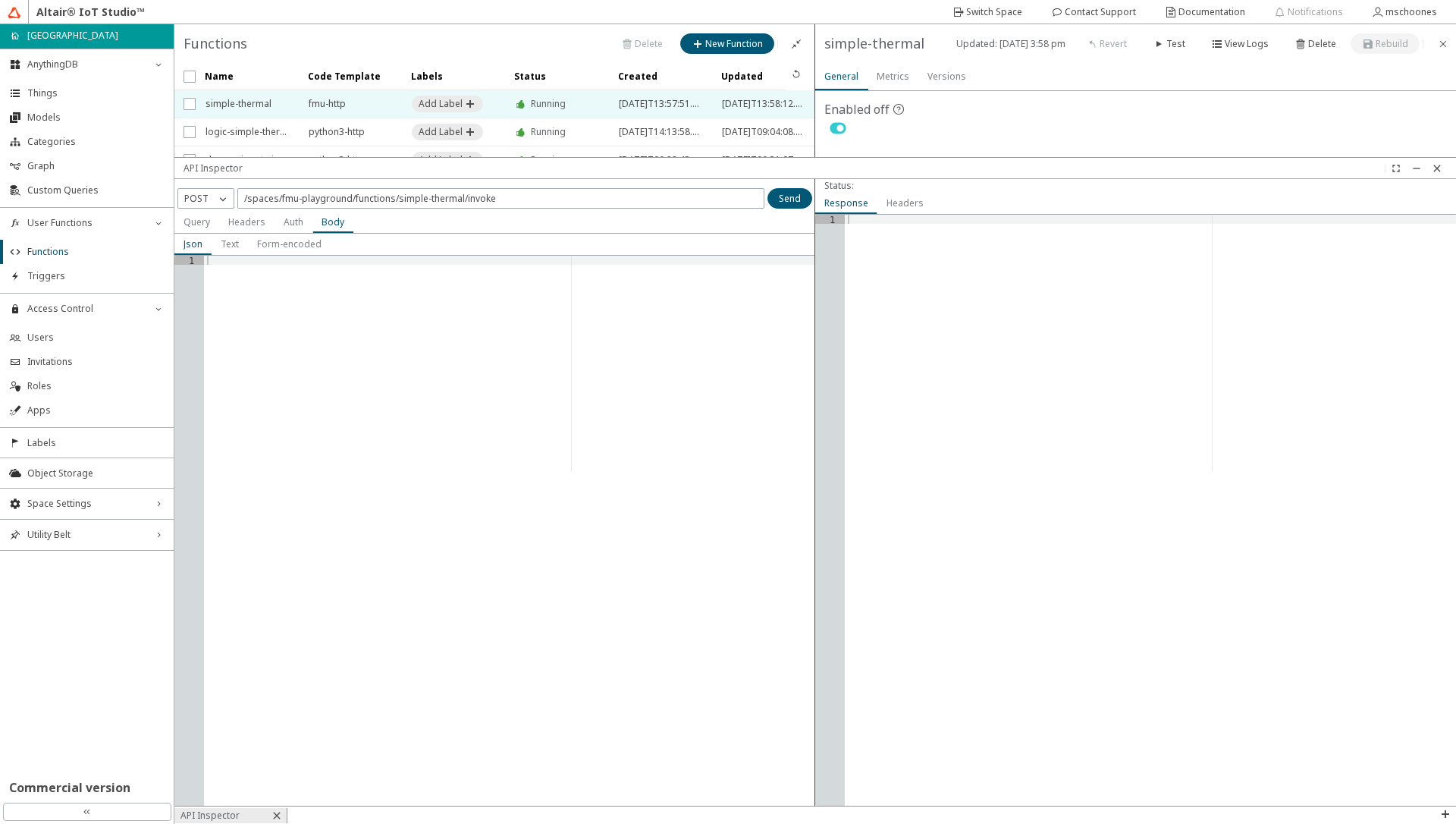
drag, startPoint x: 610, startPoint y: 513, endPoint x: 693, endPoint y: 157, distance: 365.5
click at [694, 159] on div at bounding box center [815, 168] width 1282 height 21
click at [618, 199] on input "/spaces/fmu-playground/functions/simple-thermal/invoke" at bounding box center [500, 197] width 513 height 13
click at [218, 203] on iron-icon at bounding box center [223, 197] width 15 height 15
click at [196, 217] on span "GET" at bounding box center [193, 218] width 18 height 13
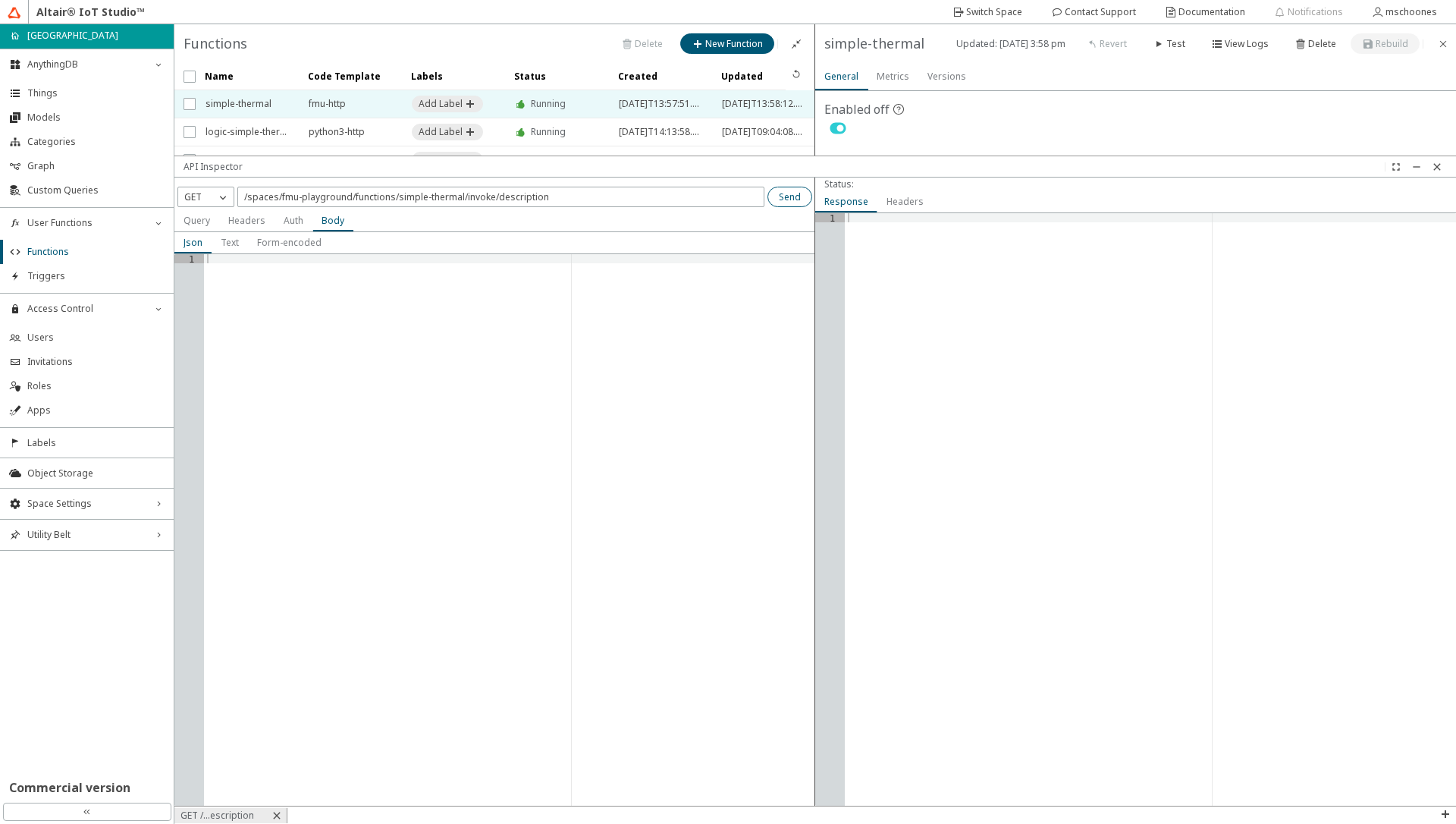
click at [791, 204] on paper-button "Send" at bounding box center [790, 197] width 45 height 21
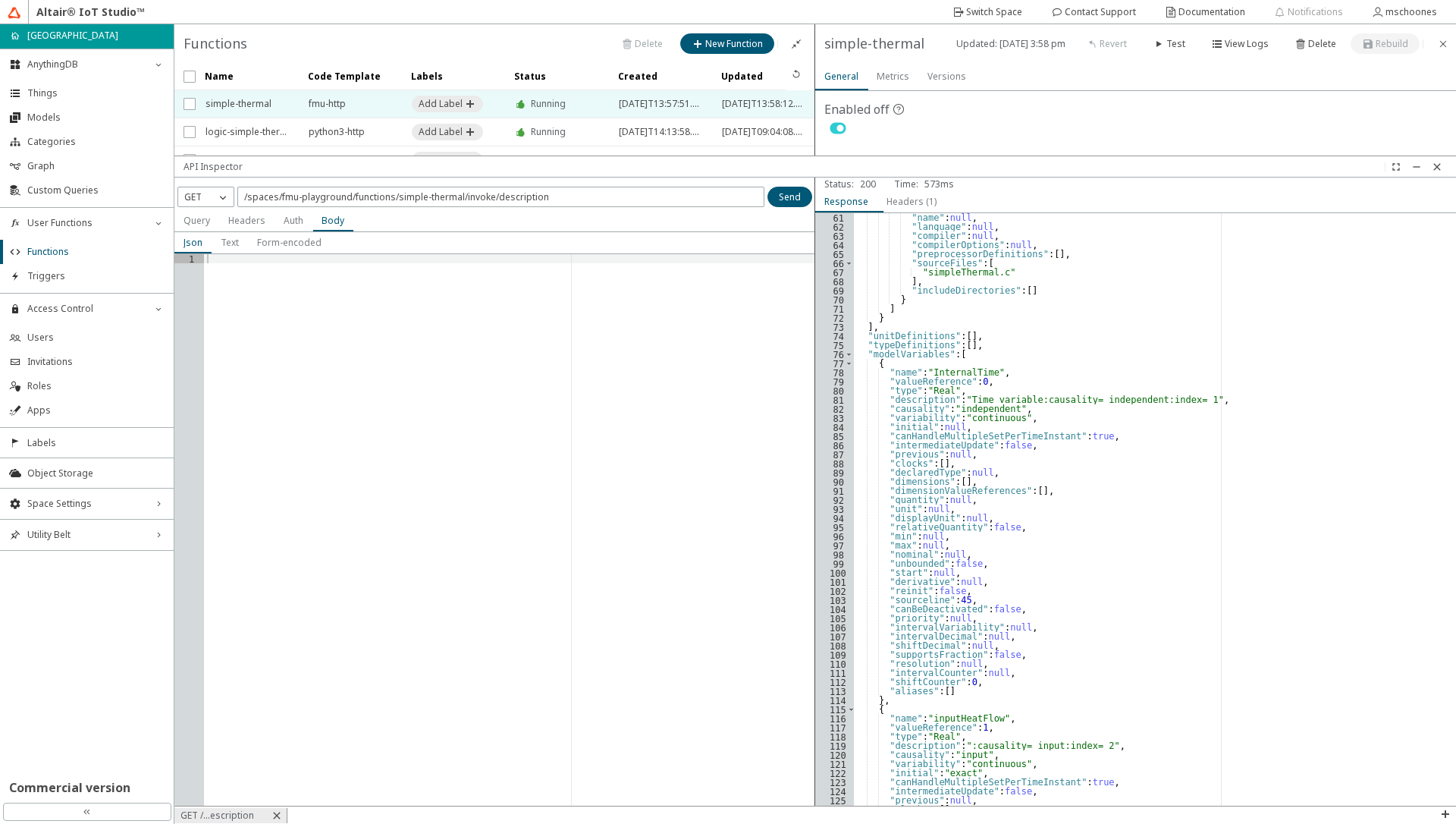
scroll to position [546, 0]
click at [509, 195] on input "/spaces/fmu-playground/functions/simple-thermal/invoke/description" at bounding box center [500, 197] width 513 height 13
click at [807, 196] on paper-button "Send" at bounding box center [790, 197] width 45 height 21
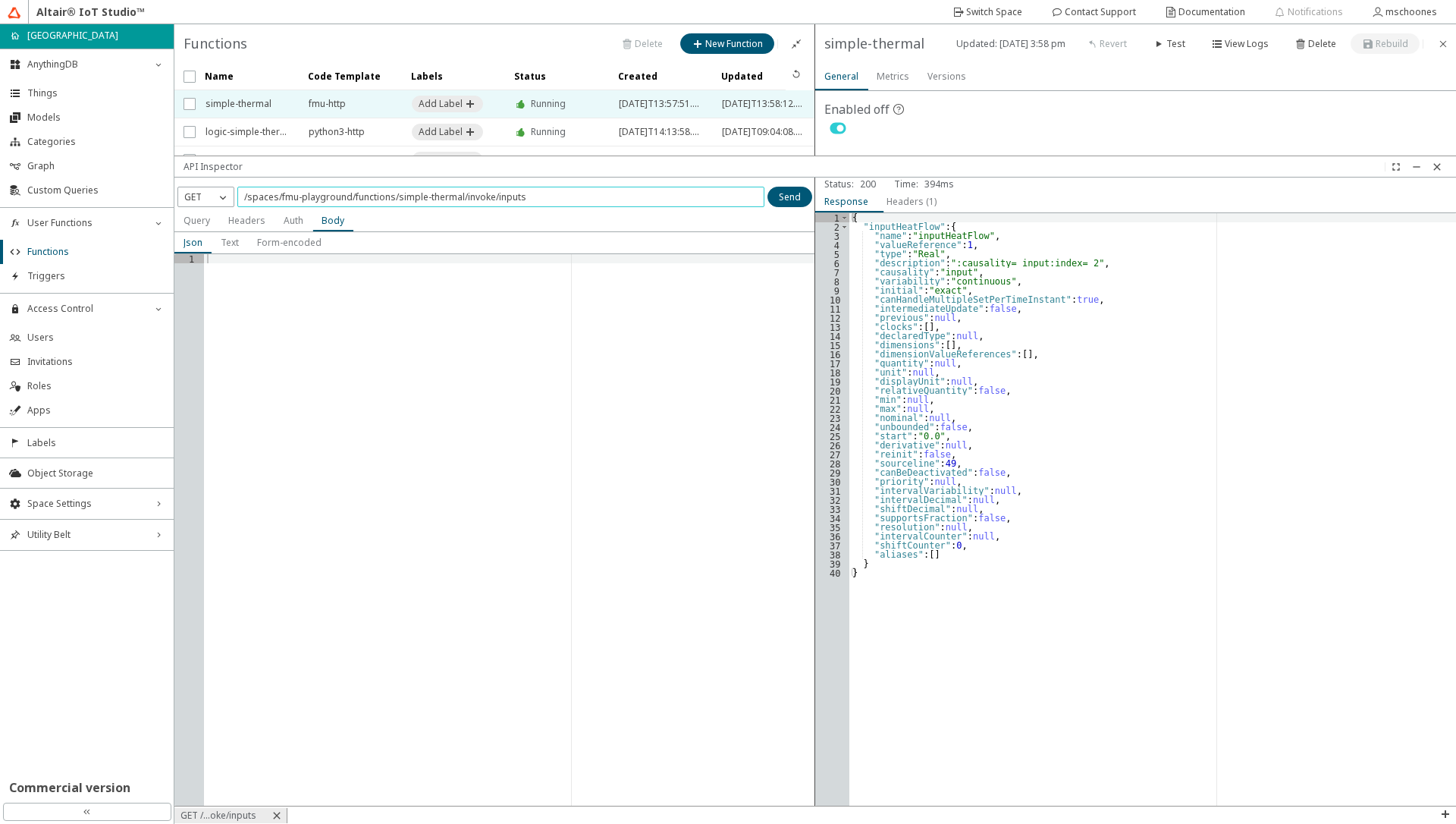
click at [514, 194] on input "/spaces/fmu-playground/functions/simple-thermal/invoke/inputs" at bounding box center [500, 197] width 513 height 13
type input "/spaces/fmu-playground/functions/simple-thermal/invoke/variables"
click at [0, 0] on slot "Send" at bounding box center [0, 0] width 0 height 0
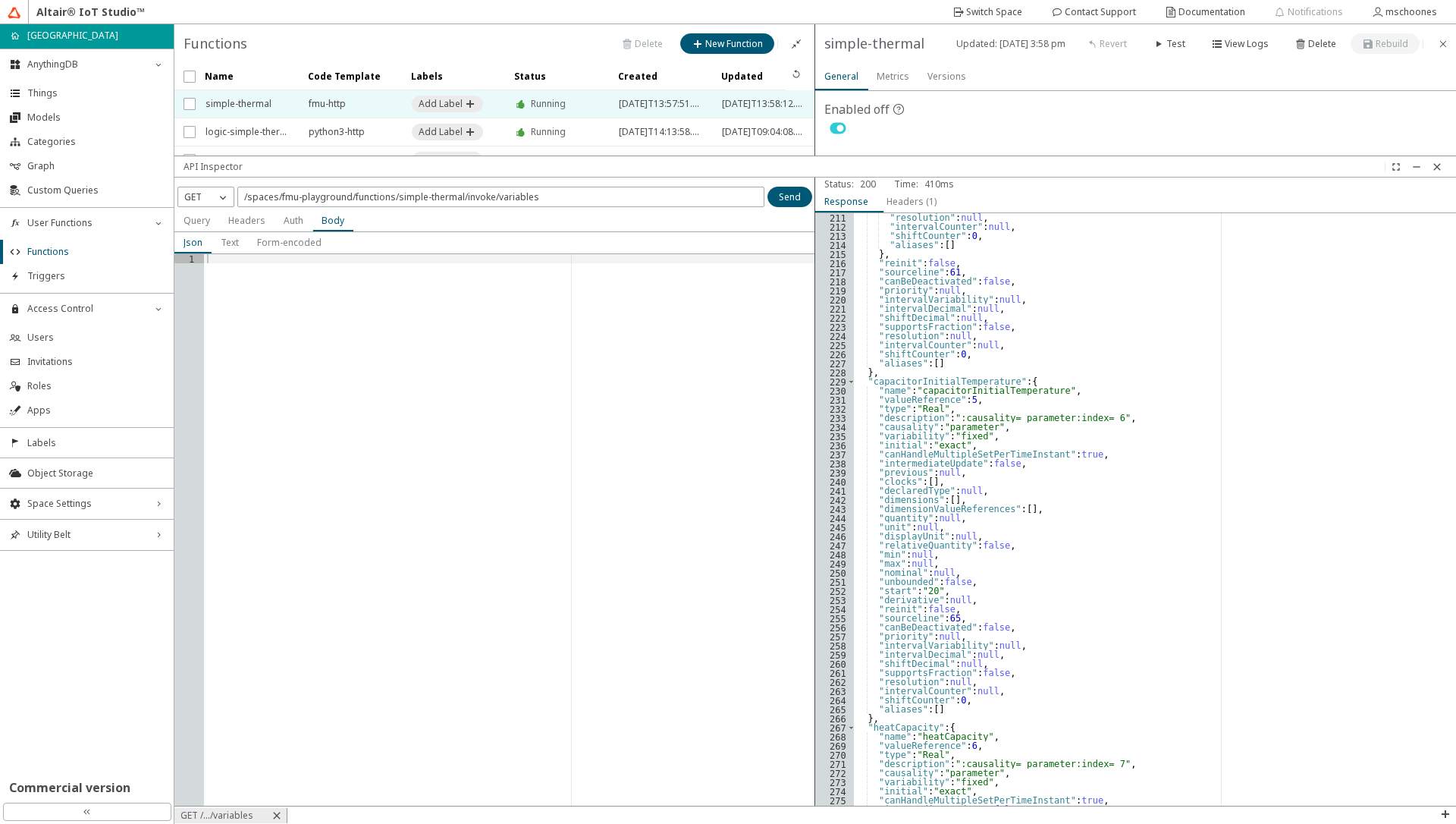
scroll to position [2021, 0]
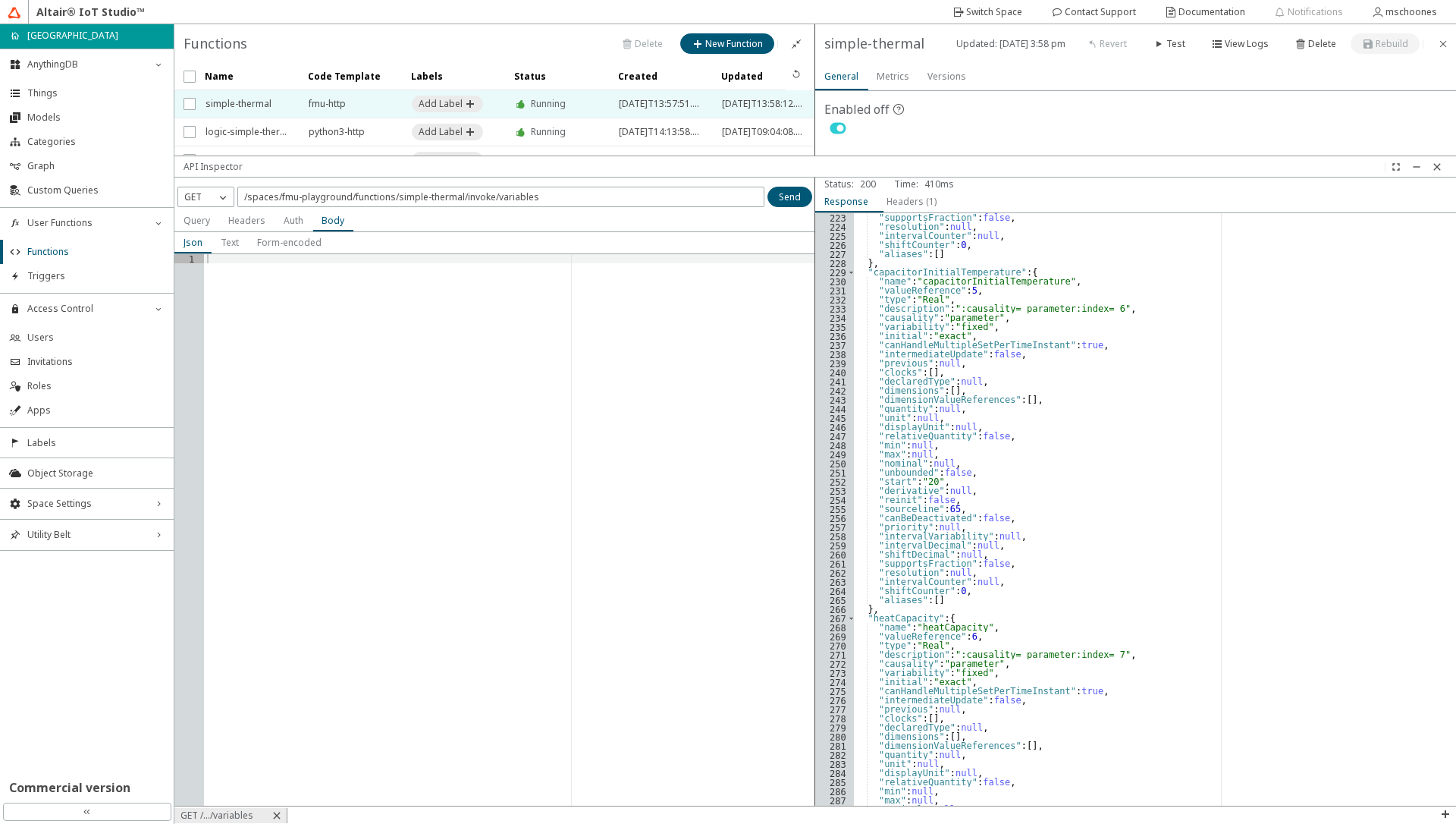
click at [891, 619] on div ""supportsFraction" : false , "resolution" : null , "intervalCounter" : null , "…" at bounding box center [1149, 518] width 591 height 611
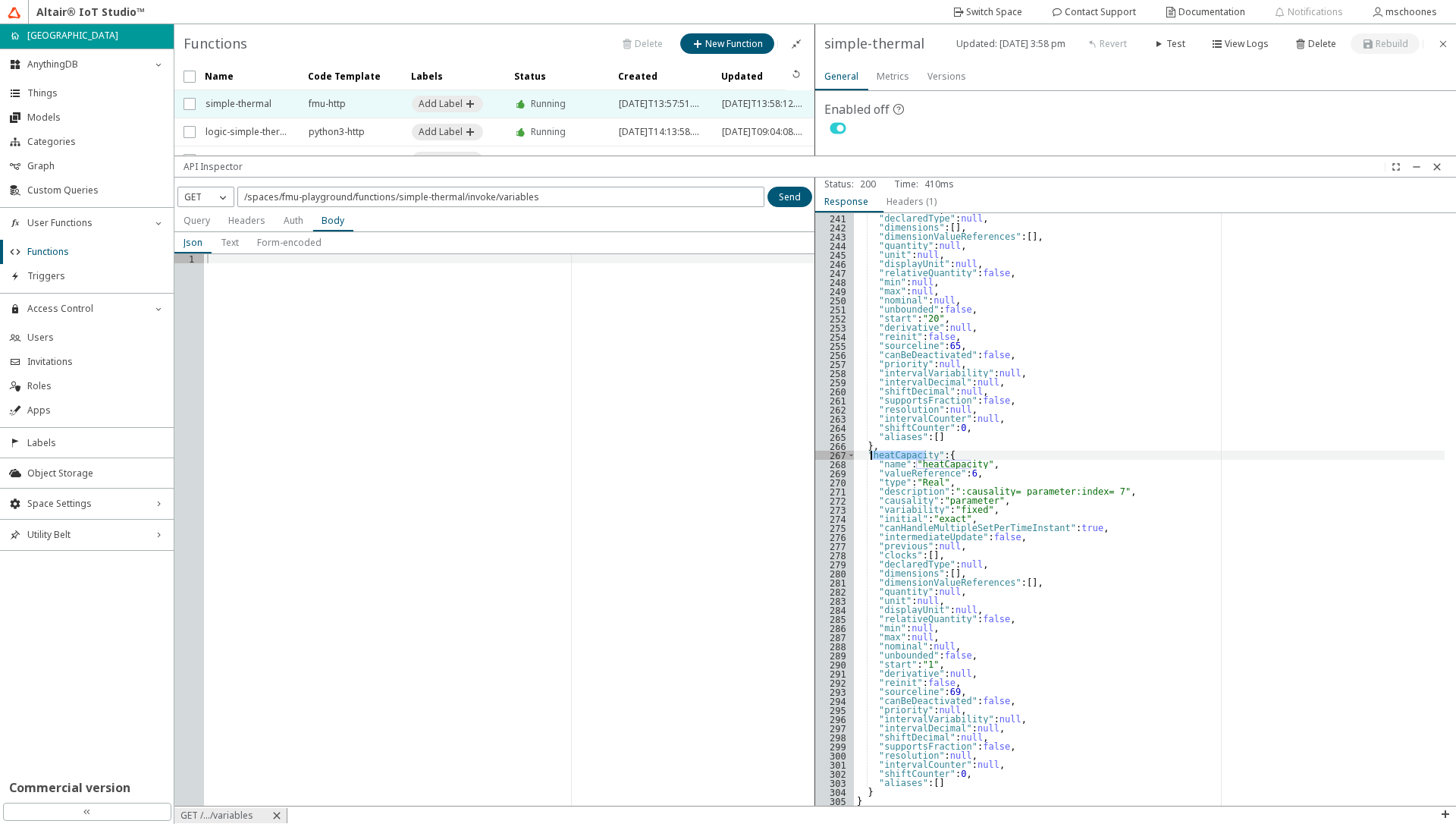
click at [895, 456] on div ""clocks" : [ ] , "declaredType" : null , "dimensions" : [ ] , "dimensionValueRe…" at bounding box center [1149, 510] width 591 height 593
click at [895, 456] on div ""clocks" : [ ] , "declaredType" : null , "dimensions" : [ ] , "dimensionValueRe…" at bounding box center [1149, 510] width 591 height 611
type textarea ""heatCapacity": { "name": "heatCapacity","
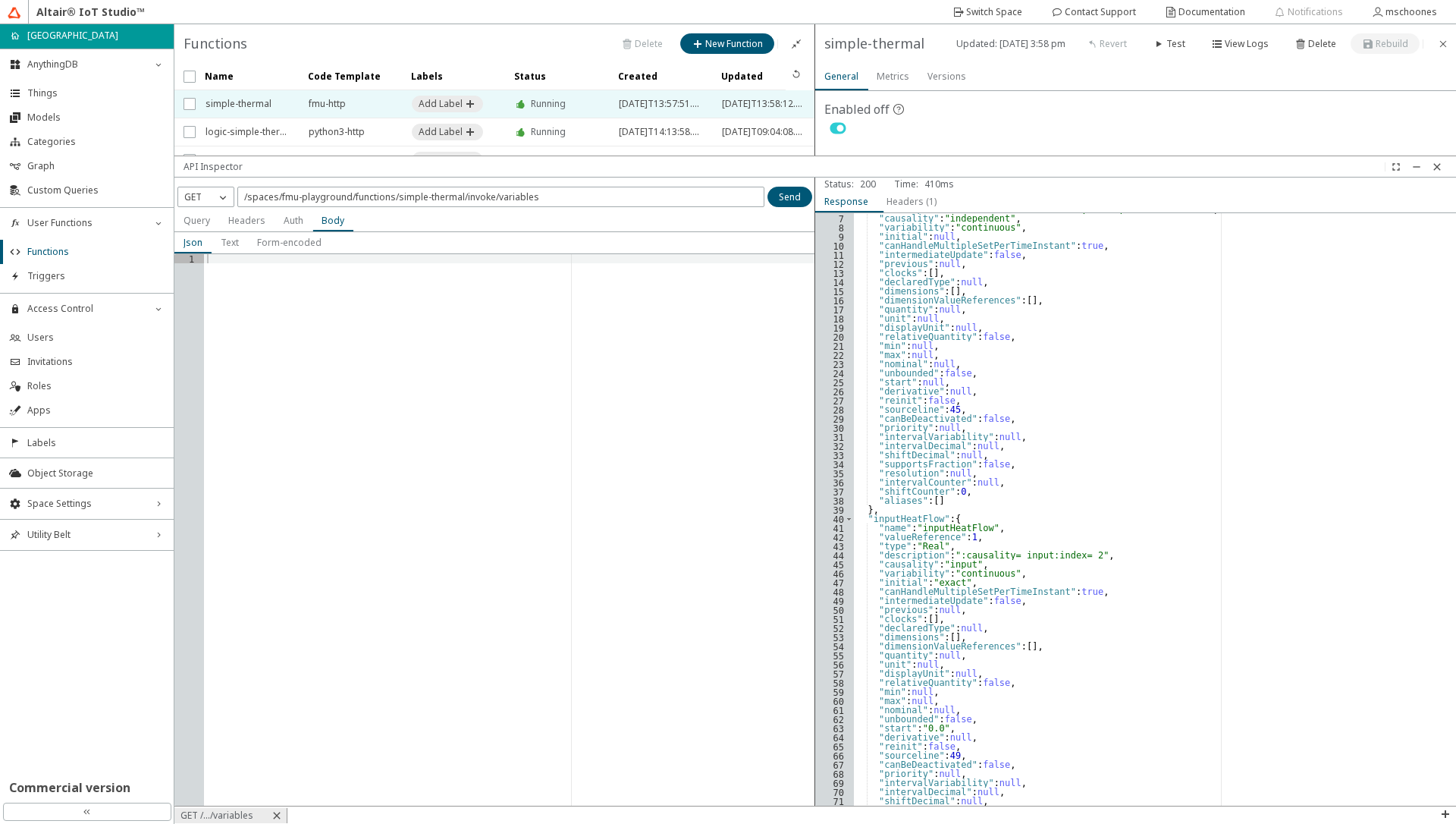
scroll to position [0, 0]
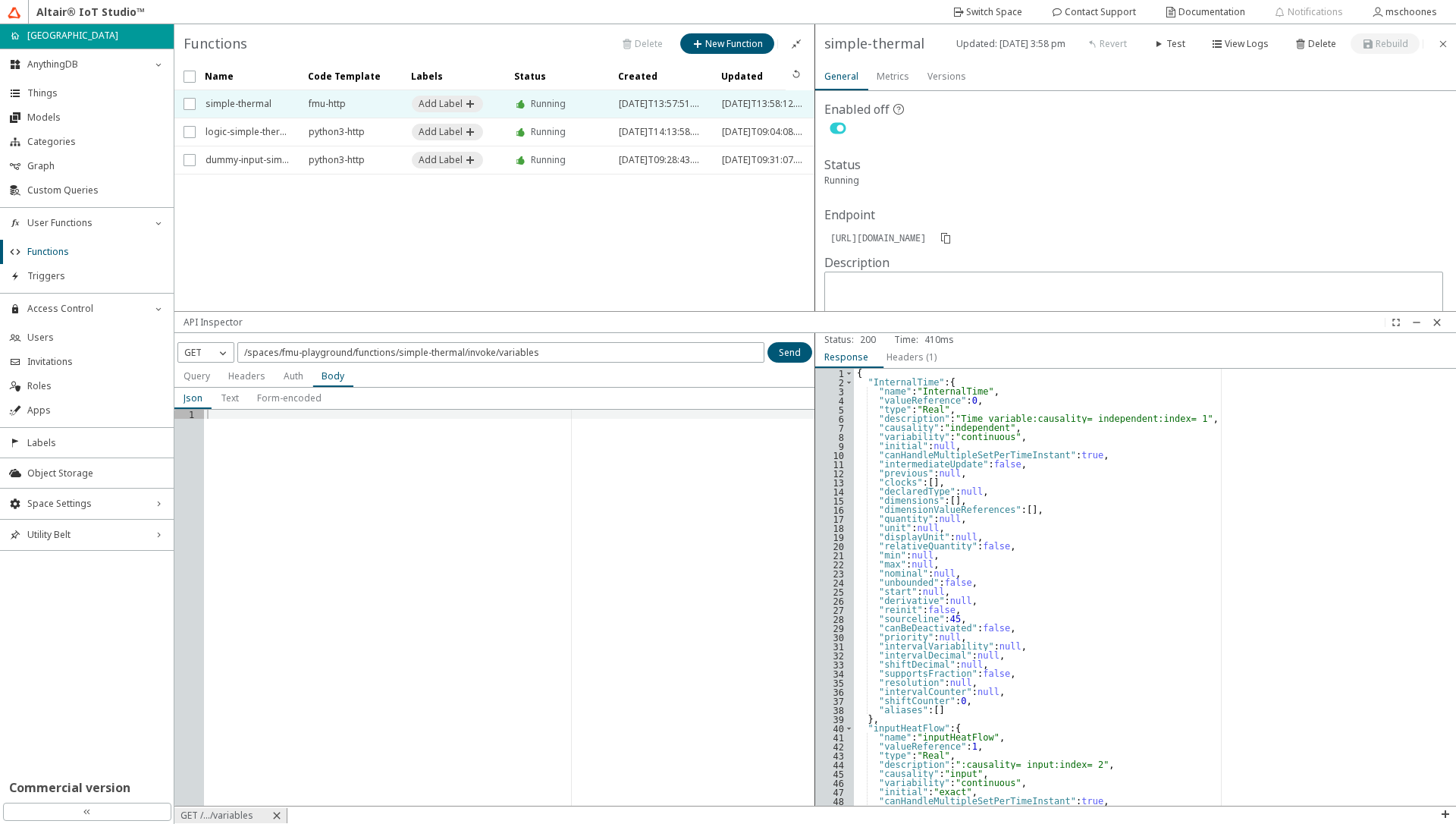
drag, startPoint x: 1187, startPoint y: 156, endPoint x: 1187, endPoint y: 333, distance: 177.0
click at [1187, 333] on unity-page-header "API Inspector" at bounding box center [815, 322] width 1282 height 22
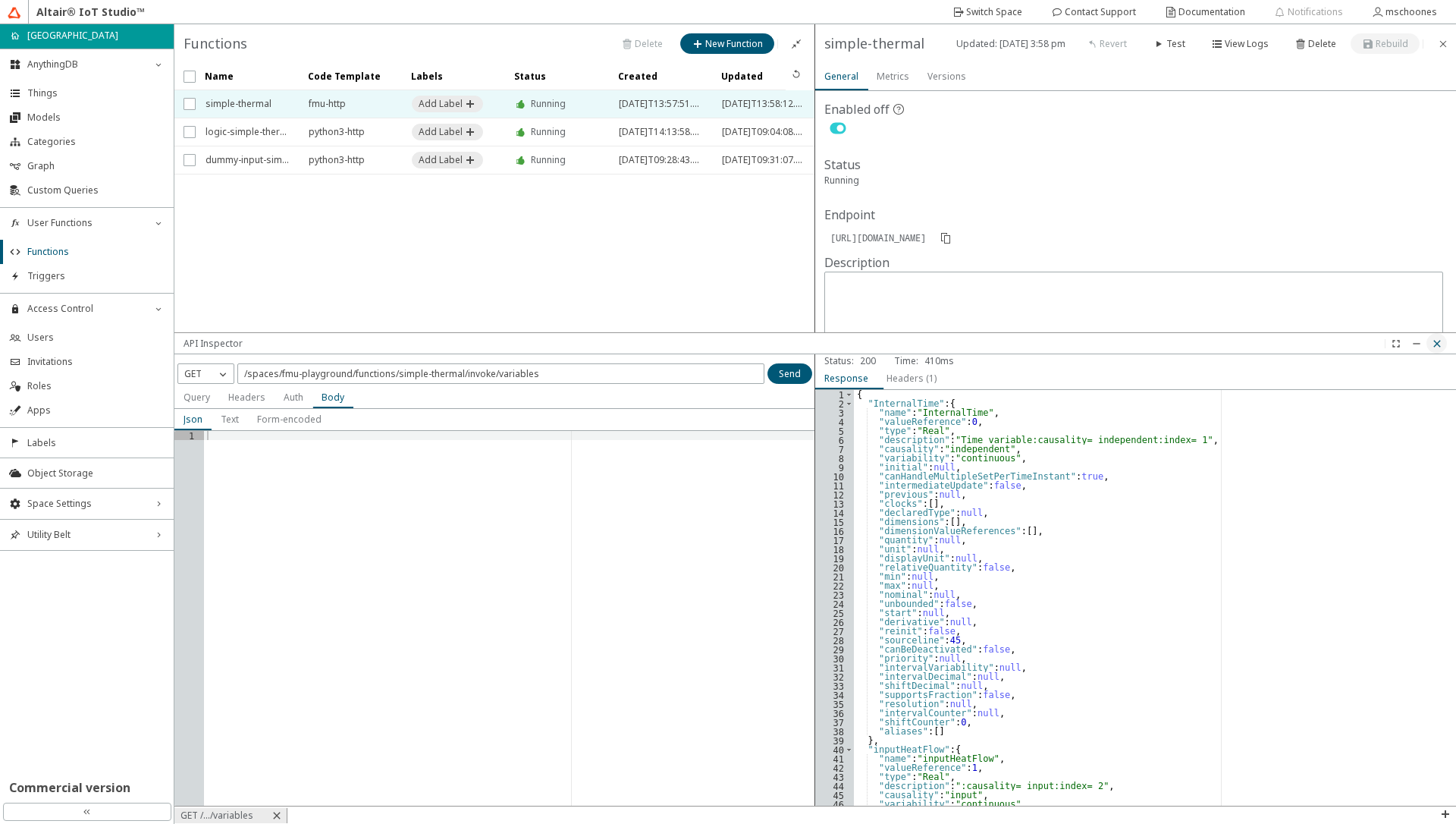
click at [1227, 346] on iron-icon at bounding box center [1437, 344] width 12 height 12
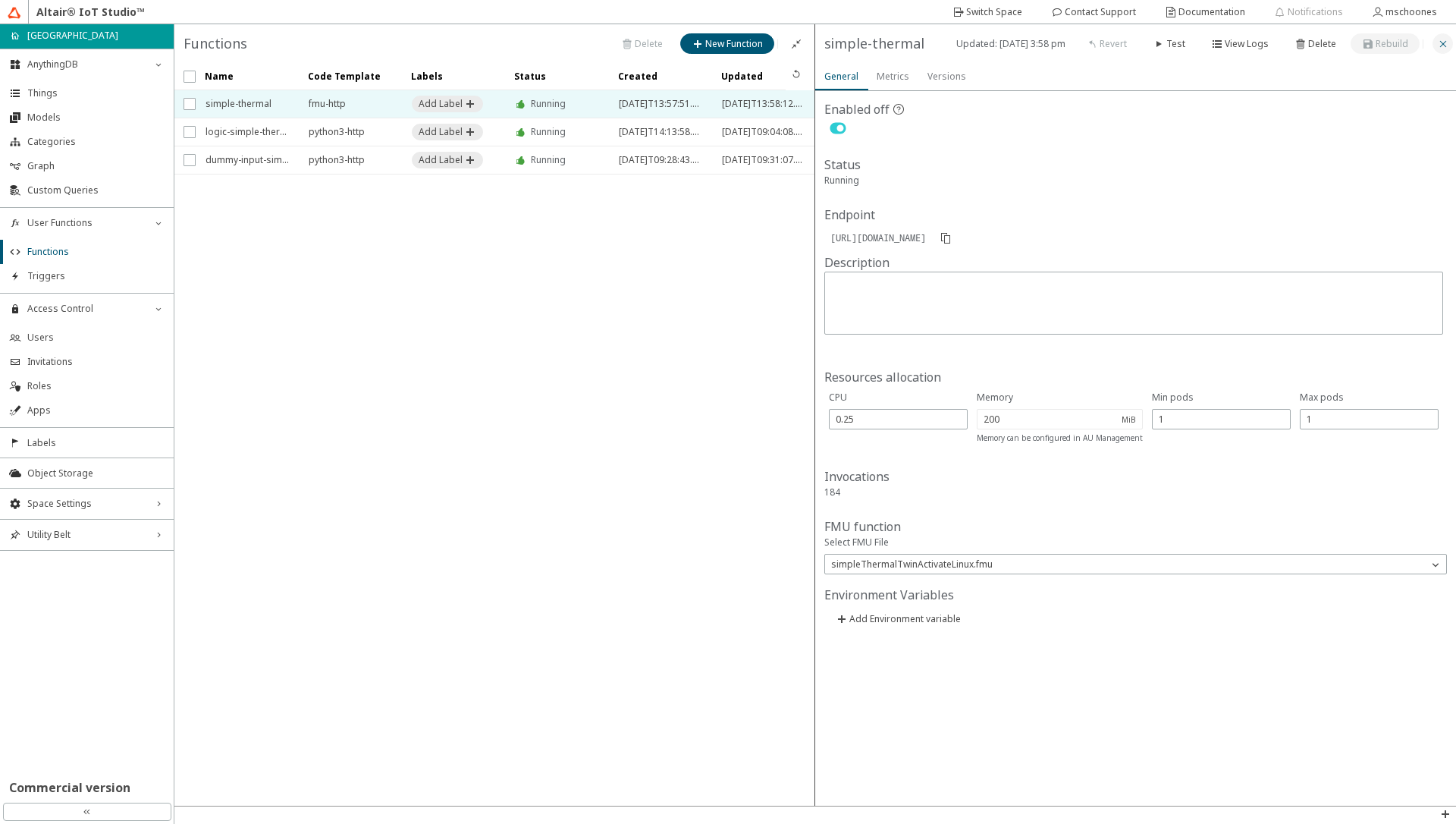
click at [1227, 43] on iron-icon at bounding box center [1443, 44] width 12 height 12
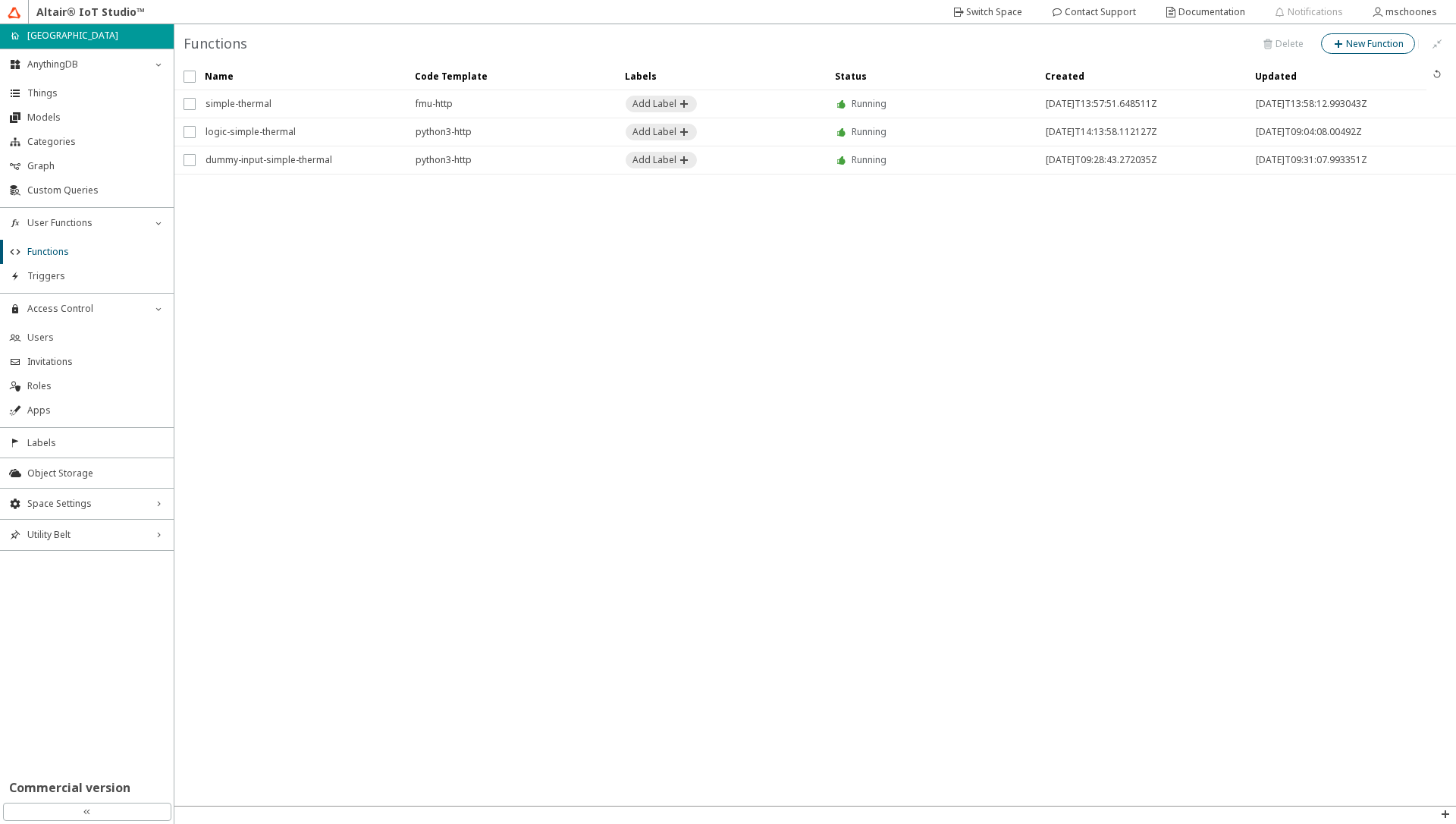
click at [0, 0] on slot "New Function" at bounding box center [0, 0] width 0 height 0
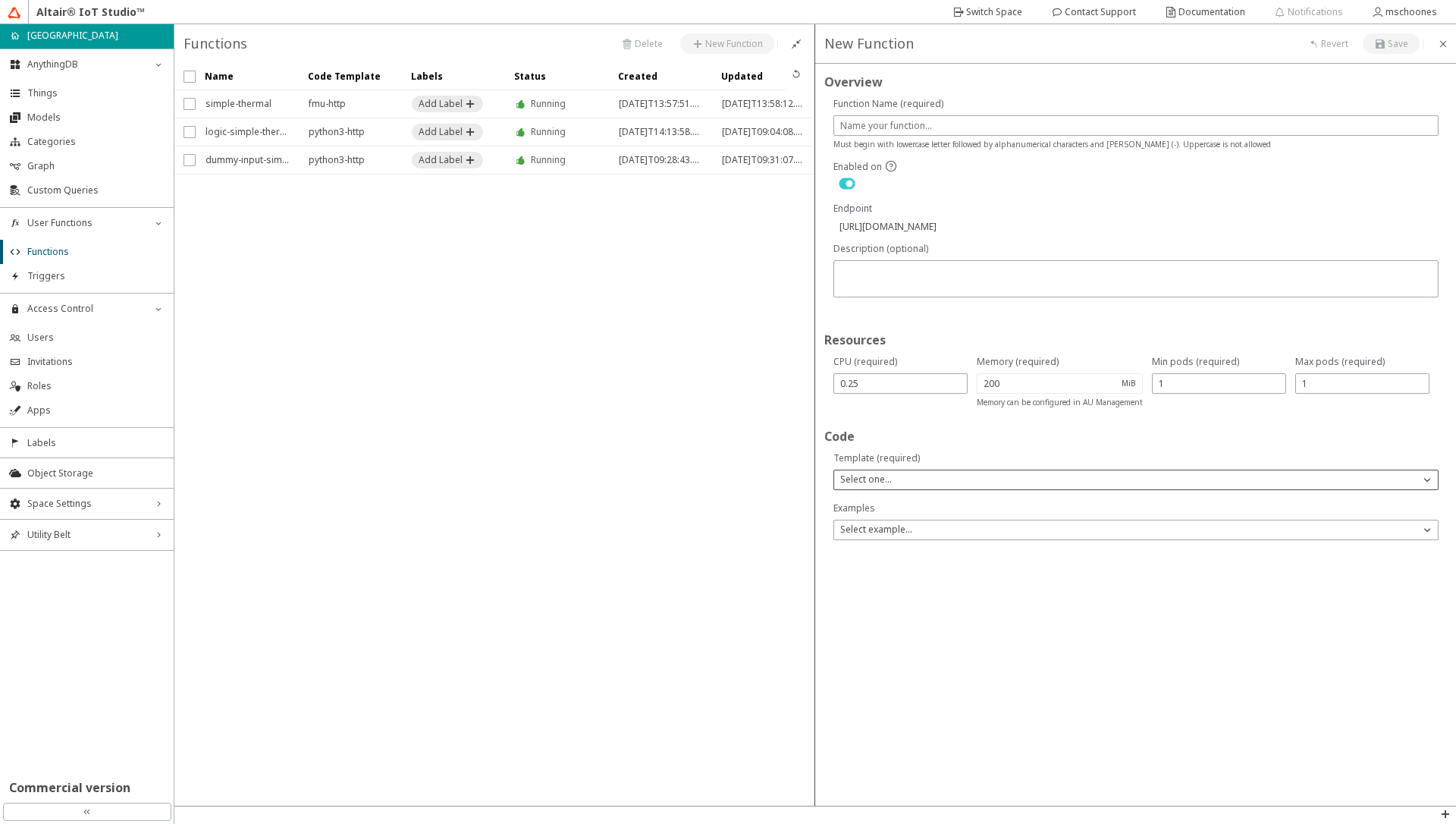
click at [855, 488] on div "Select one..." at bounding box center [1136, 480] width 605 height 21
click at [859, 473] on div "Select one..." at bounding box center [1127, 480] width 586 height 15
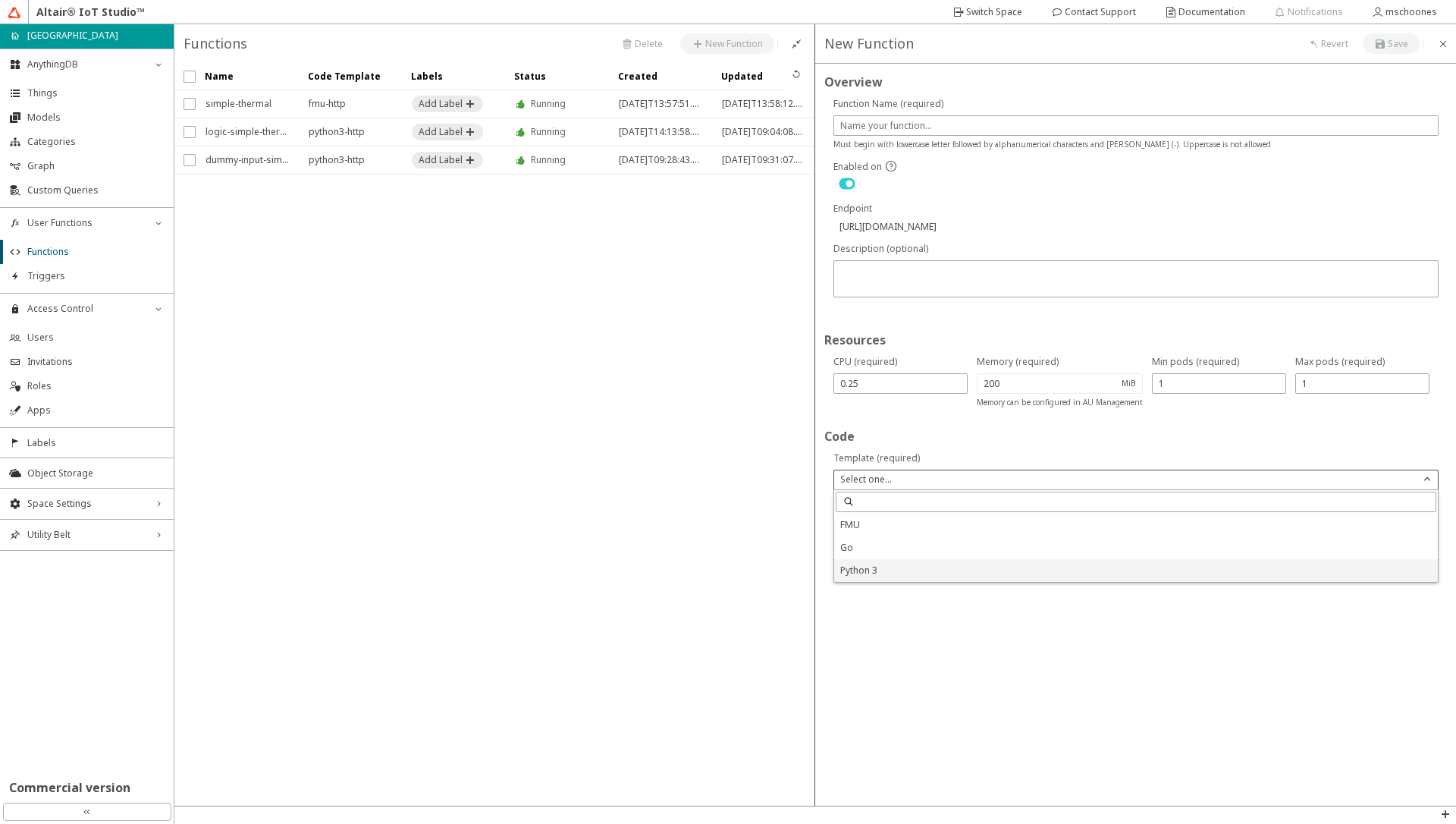
click at [850, 574] on span "Python 3" at bounding box center [859, 570] width 37 height 13
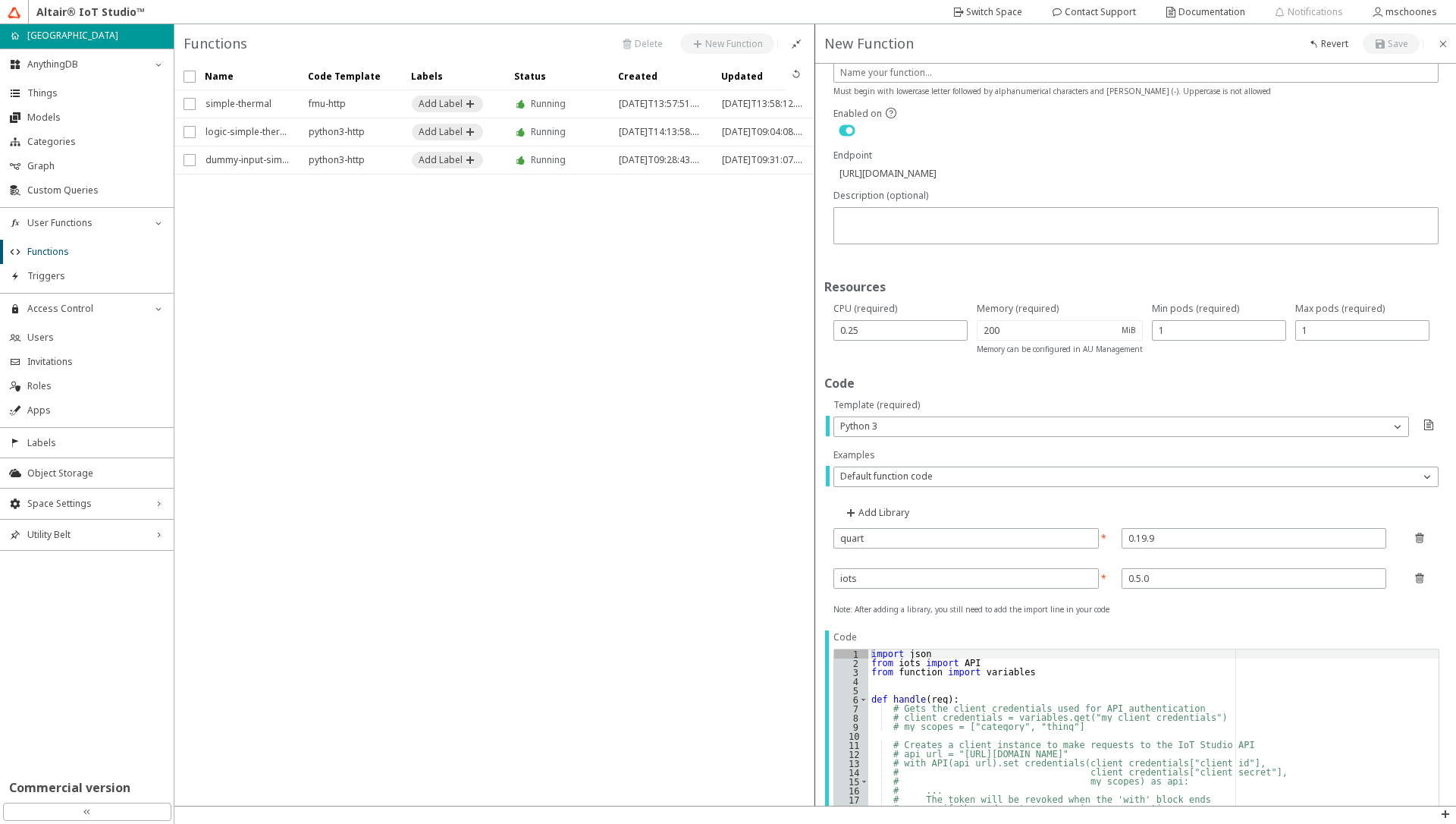
scroll to position [91, 0]
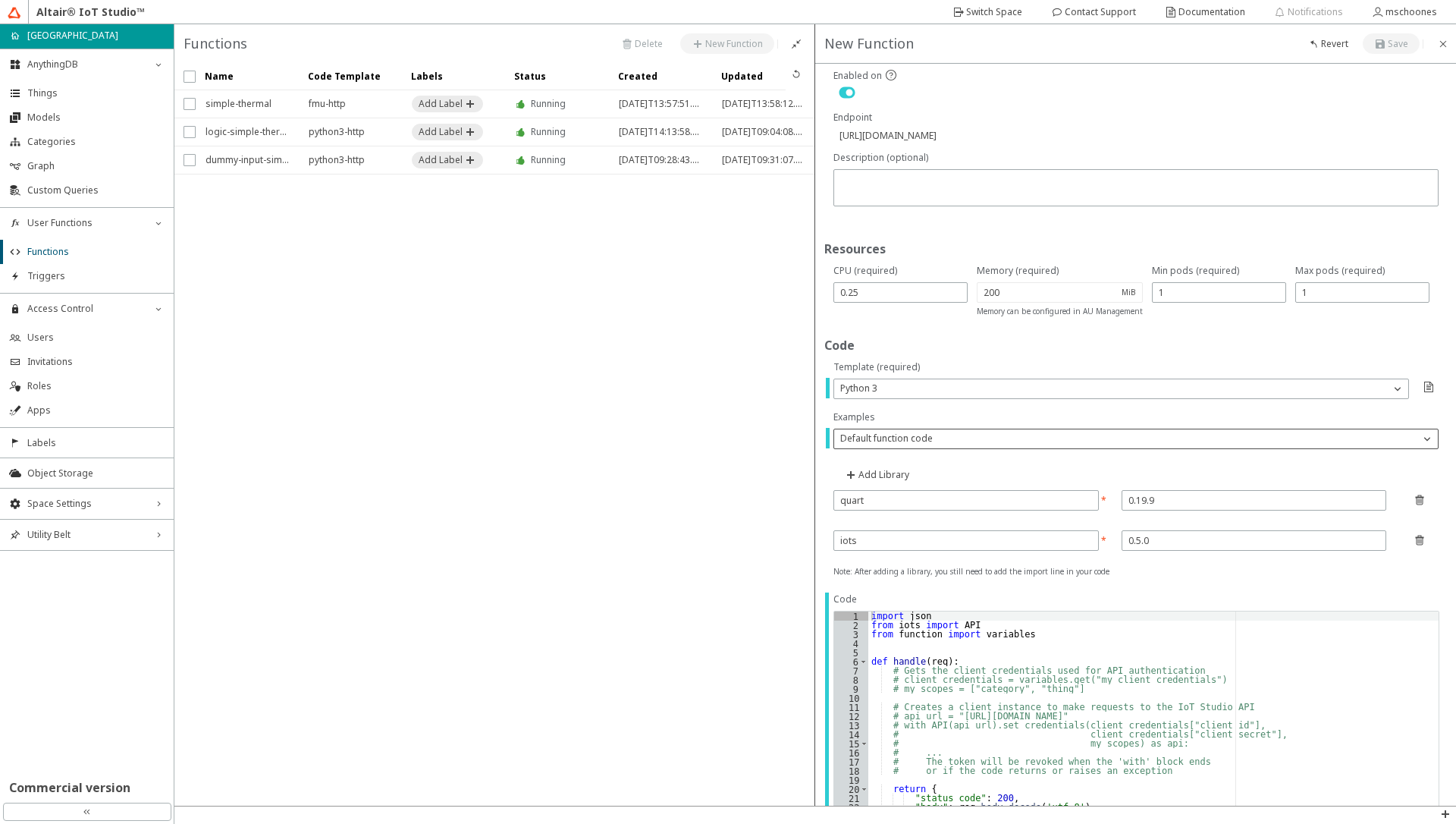
click at [892, 440] on p "Default function code" at bounding box center [886, 438] width 104 height 14
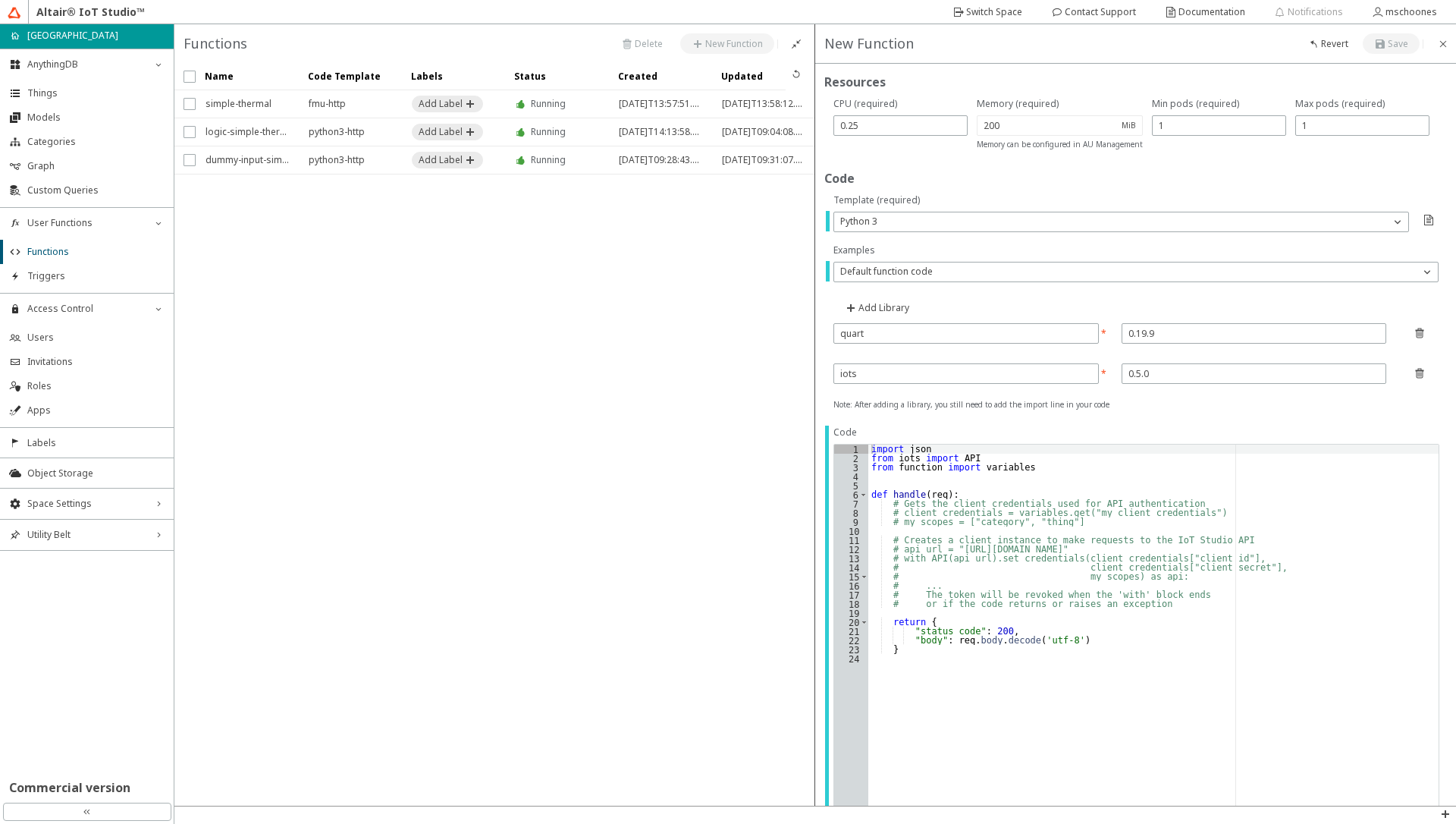
scroll to position [273, 0]
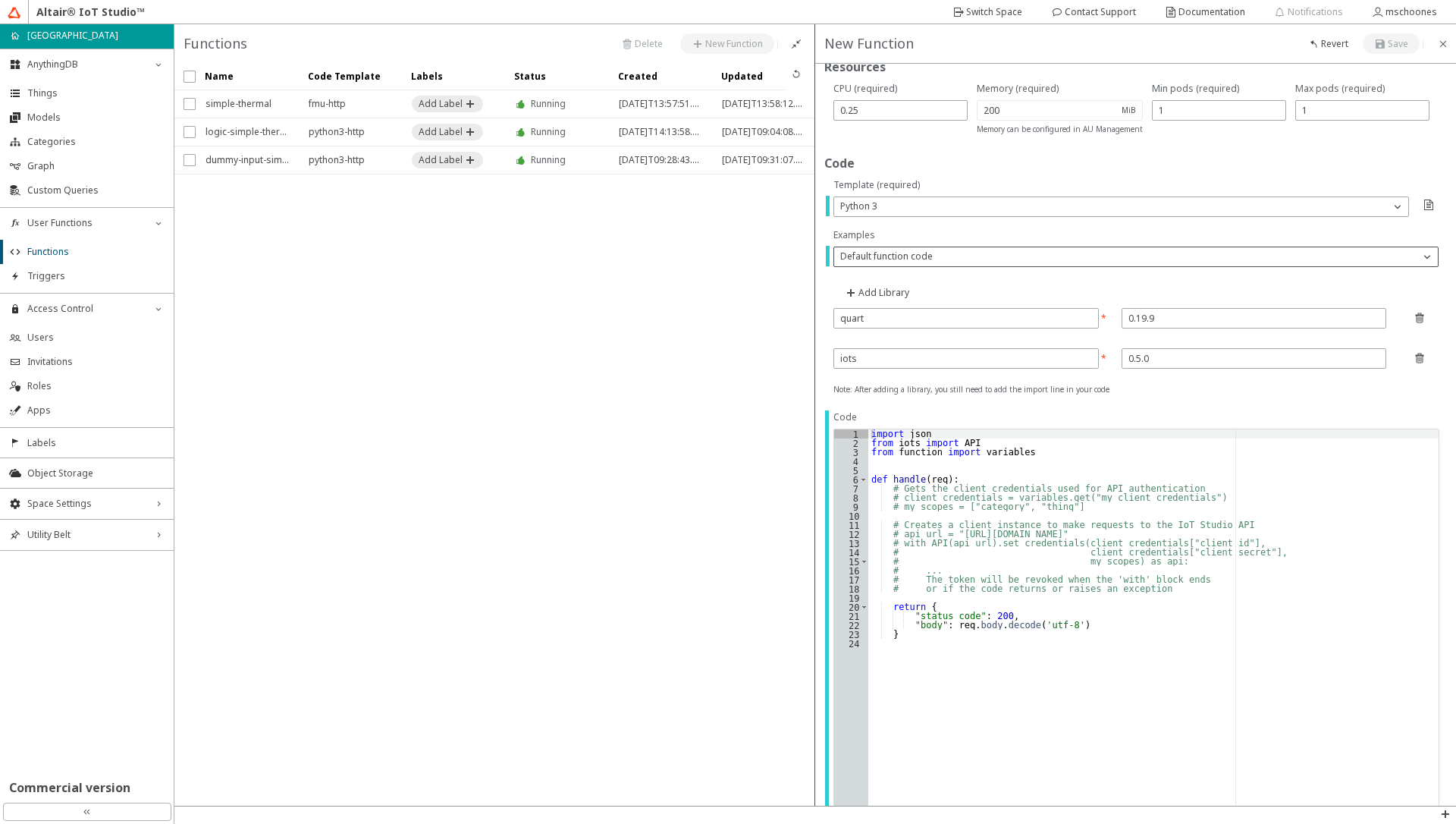
click at [917, 256] on p "Default function code" at bounding box center [886, 256] width 104 height 14
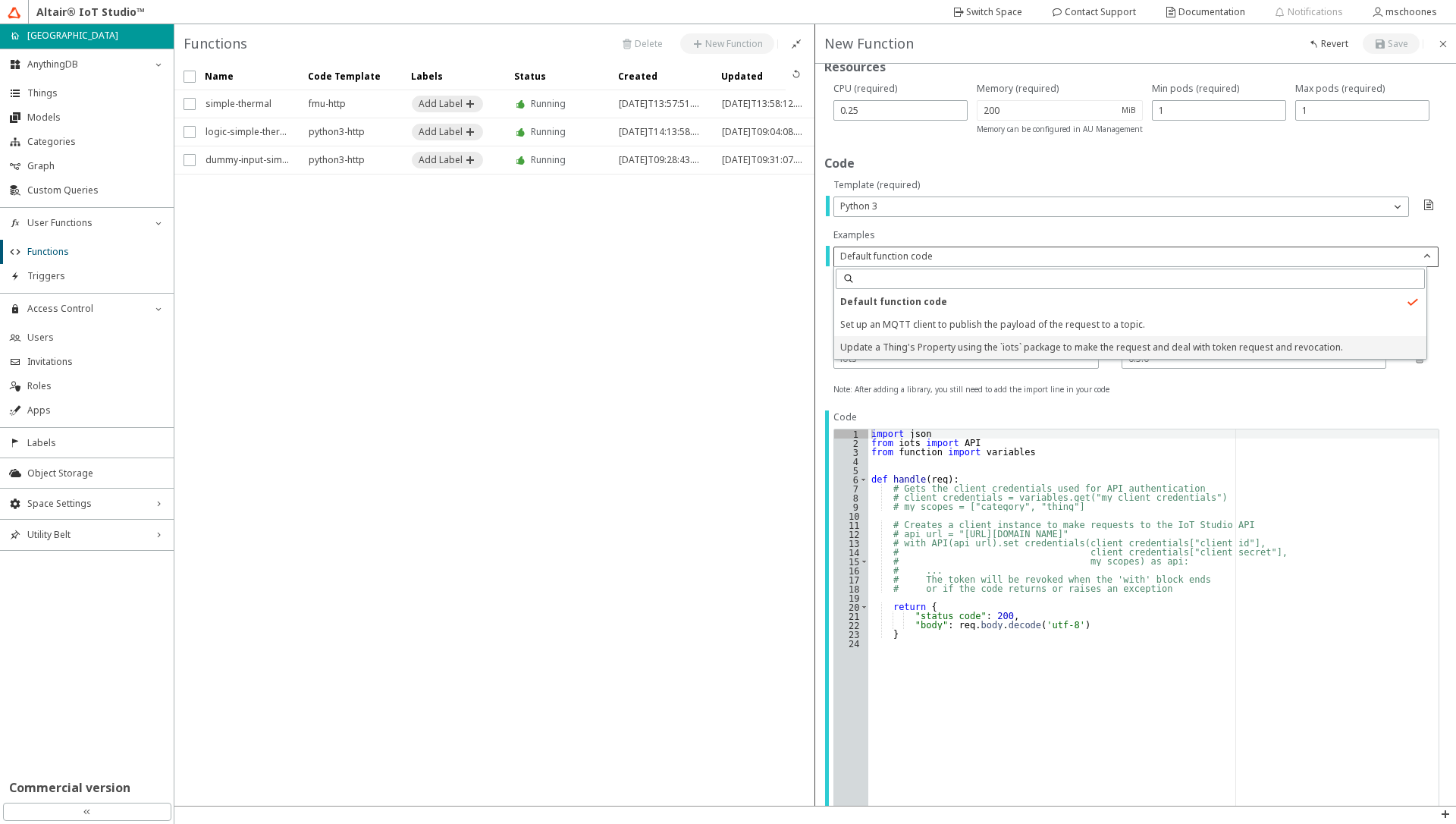
click at [932, 347] on span "Update a Thing's Property using the `iots` package to make the request and deal…" at bounding box center [1091, 347] width 503 height 13
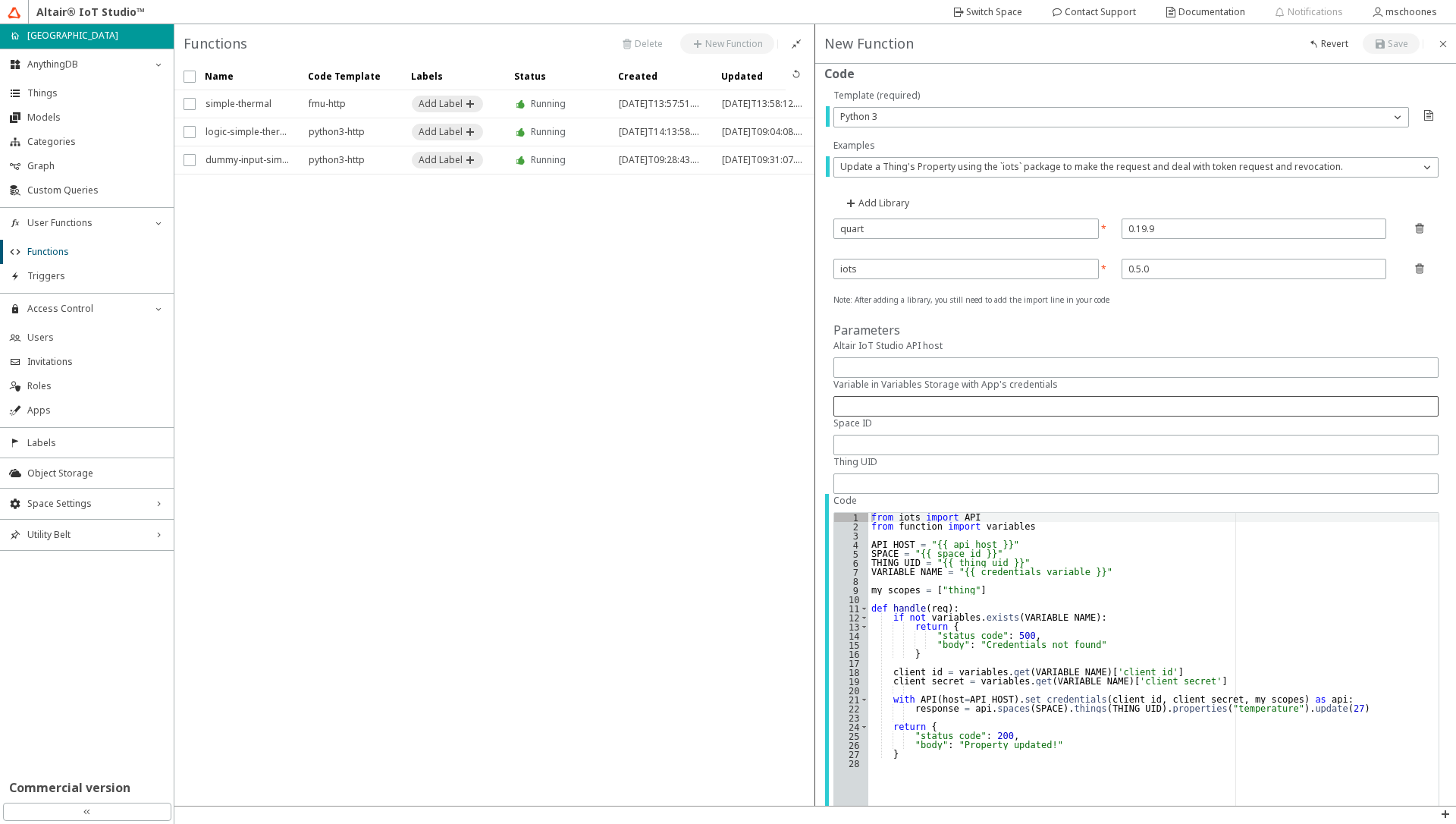
scroll to position [364, 0]
click at [45, 95] on span "Things" at bounding box center [96, 94] width 137 height 12
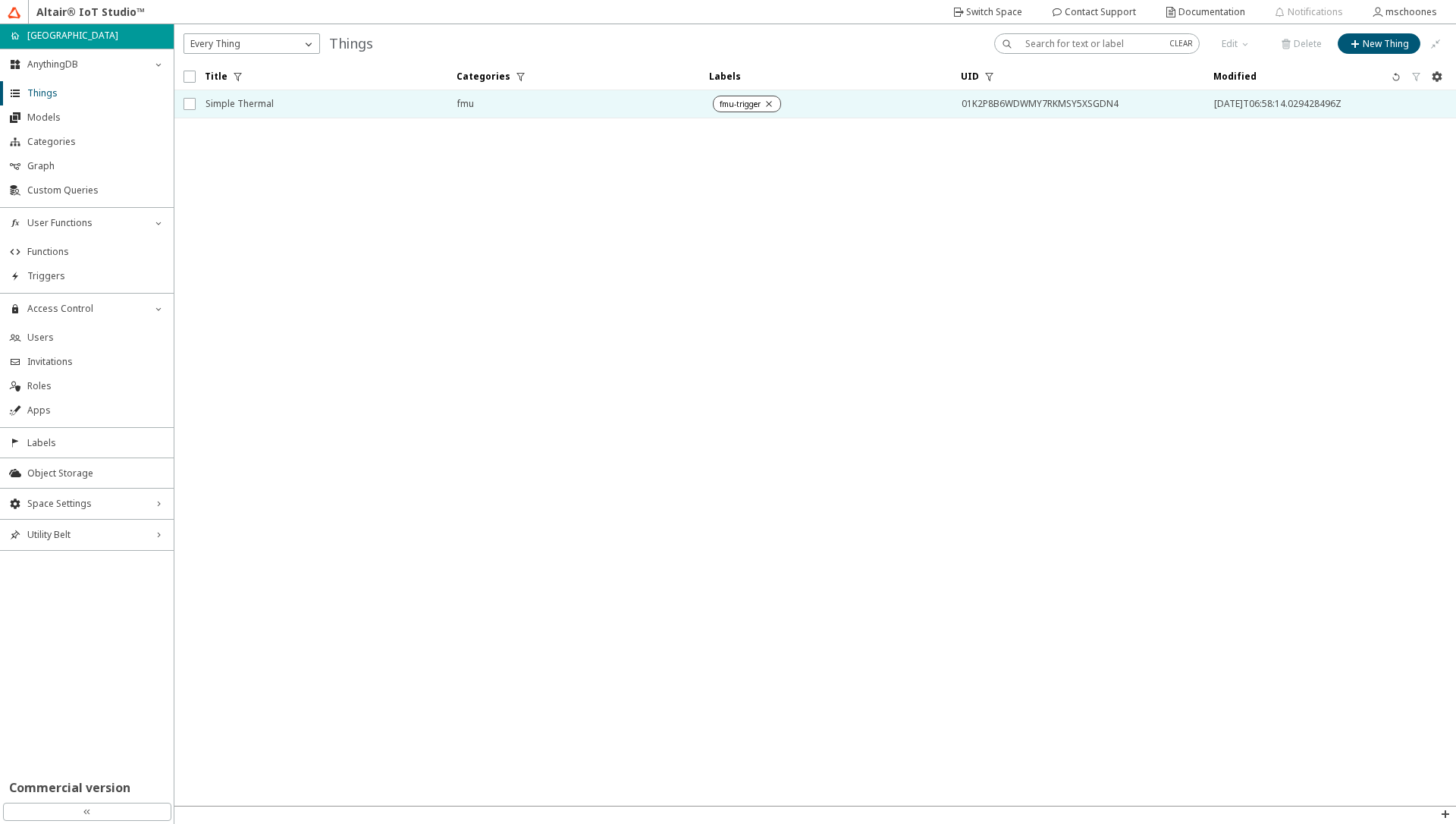
click at [279, 110] on span "Simple Thermal" at bounding box center [322, 104] width 232 height 28
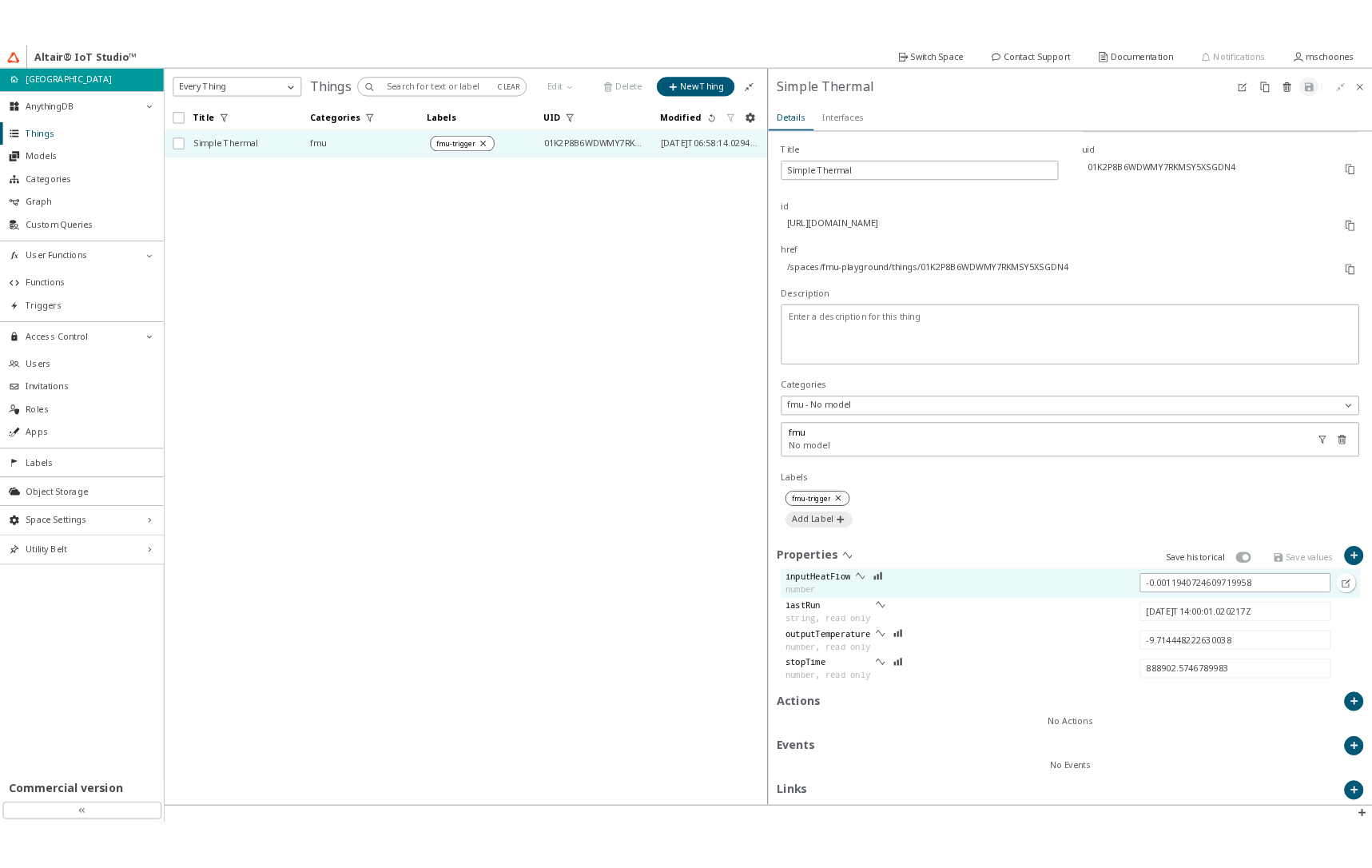
scroll to position [166, 0]
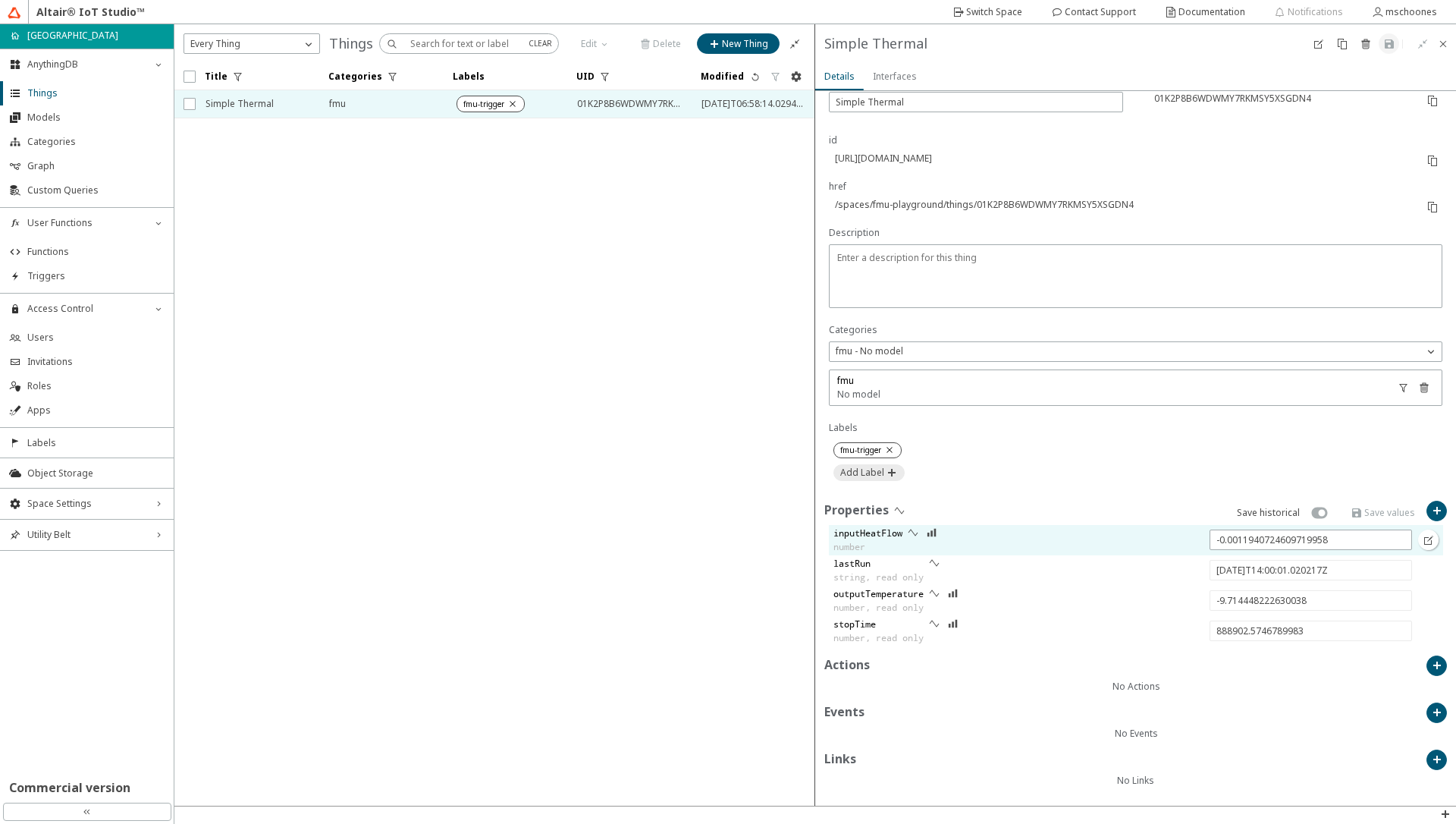
click at [0, 0] on slot "number" at bounding box center [0, 0] width 0 height 0
click at [914, 531] on iron-icon at bounding box center [913, 533] width 12 height 12
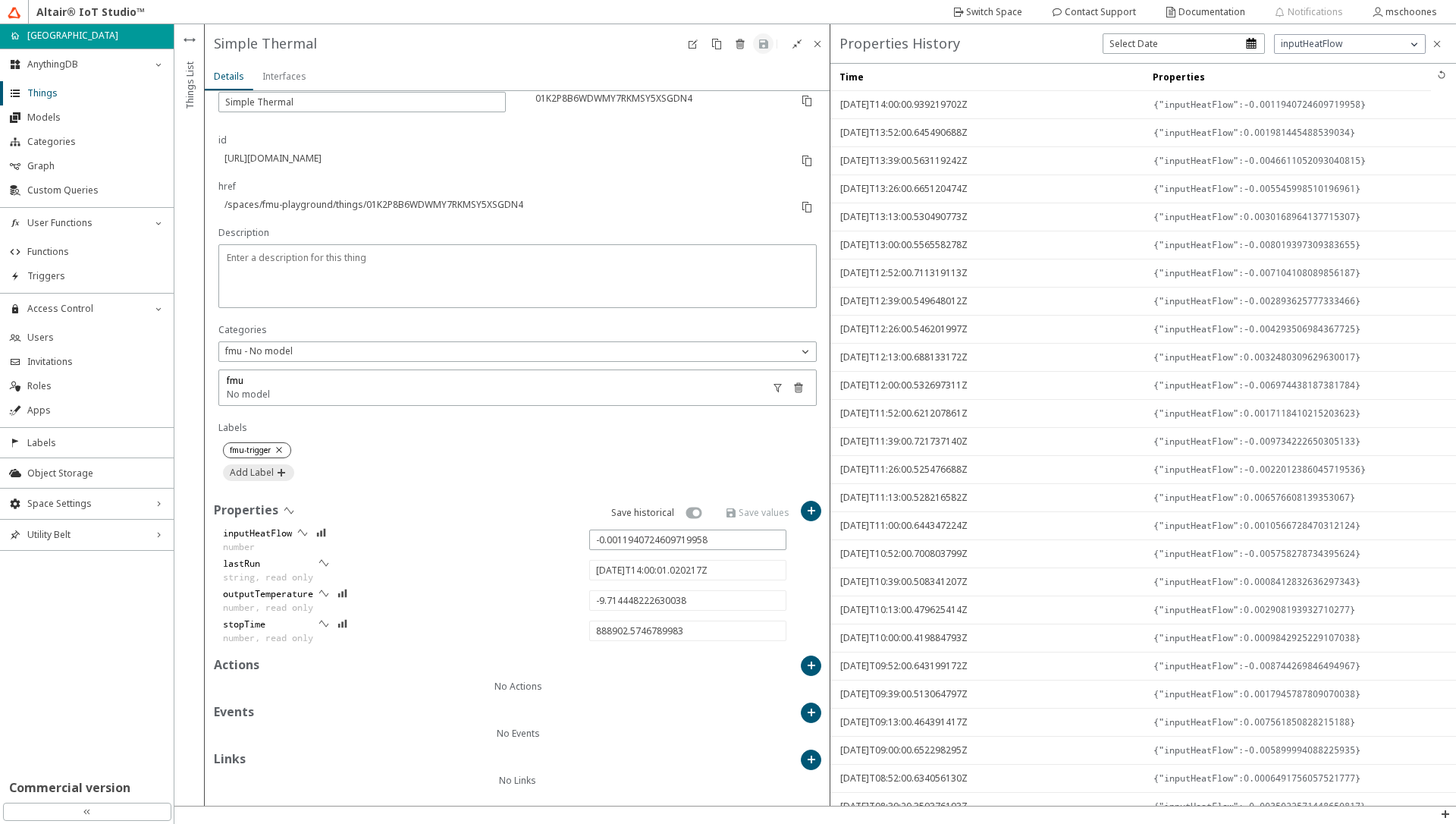
click at [0, 0] on slot "{"inputHeatFlow":-0.0011940724609719958}" at bounding box center [0, 0] width 0 height 0
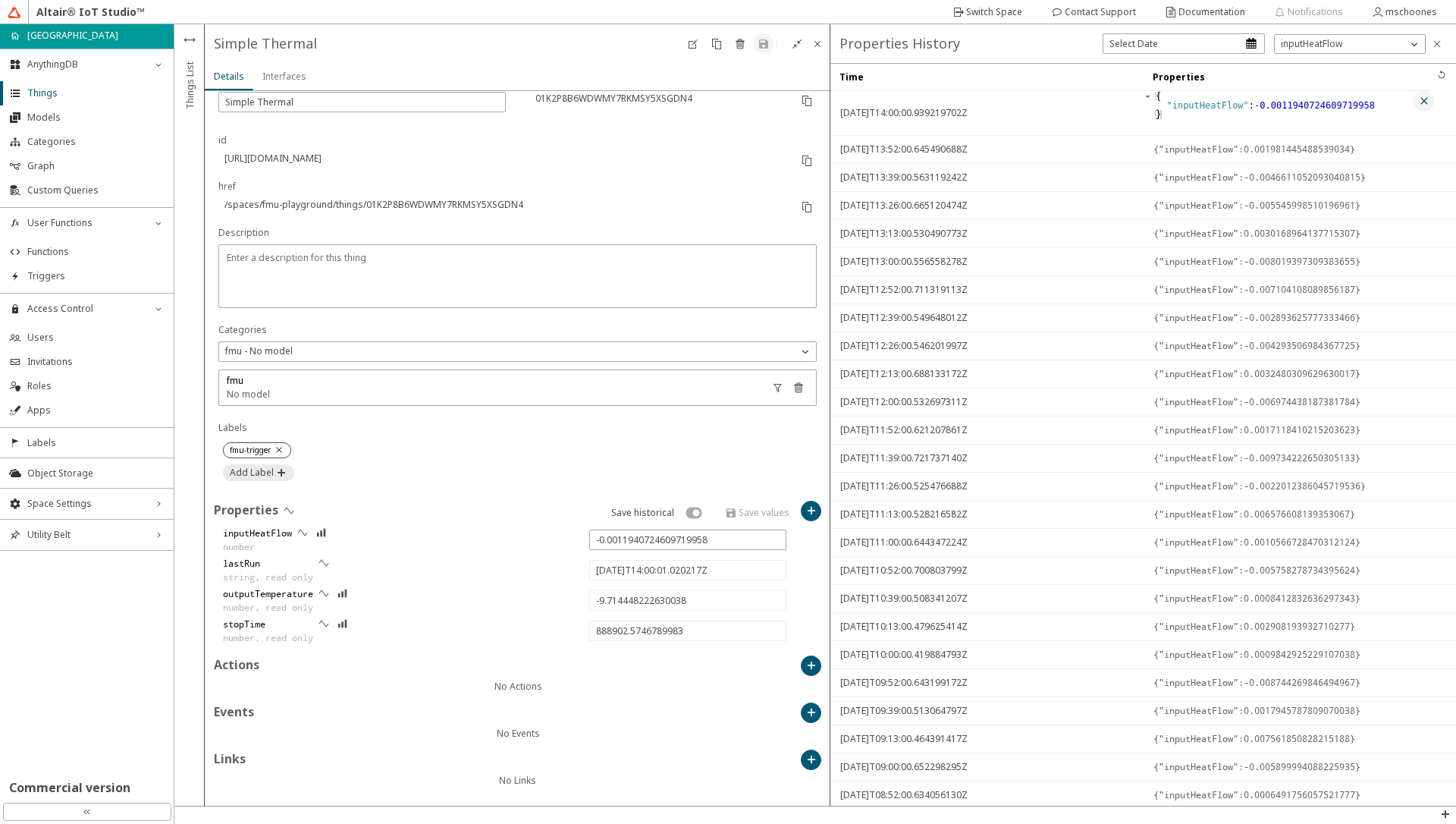
click at [1227, 108] on paper-button at bounding box center [1424, 101] width 21 height 21
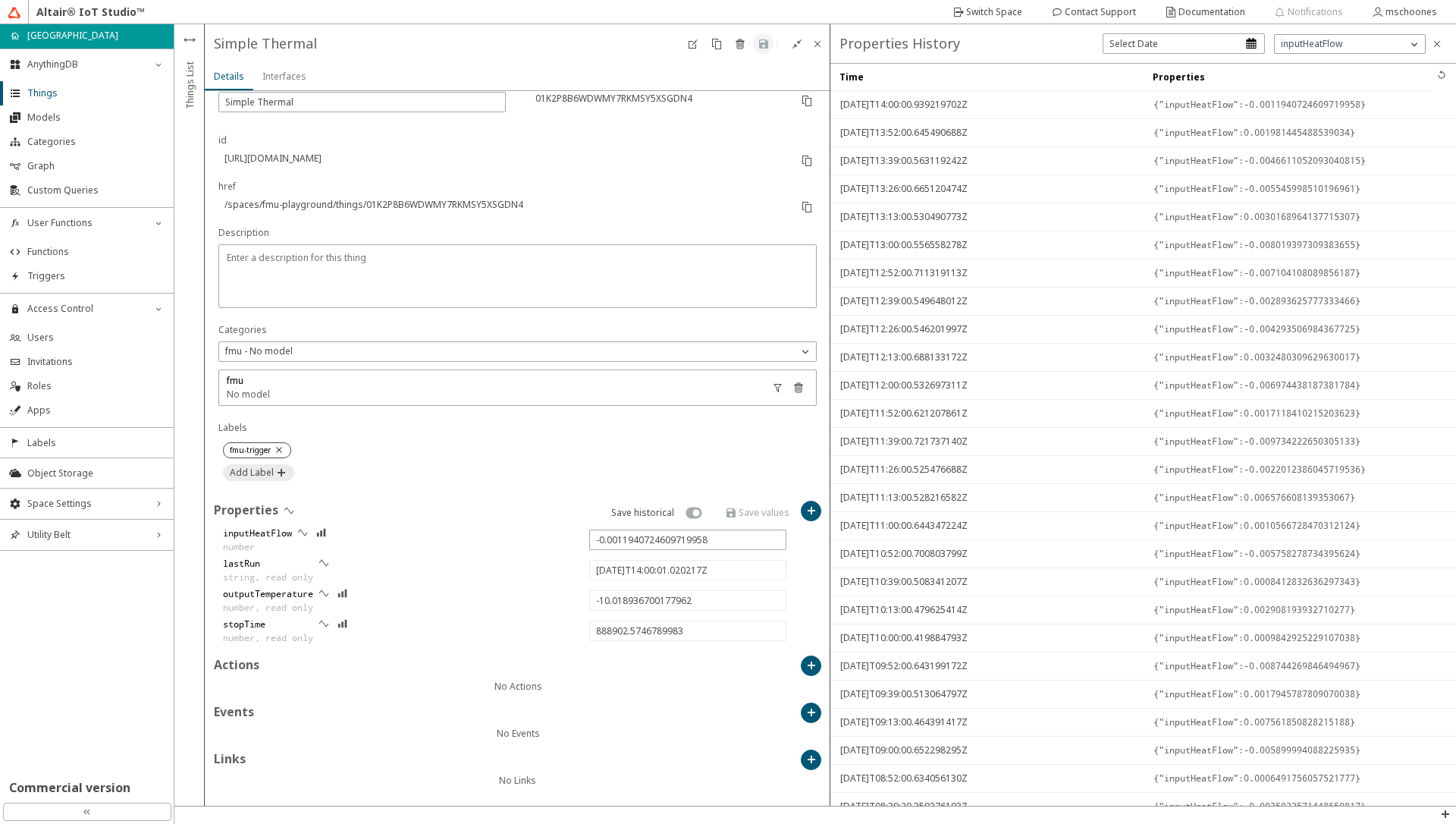
type input "-10.072343921824457"
type input "[DATE]T14:05:00.747169Z"
type input "889202.3016309984"
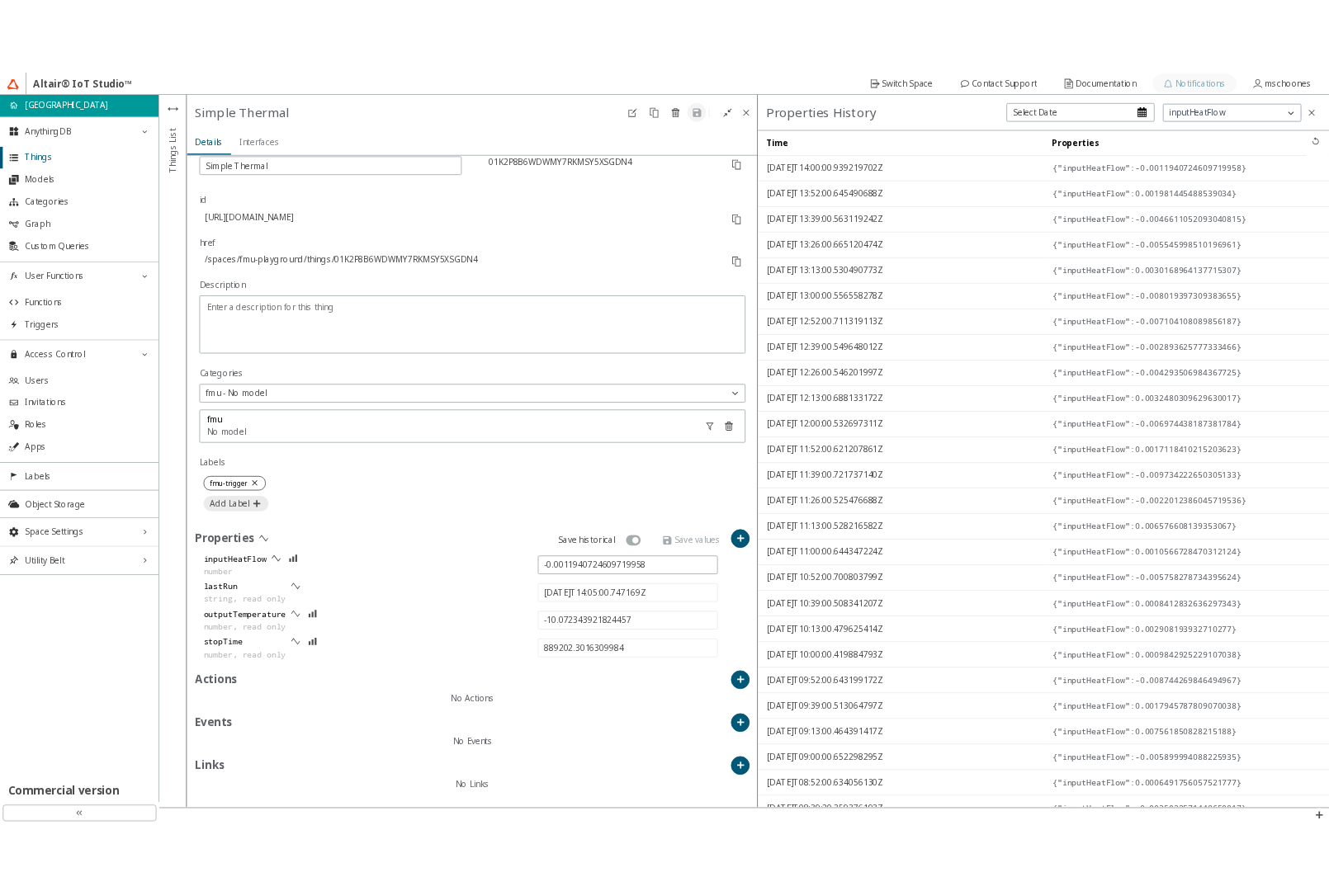
scroll to position [171, 0]
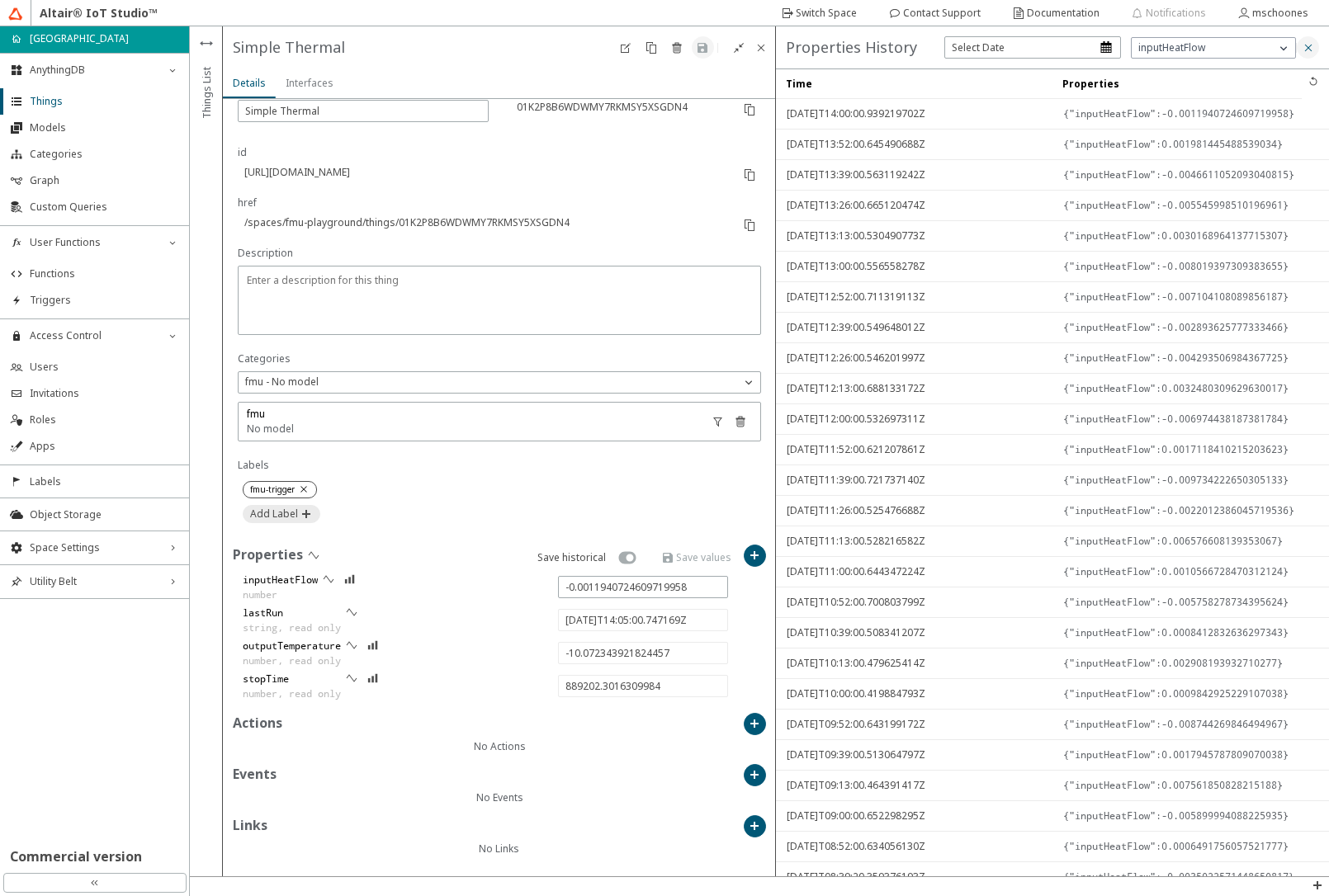
click at [1307, 47] on iron-icon at bounding box center [1308, 48] width 13 height 13
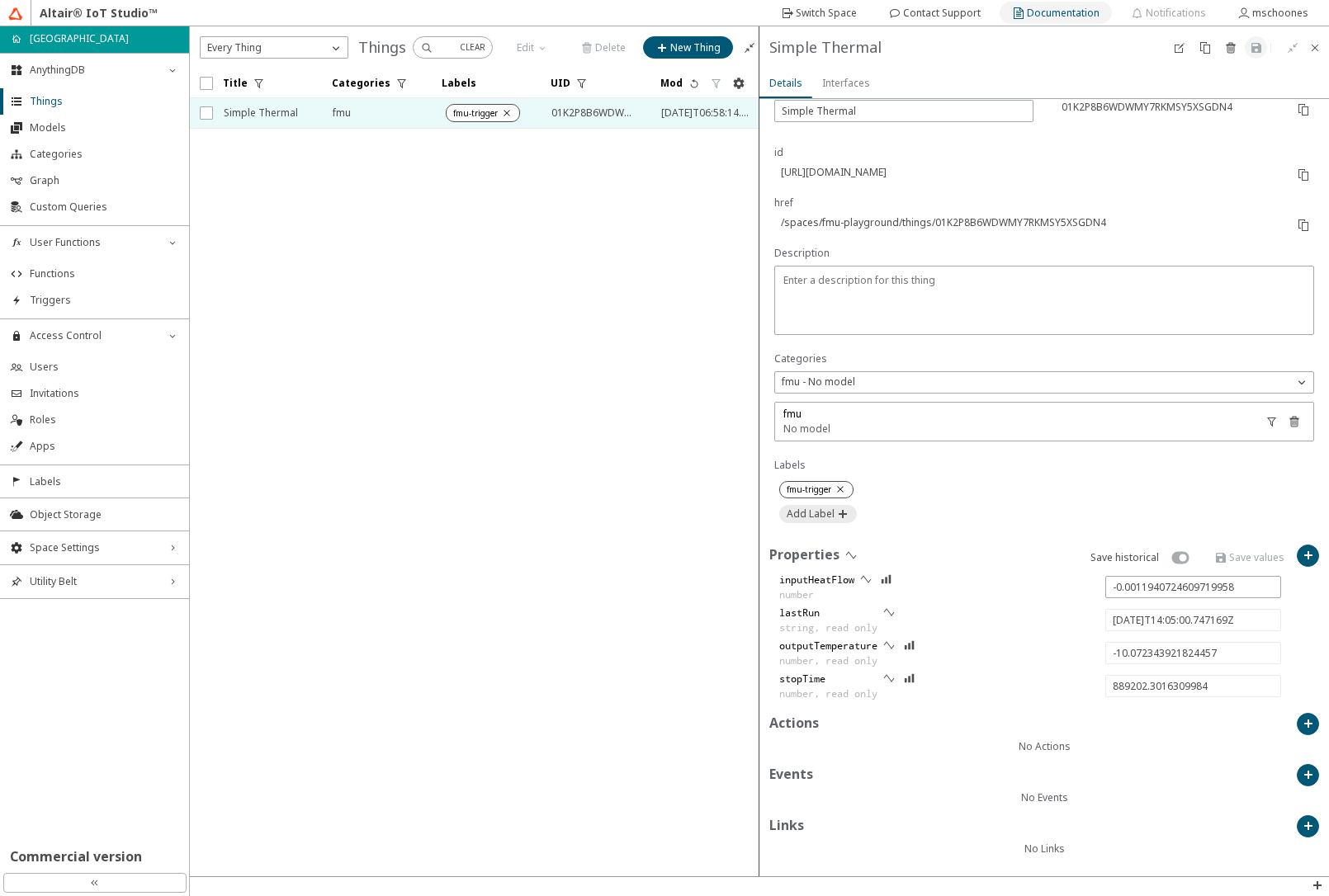
type input "-10.37683239937238"
type input "889502.3176459983"
type input "-10.430584783186527"
type input "[DATE]T14:10:00.763184Z"
